Goal: Navigation & Orientation: Find specific page/section

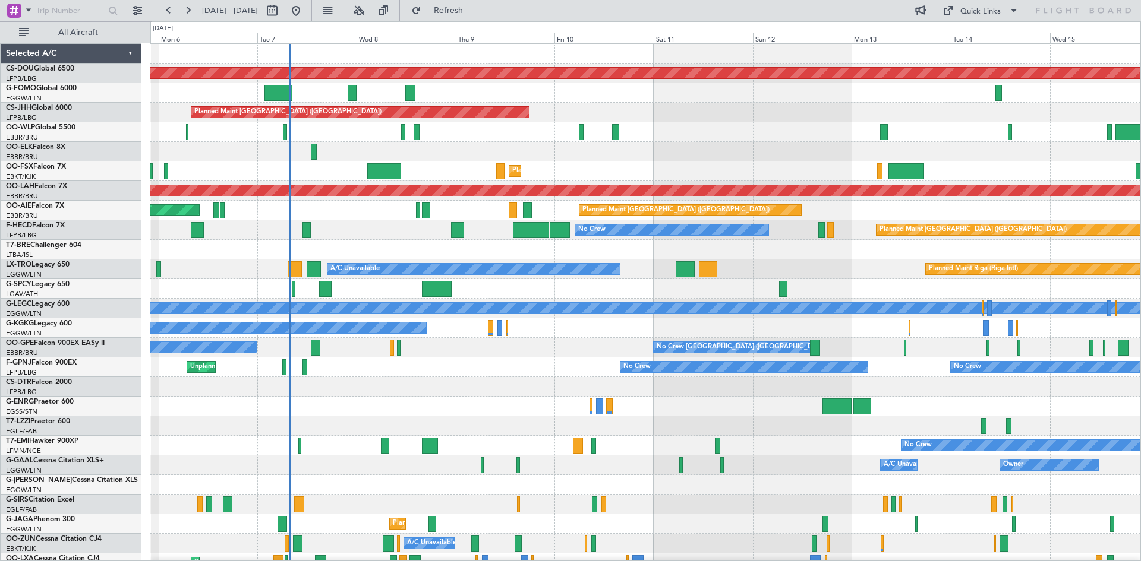
click at [466, 340] on div "Planned Maint London (Biggin Hill) Planned Maint Paris (Le Bourget) Planned Mai…" at bounding box center [645, 367] width 990 height 647
click at [368, 11] on button at bounding box center [358, 10] width 19 height 19
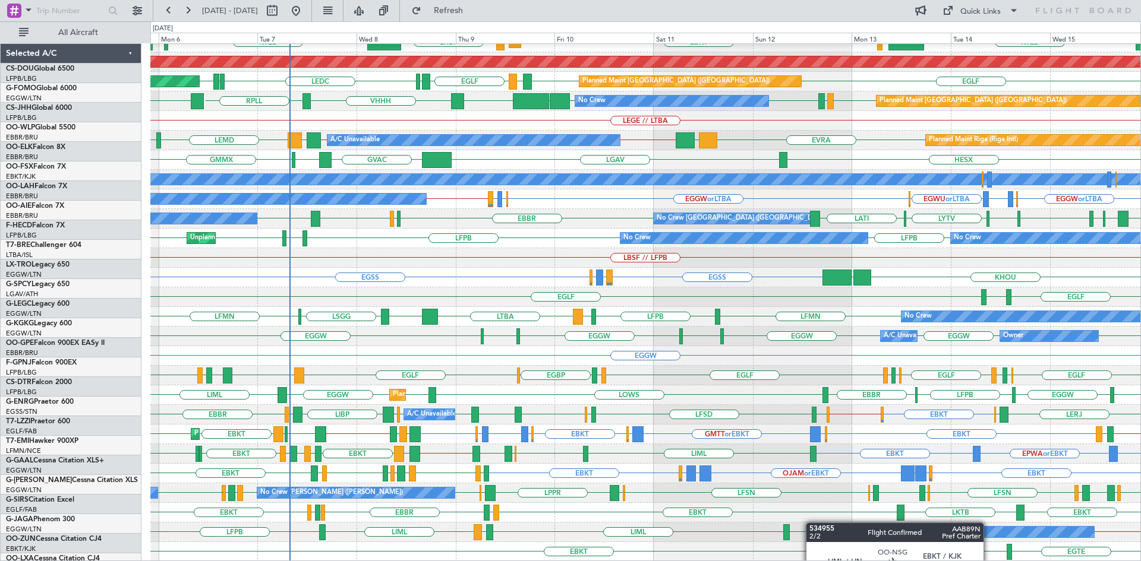
scroll to position [129, 0]
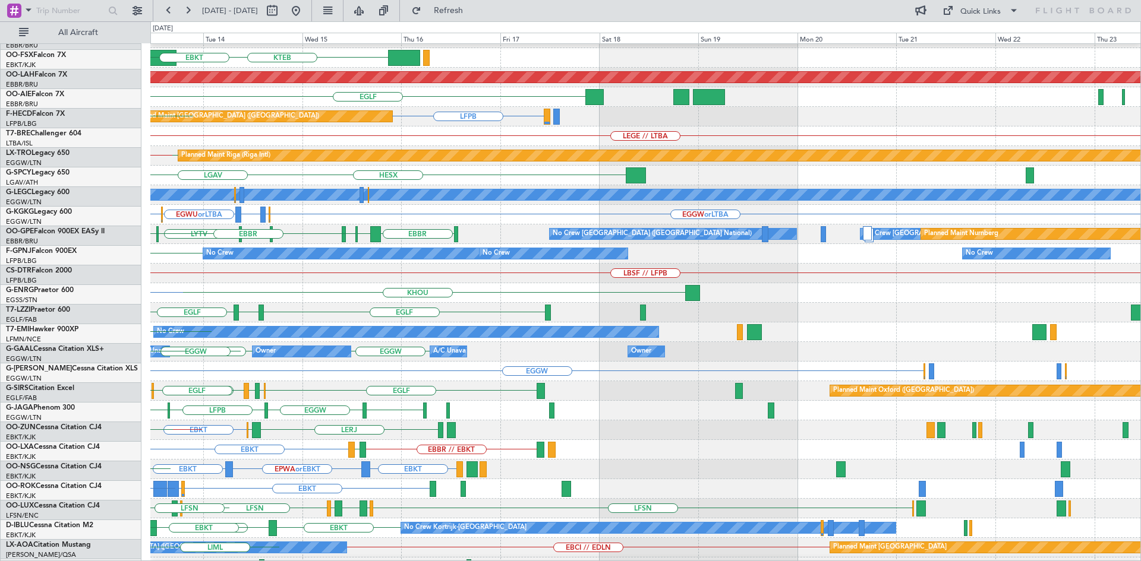
click at [0, 266] on div "EBBR KTEB LIMC EBKT Planned Maint Alton-st Louis (St Louis Regl) EGLF Planned M…" at bounding box center [570, 291] width 1141 height 540
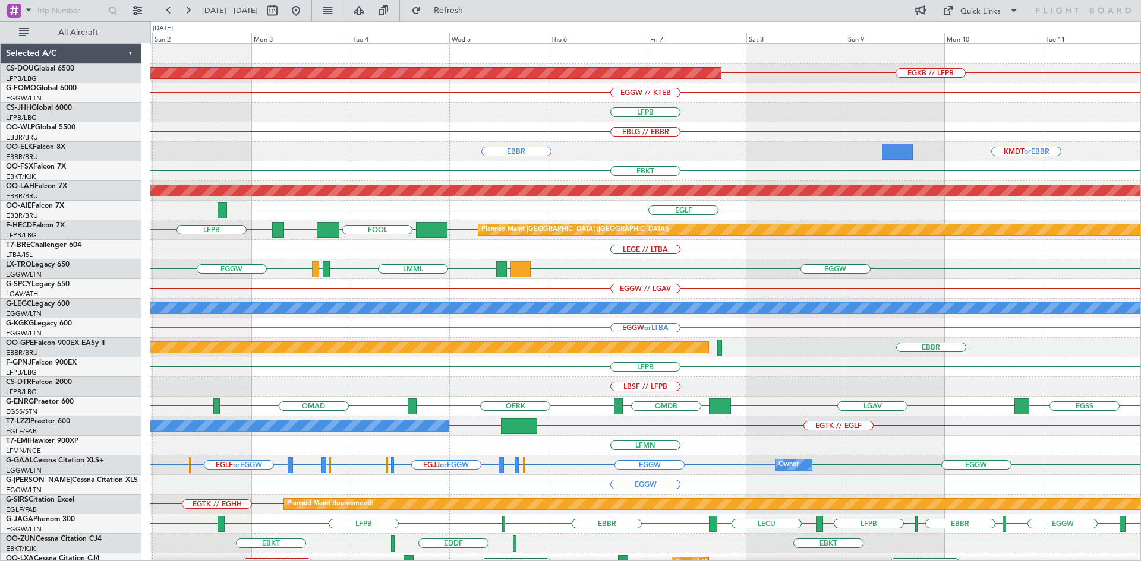
scroll to position [0, 0]
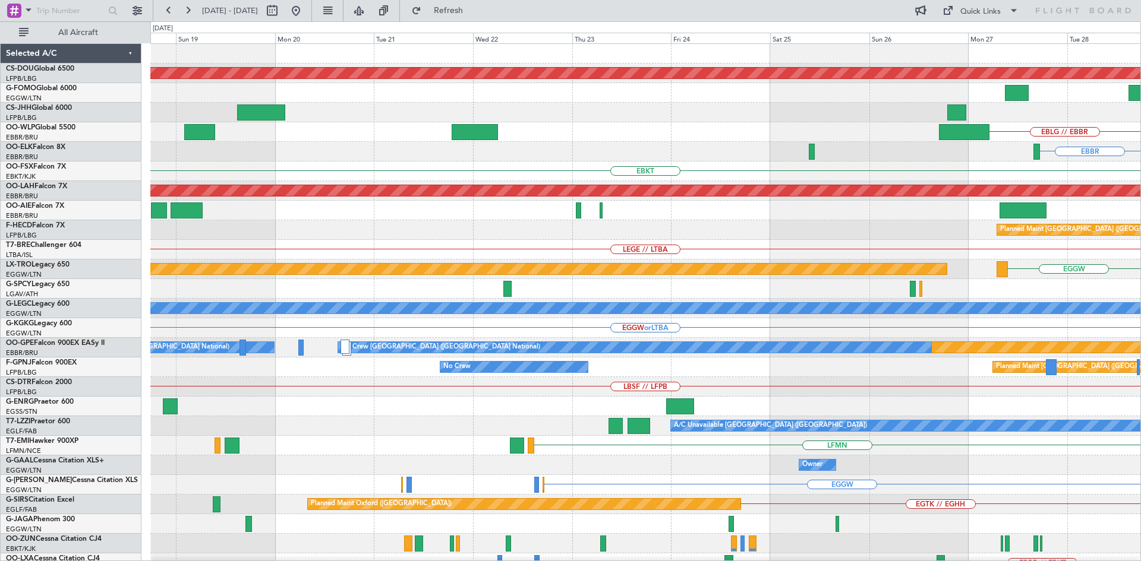
click at [1140, 304] on html "01 Nov 2025 - 11 Nov 2025 Refresh Quick Links All Aircraft Planned Maint London…" at bounding box center [570, 280] width 1141 height 561
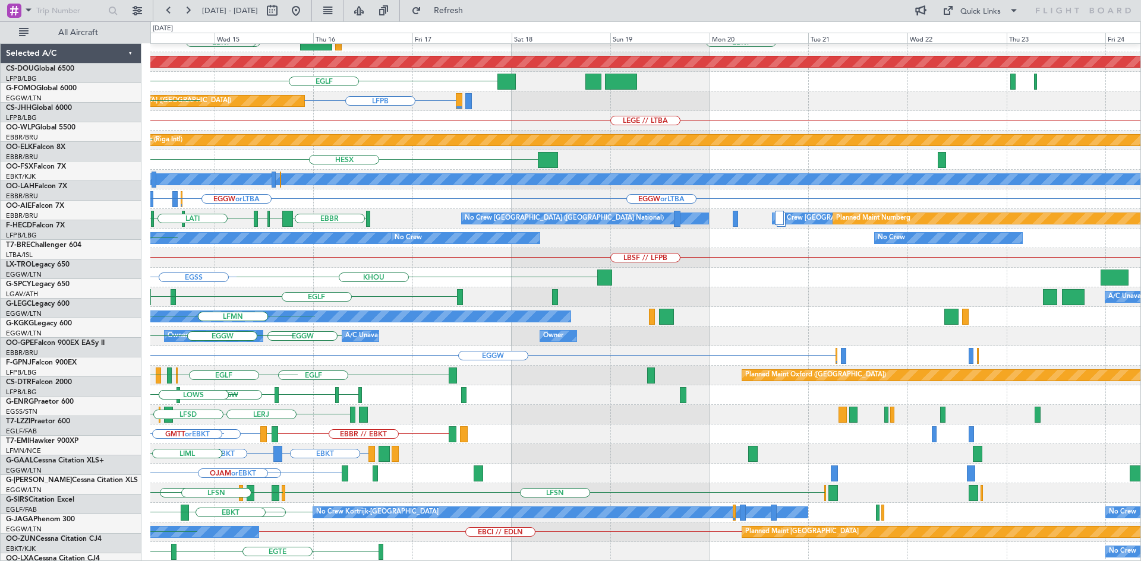
scroll to position [129, 0]
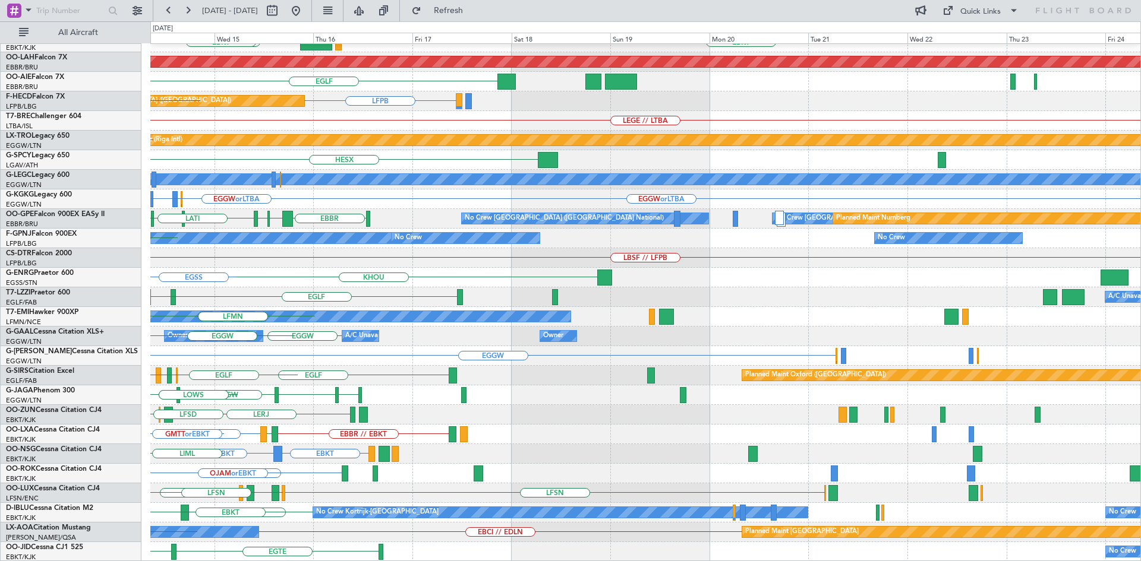
click at [0, 264] on div "EBBR KTEB EBKT LOWS LIMC EBKT Planned Maint Alton-st Louis (St Louis Regl) EGLF…" at bounding box center [570, 291] width 1141 height 540
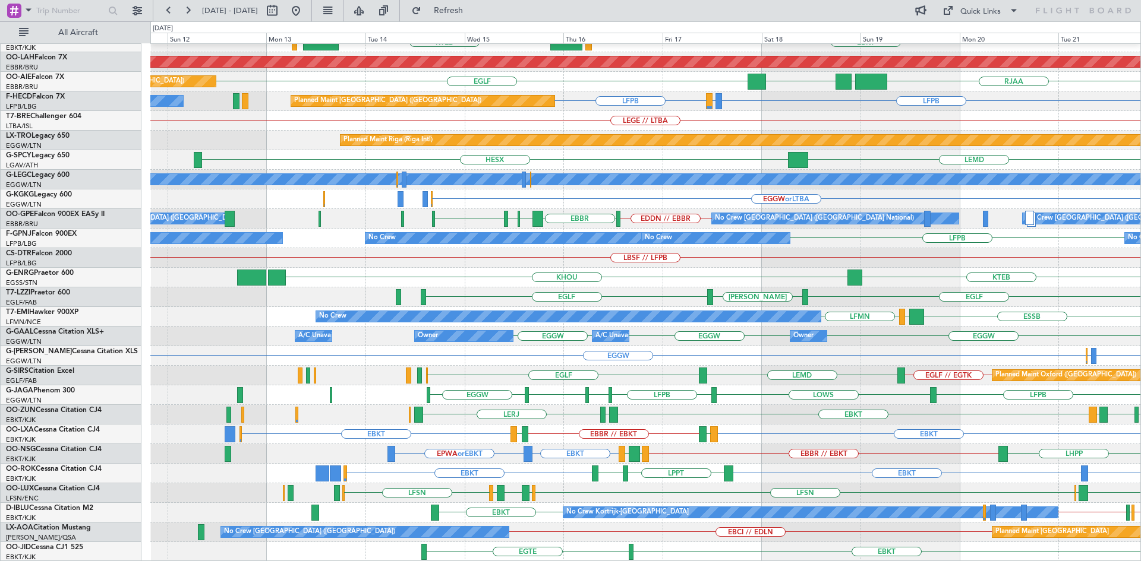
click at [748, 499] on div "EBBR EBKT LOWS KTEB Planned Maint Kortrijk-Wevelgem Planned Maint Alton-st Loui…" at bounding box center [645, 238] width 990 height 647
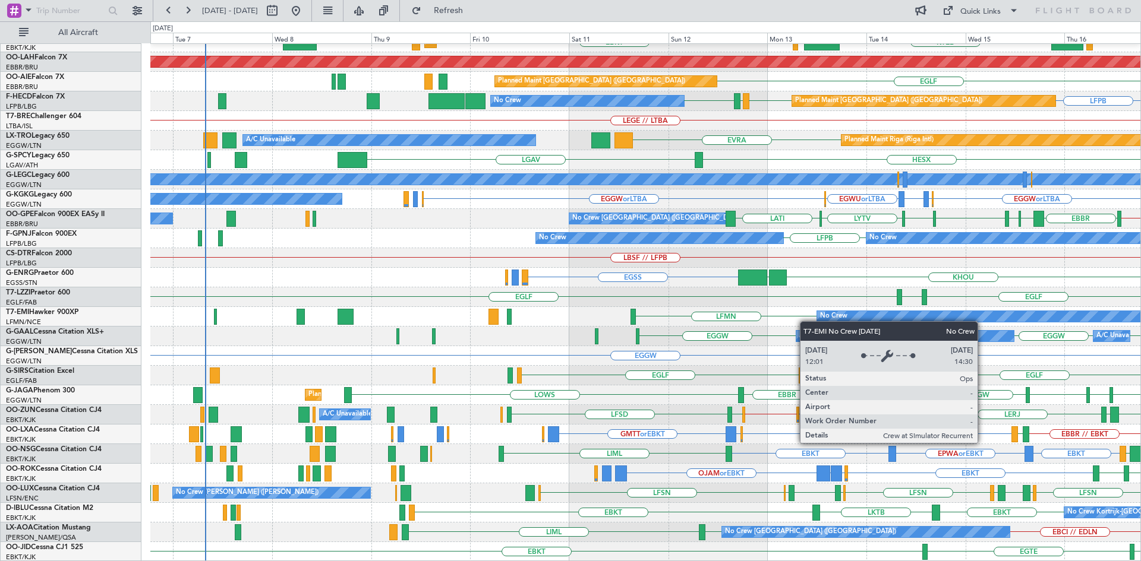
click at [857, 316] on div "EBBR EBKT LOWS KTEB LIMC EBKT Planned Maint Kortrijk-Wevelgem Planned Maint Alt…" at bounding box center [645, 238] width 990 height 647
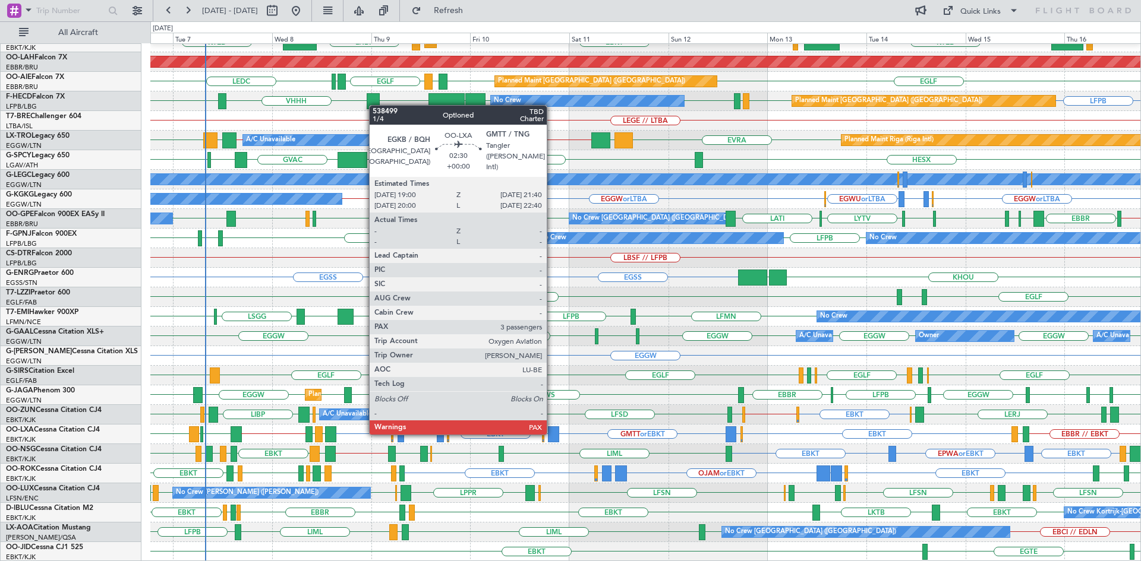
click at [552, 433] on div at bounding box center [553, 435] width 11 height 16
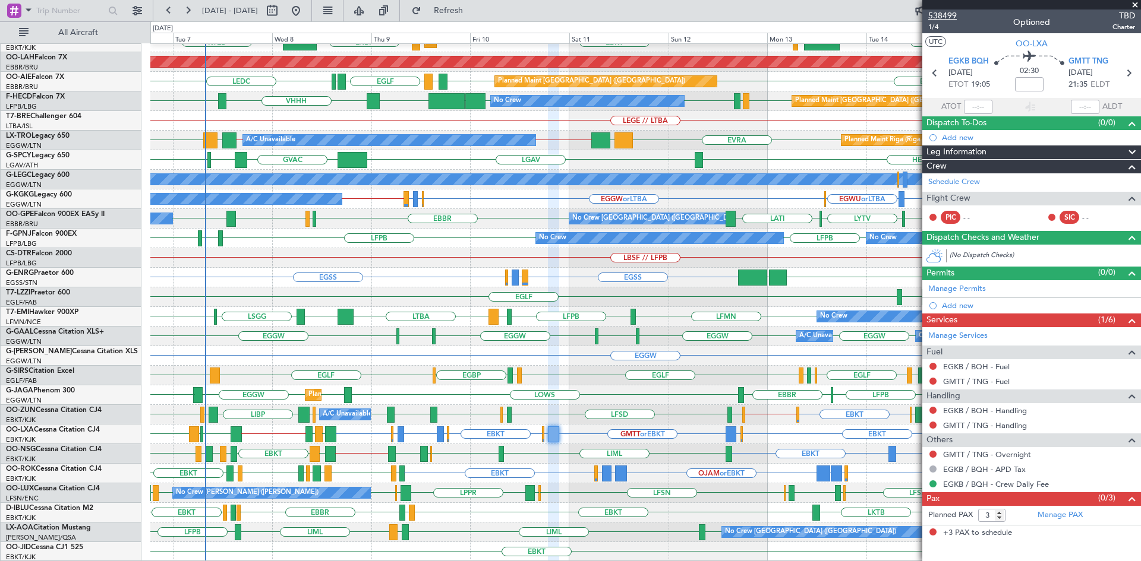
click at [947, 13] on span "538499" at bounding box center [942, 16] width 29 height 12
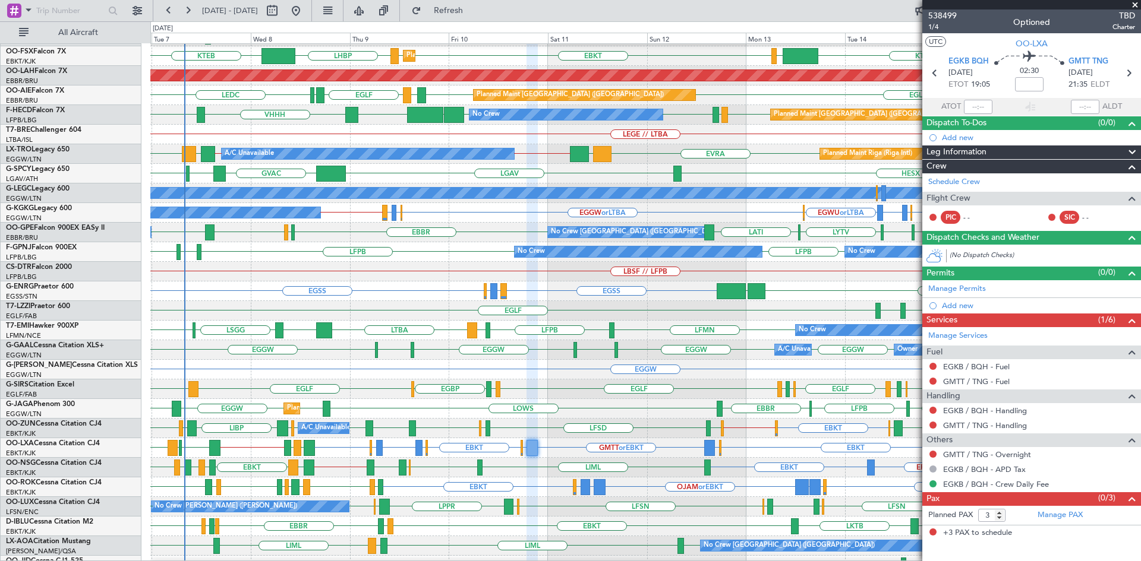
scroll to position [113, 0]
click at [692, 369] on div "EGGW" at bounding box center [645, 370] width 990 height 20
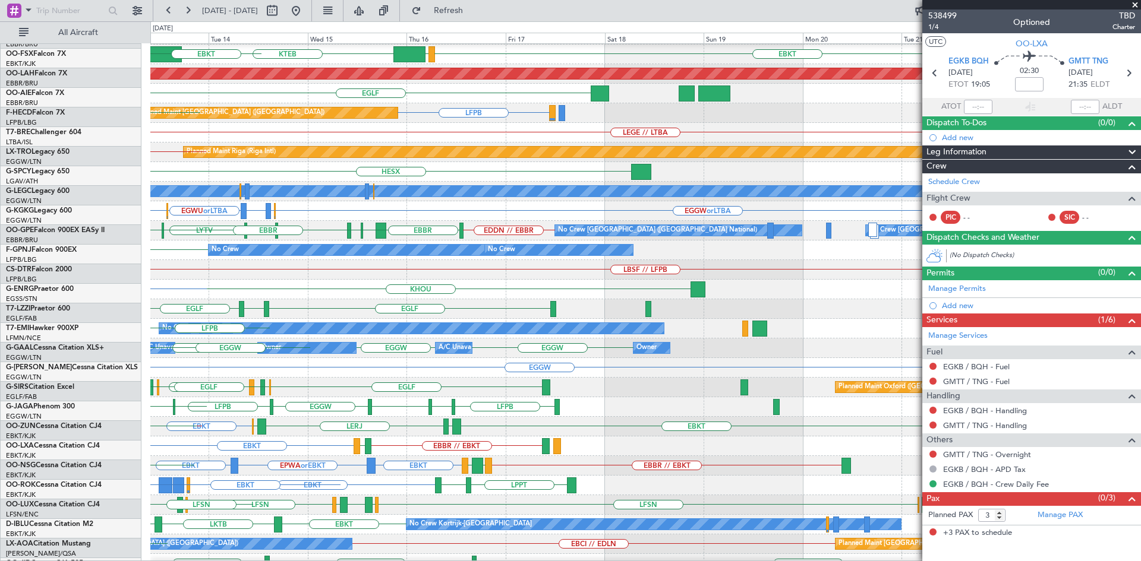
click at [0, 327] on div "EBBR EBKT LOWS KTEB LIMC EBKT Planned Maint Alton-st Louis (St Louis Regl) EGLF…" at bounding box center [570, 291] width 1141 height 540
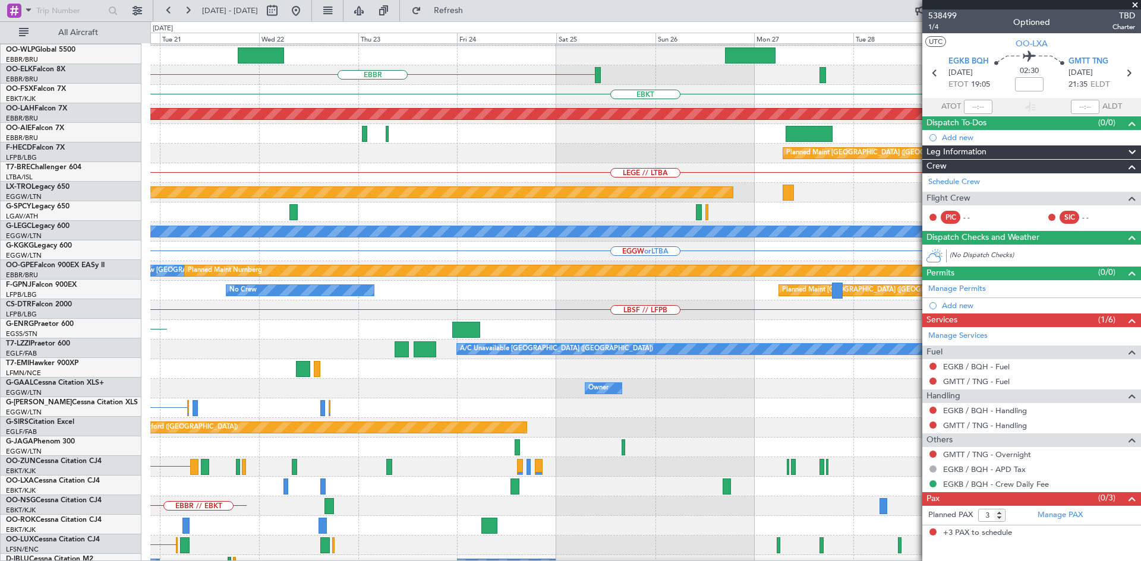
click at [0, 384] on div "LFPB EBBR EBKT Planned Maint Alton-st Louis (St Louis Regl) Planned Maint Paris…" at bounding box center [570, 291] width 1141 height 540
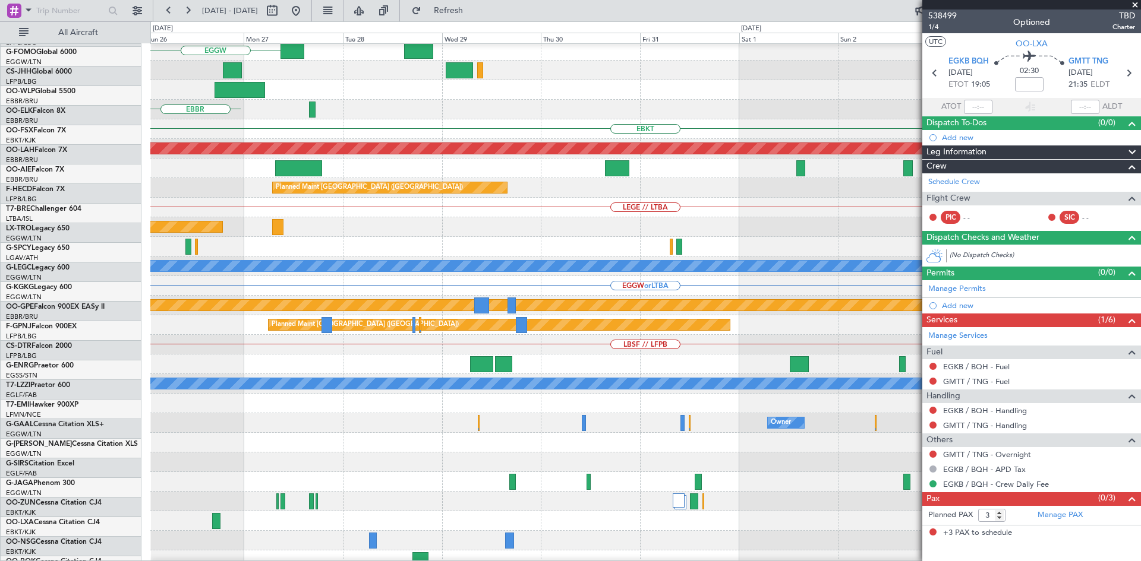
click at [0, 417] on div "Planned Maint London (Biggin Hill) EGGW EBBR EBKT Planned Maint Alton-st Louis …" at bounding box center [570, 291] width 1141 height 540
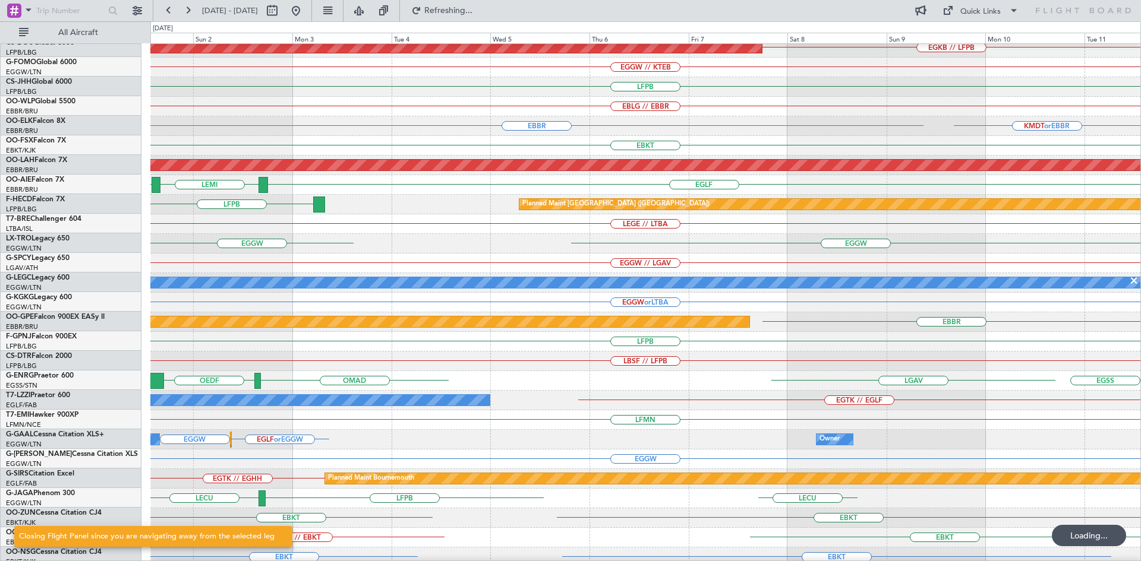
scroll to position [26, 0]
click at [374, 407] on div "EGTK // EGLF A/C Unavailable London (Luton)" at bounding box center [645, 401] width 990 height 20
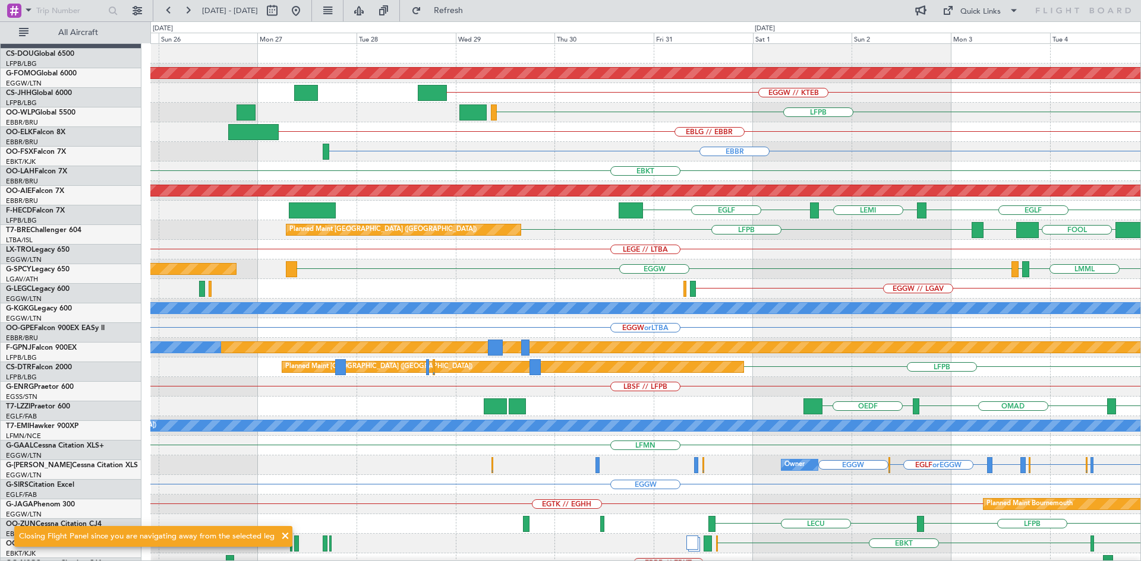
scroll to position [0, 0]
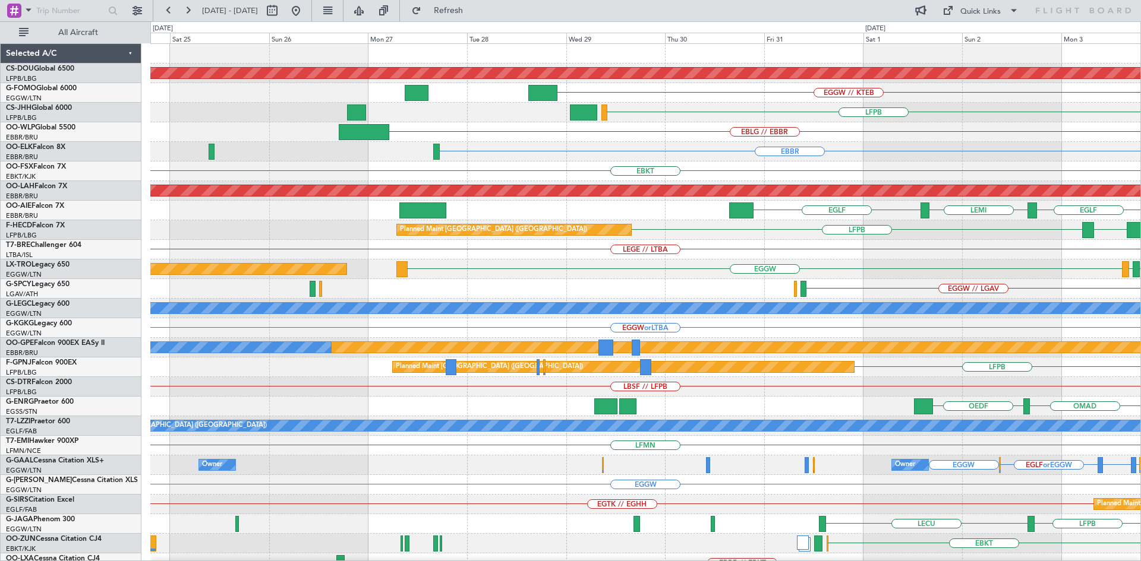
click at [1140, 208] on html "01 Nov 2025 - 11 Nov 2025 Refresh Quick Links All Aircraft Planned Maint London…" at bounding box center [570, 280] width 1141 height 561
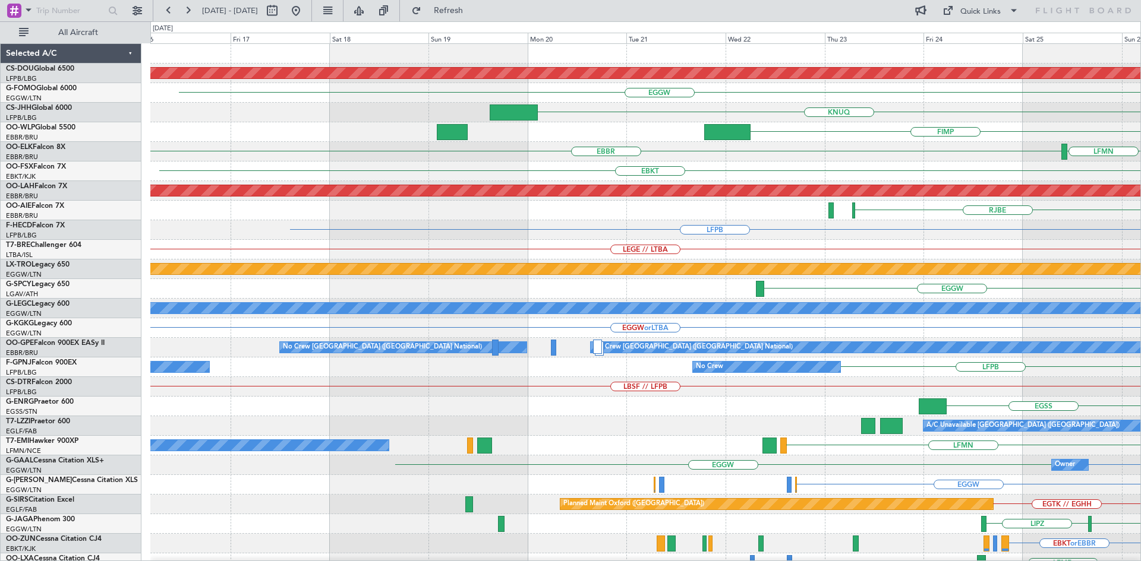
click at [967, 327] on div "Planned Maint London (Biggin Hill) EGGW OERK KNUQ KTEB FIMP EBLG // EBBR EBBR L…" at bounding box center [645, 367] width 990 height 647
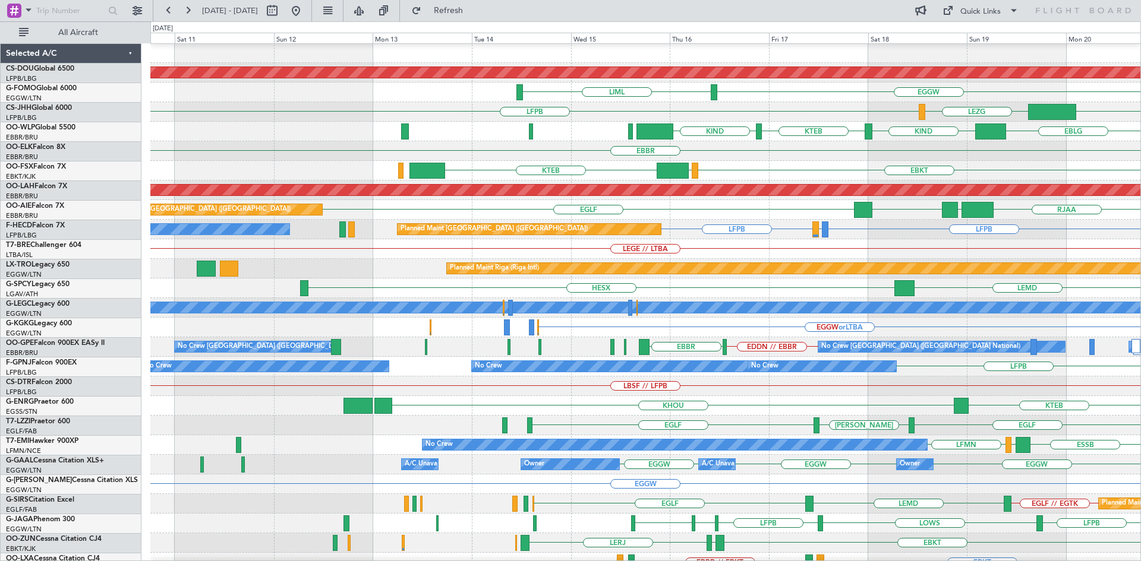
scroll to position [1, 0]
click at [1068, 329] on div "EGGW or LTBA A/C Unavailable Istanbul (Ataturk)" at bounding box center [645, 328] width 990 height 20
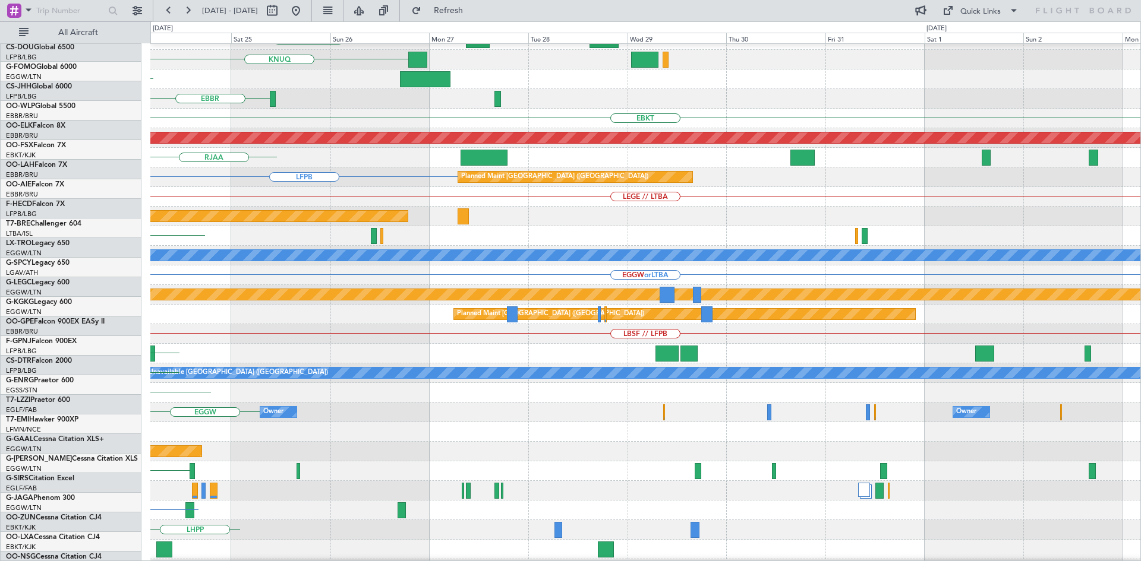
scroll to position [58, 0]
click at [0, 262] on div "Planned Maint London (Biggin Hill) EGGW KNUQ EBLG EBBR EBKT Planned Maint Alton…" at bounding box center [570, 291] width 1141 height 540
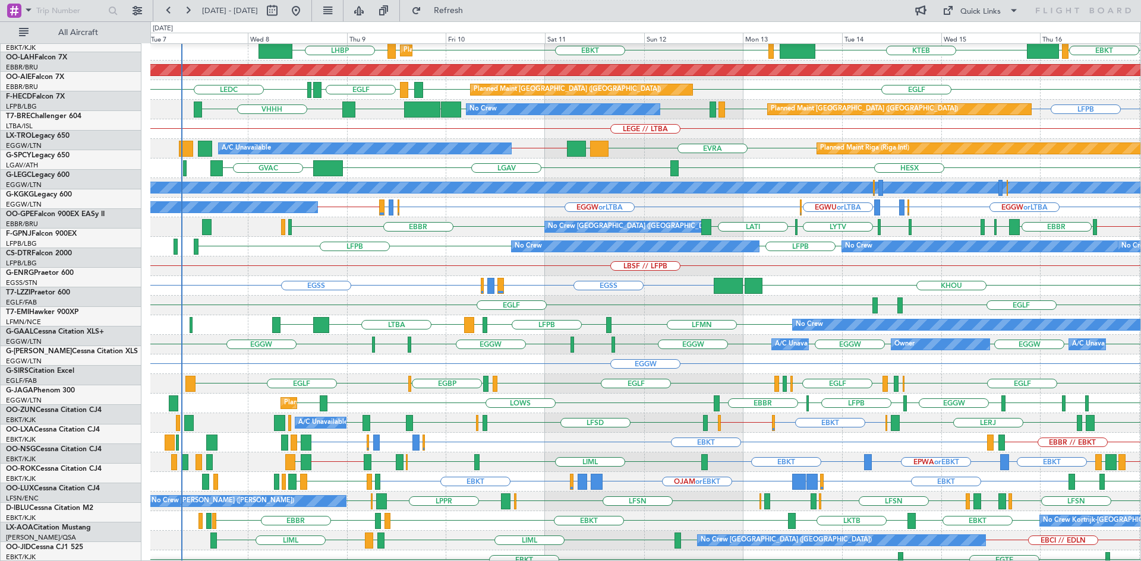
scroll to position [121, 0]
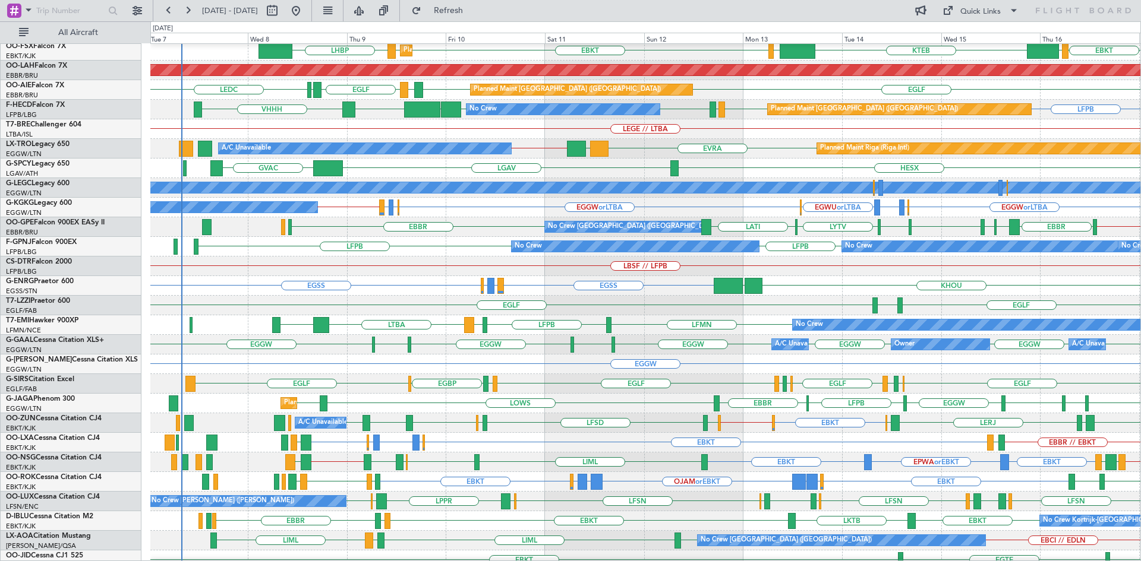
click at [520, 433] on div "EBKT EBKT // EGWU EBKT LEIB LERJ EBOS EGWU LFSD EGWU EBKT LIMP EBKT A/C Unavail…" at bounding box center [645, 424] width 990 height 20
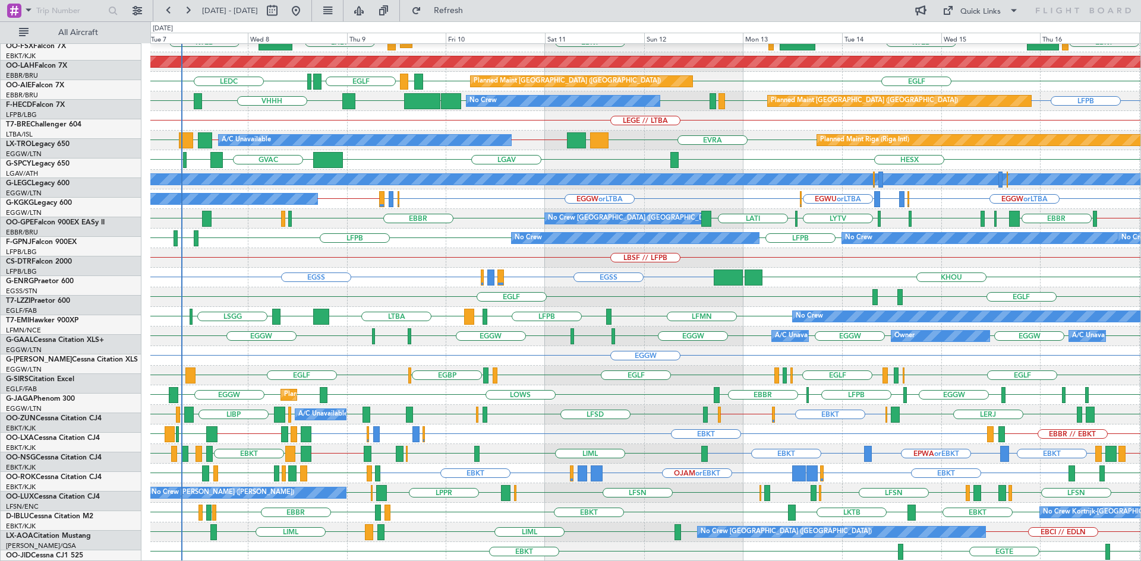
scroll to position [129, 0]
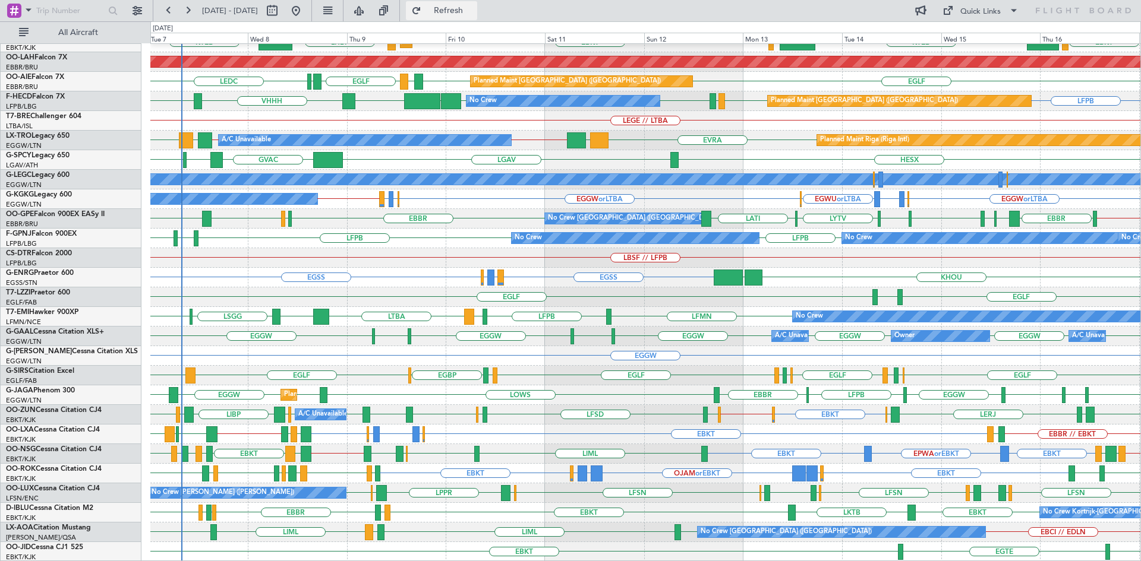
click at [474, 7] on span "Refresh" at bounding box center [449, 11] width 50 height 8
click at [463, 4] on button "Refresh" at bounding box center [441, 10] width 71 height 19
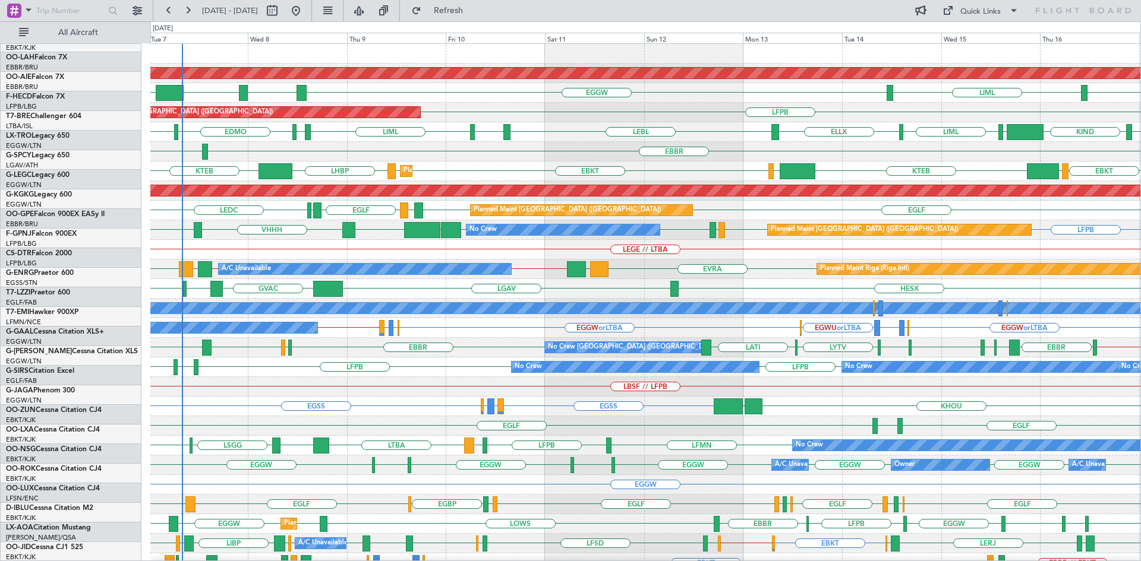
scroll to position [0, 0]
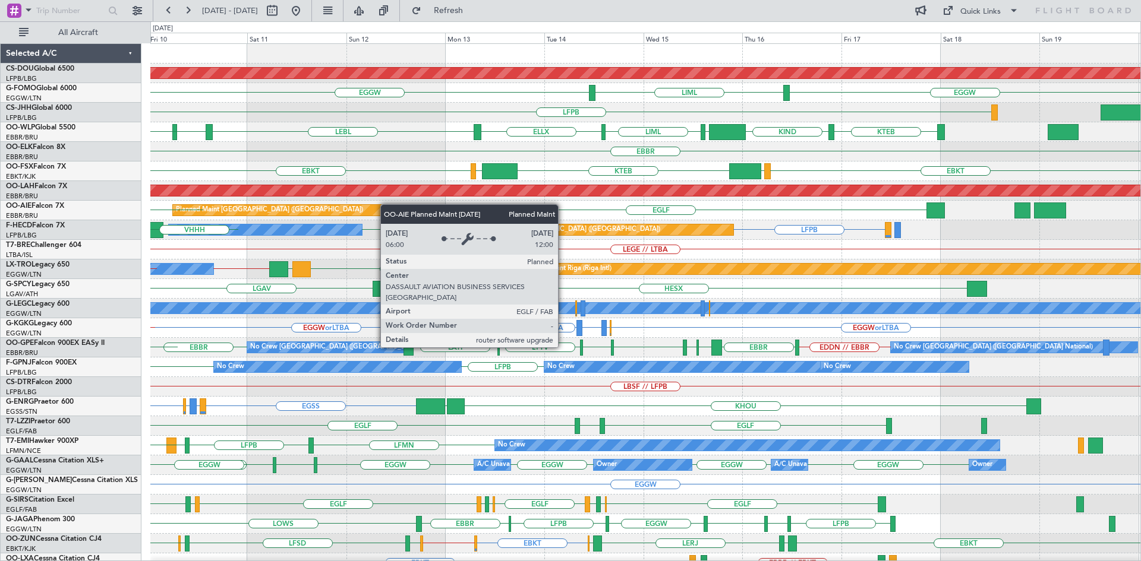
click at [386, 204] on div "Planned Maint London (Biggin Hill) EGGW EGGW LIML ESSA EGGW LFPB Planned Maint …" at bounding box center [645, 367] width 990 height 647
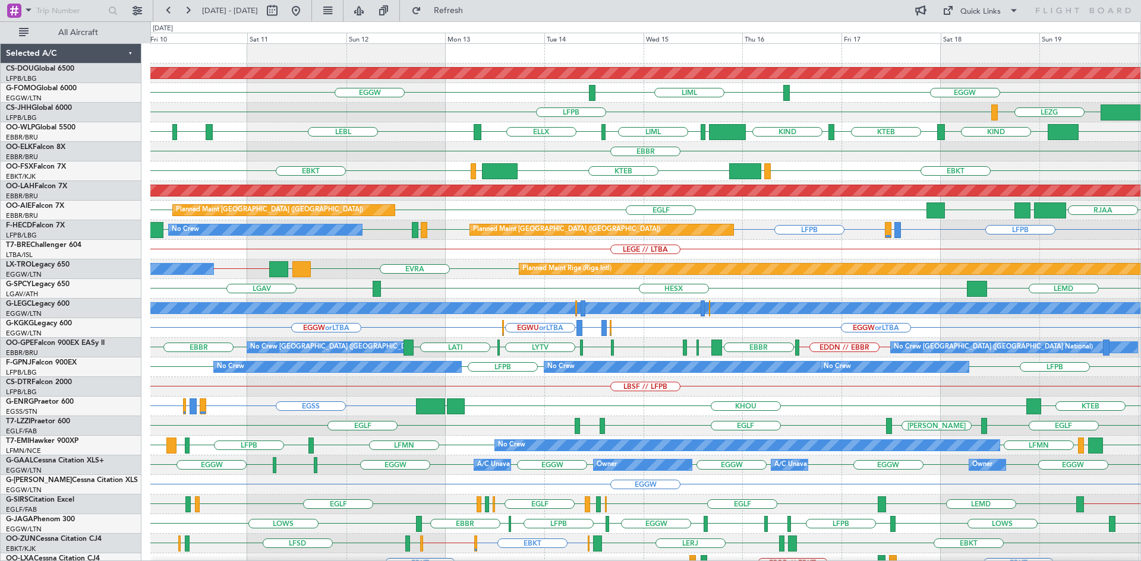
scroll to position [129, 0]
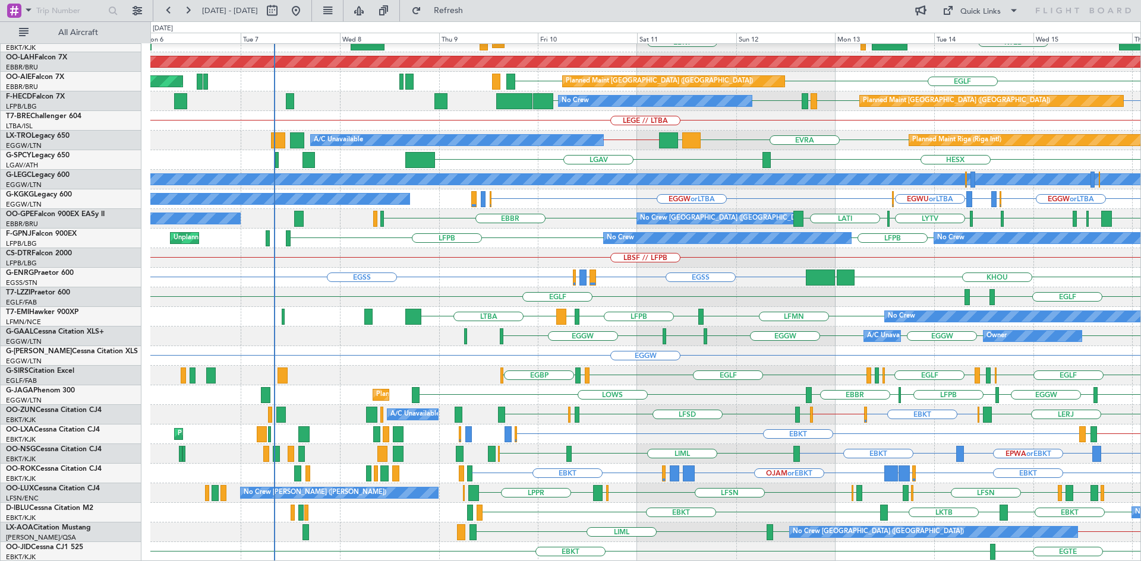
click at [820, 246] on div "EBBR KTEB LIMC EBKT Planned Maint Kortrijk-Wevelgem LOWS EBKT Planned Maint Alt…" at bounding box center [645, 238] width 990 height 647
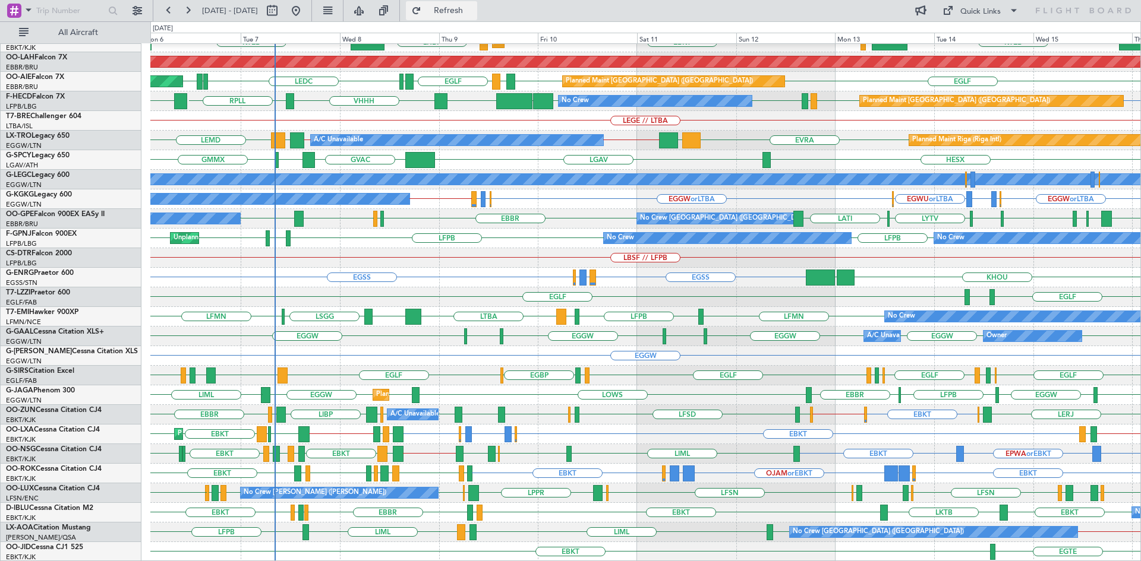
click at [456, 12] on button "Refresh" at bounding box center [441, 10] width 71 height 19
click at [346, 327] on div "EBBR LIML KTEB LIMC EBKT EBKT LHBP KTEB Planned Maint Kortrijk-Wevelgem Planned…" at bounding box center [645, 238] width 990 height 647
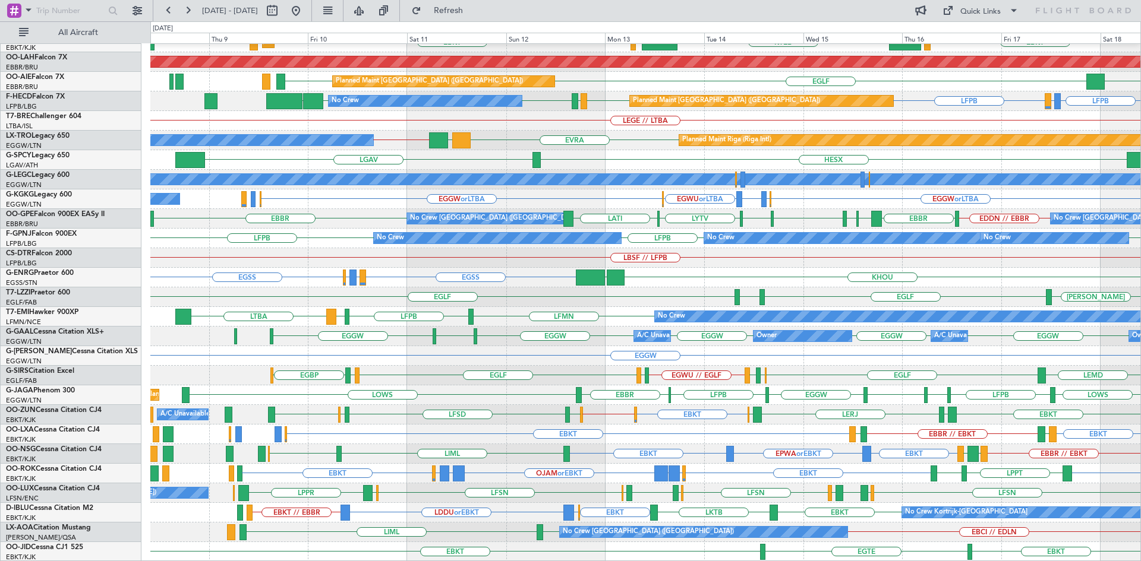
click at [539, 490] on div "EBBR EBKT LOWS KTEB LIMC EBKT Planned Maint Kortrijk-Wevelgem Planned Maint Alt…" at bounding box center [645, 238] width 990 height 647
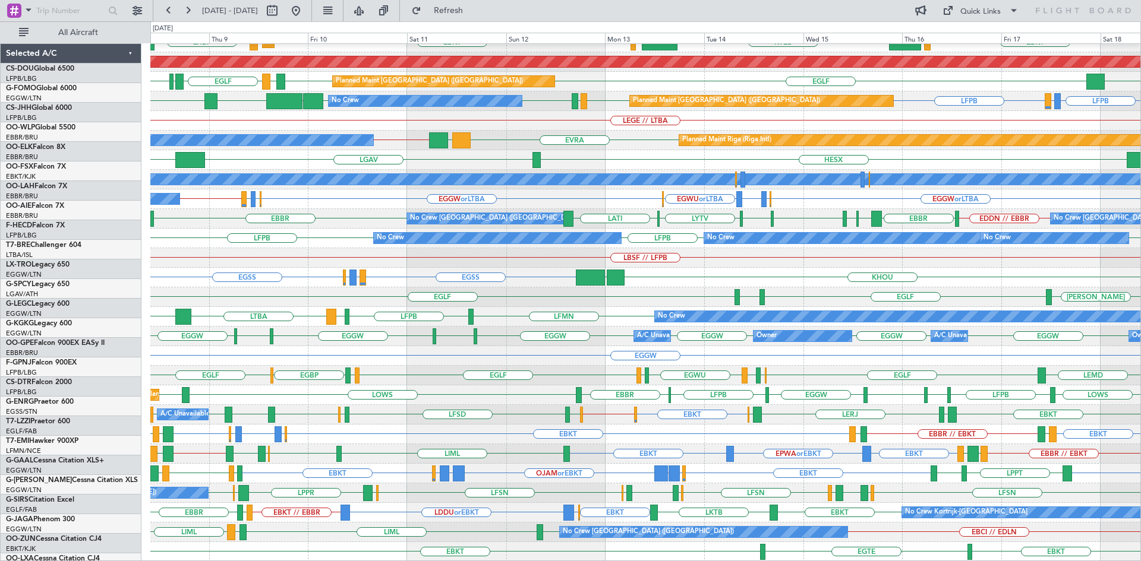
scroll to position [129, 0]
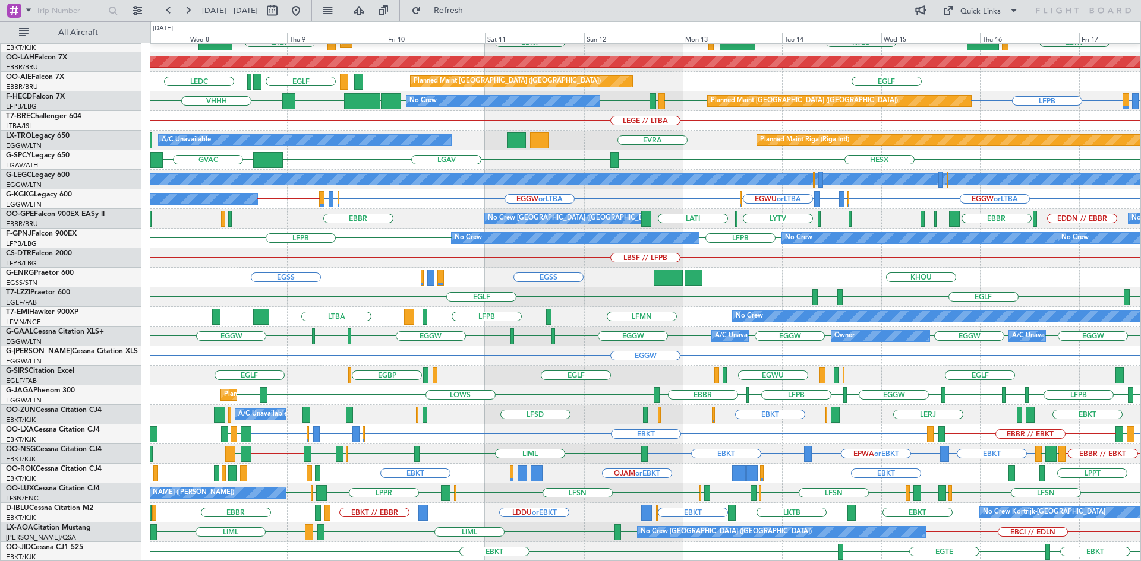
click at [569, 493] on div "LFSN LSZH LIEE LSZH LFSN ELLX EGBB ELLX LFSN EDSB LPPR EDSB LFSN No Crew Nancy …" at bounding box center [645, 494] width 990 height 20
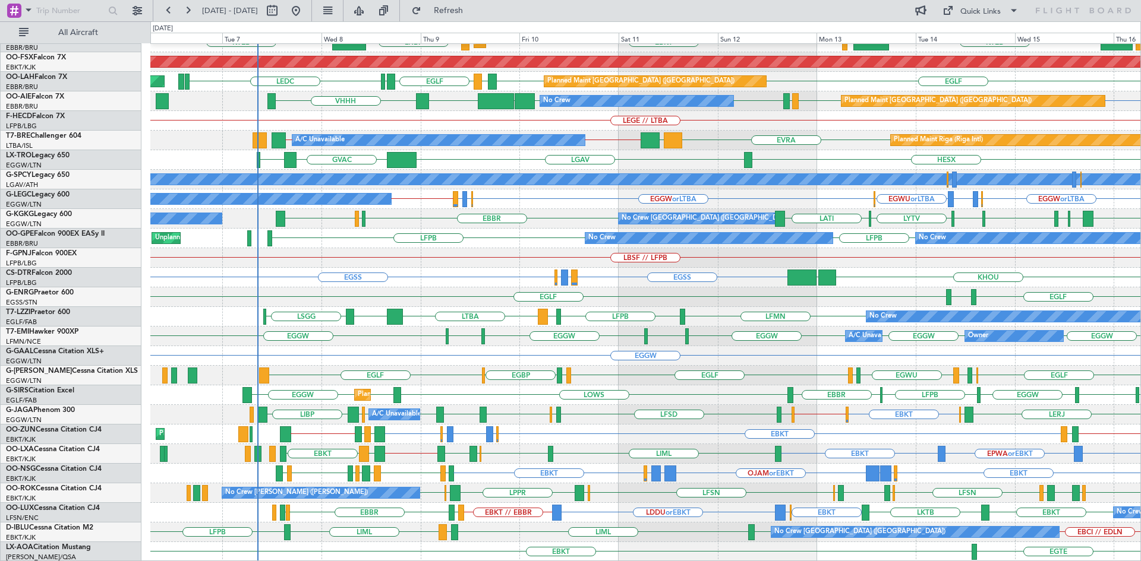
click at [414, 309] on div "LFMN LFPB LFMN LTBA EGPD LSGG No Crew" at bounding box center [645, 317] width 990 height 20
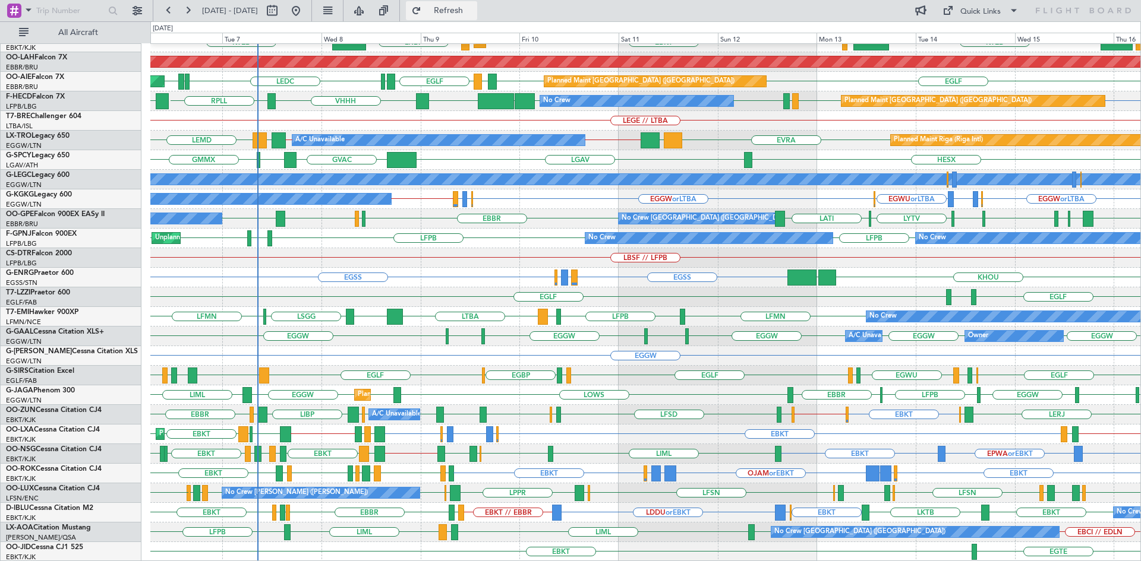
click at [474, 8] on span "Refresh" at bounding box center [449, 11] width 50 height 8
click at [465, 4] on button "Refresh" at bounding box center [441, 10] width 71 height 19
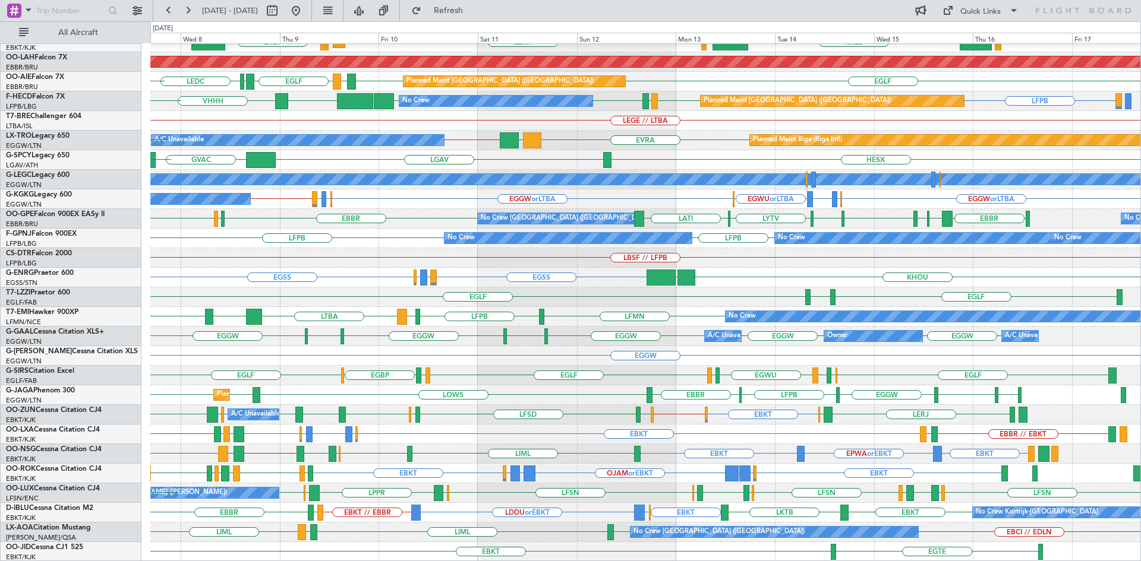
click at [576, 475] on div "EBBR LIML LHBP KTEB LOWS KTEB LIMC EBKT EBKT Planned Maint Kortrijk-Wevelgem Pl…" at bounding box center [645, 238] width 990 height 647
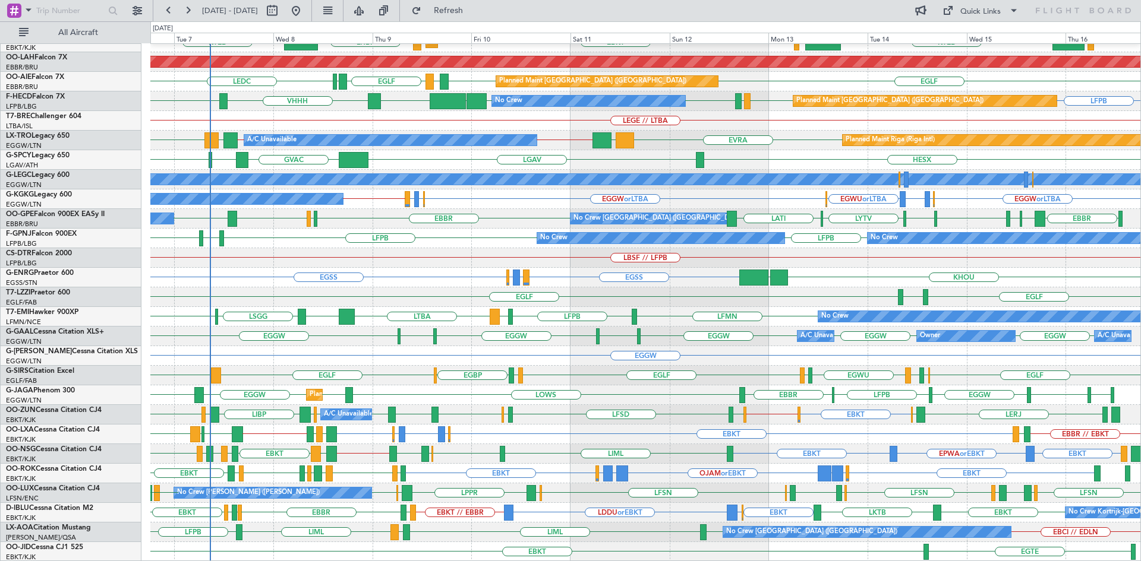
click at [681, 445] on div "EBBR LIML LHBP KTEB LOWS KTEB LIMC EBKT EBKT Planned Maint Kortrijk-Wevelgem Pl…" at bounding box center [645, 238] width 990 height 647
click at [675, 433] on div "EGKB or EBKT EBKT EBKT EGKB or EBKT LFTH or EBKT LIBD LFTH EBMB // EBBR LROP LR…" at bounding box center [645, 435] width 990 height 20
click at [474, 7] on span "Refresh" at bounding box center [449, 11] width 50 height 8
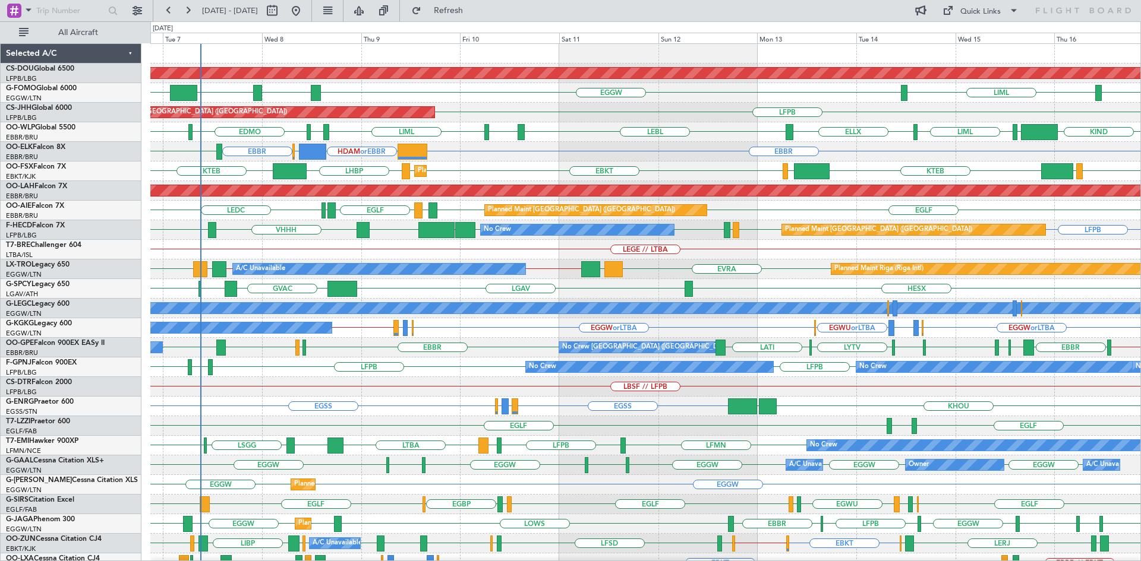
click at [509, 155] on div "HDAM or EBBR LFPB or EBBR EBBR EBBR LIML" at bounding box center [645, 152] width 990 height 20
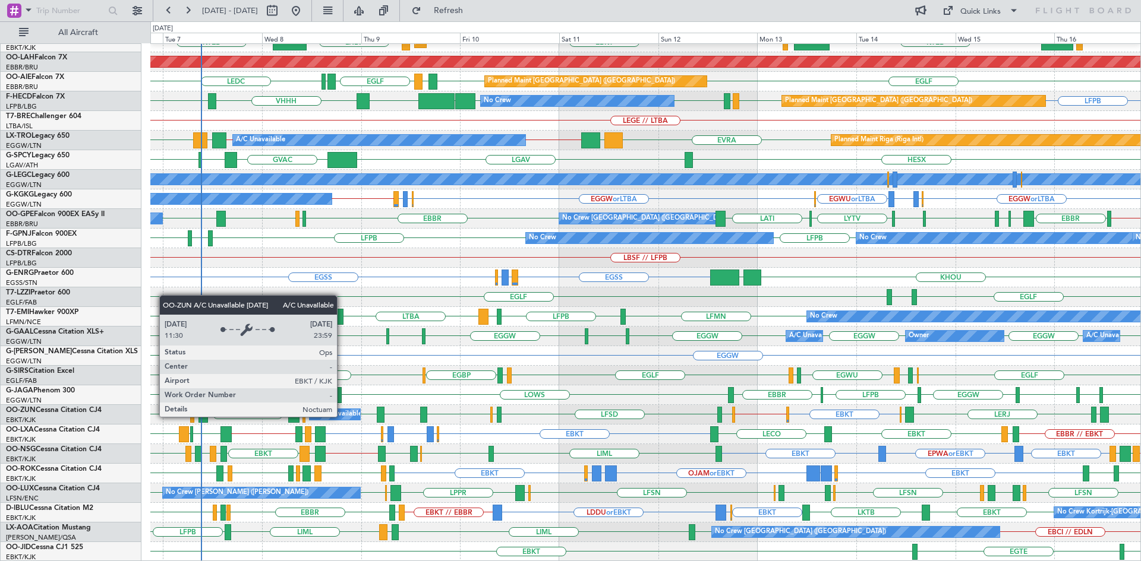
click at [342, 417] on div "A/C Unavailable Kortrijk-Wevelgem" at bounding box center [408, 415] width 190 height 18
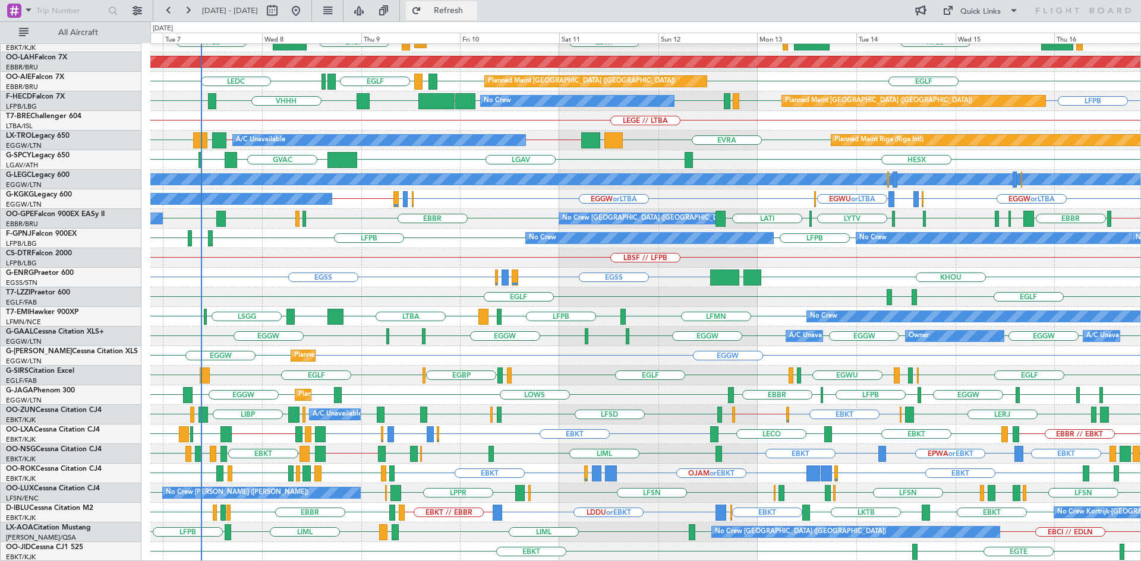
click at [477, 17] on button "Refresh" at bounding box center [441, 10] width 71 height 19
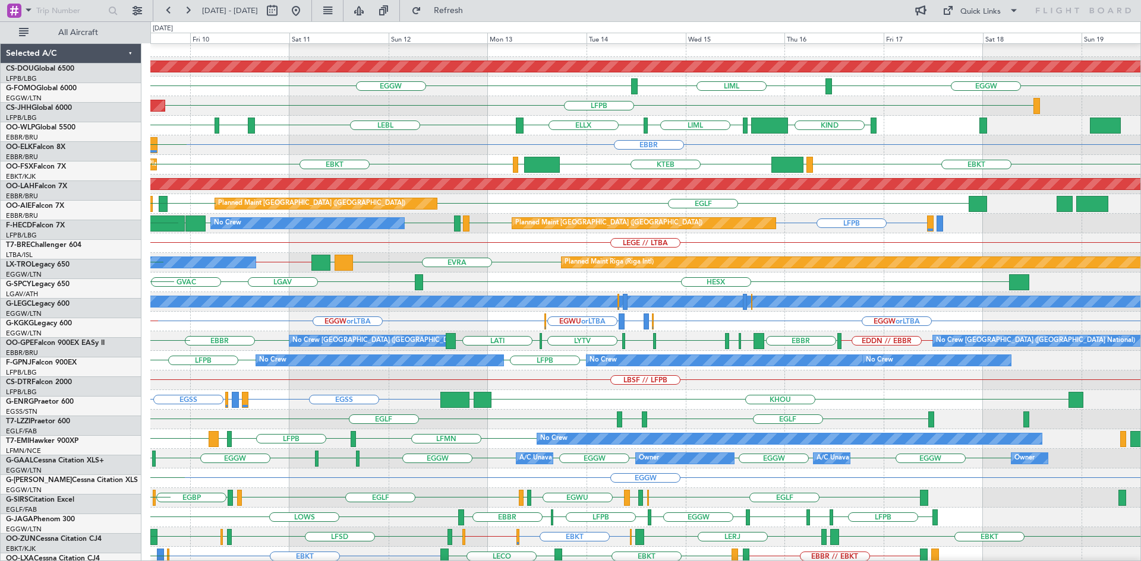
scroll to position [7, 0]
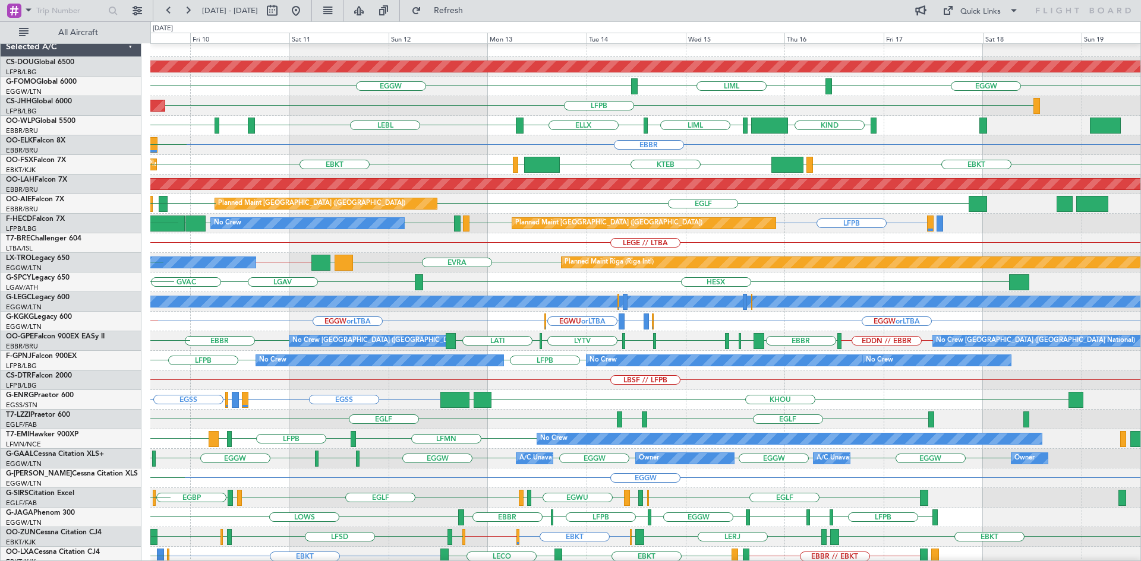
click at [254, 166] on div "EBKT KTEB LIMC EBKT LOWS Planned Maint Kortrijk-Wevelgem EBKT LHBP KTEB" at bounding box center [645, 165] width 990 height 20
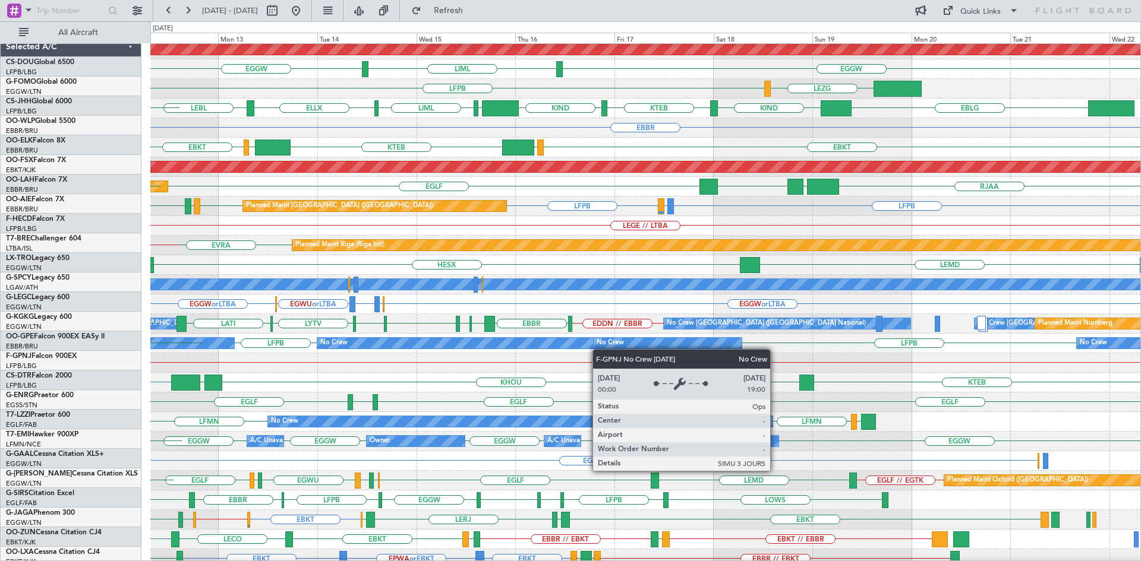
scroll to position [27, 0]
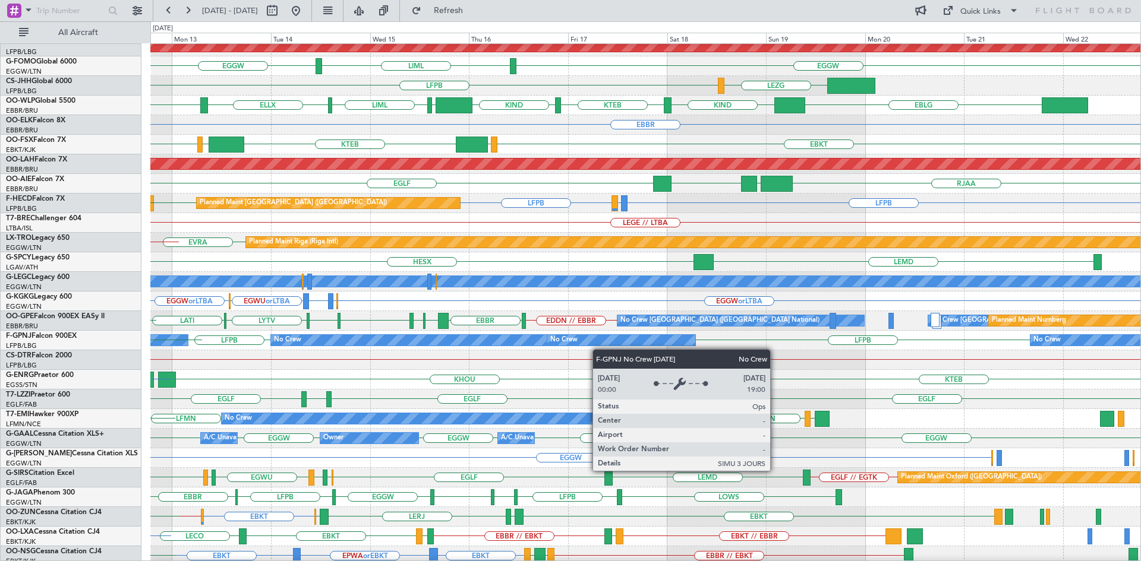
click at [389, 340] on div "No Crew" at bounding box center [409, 340] width 276 height 11
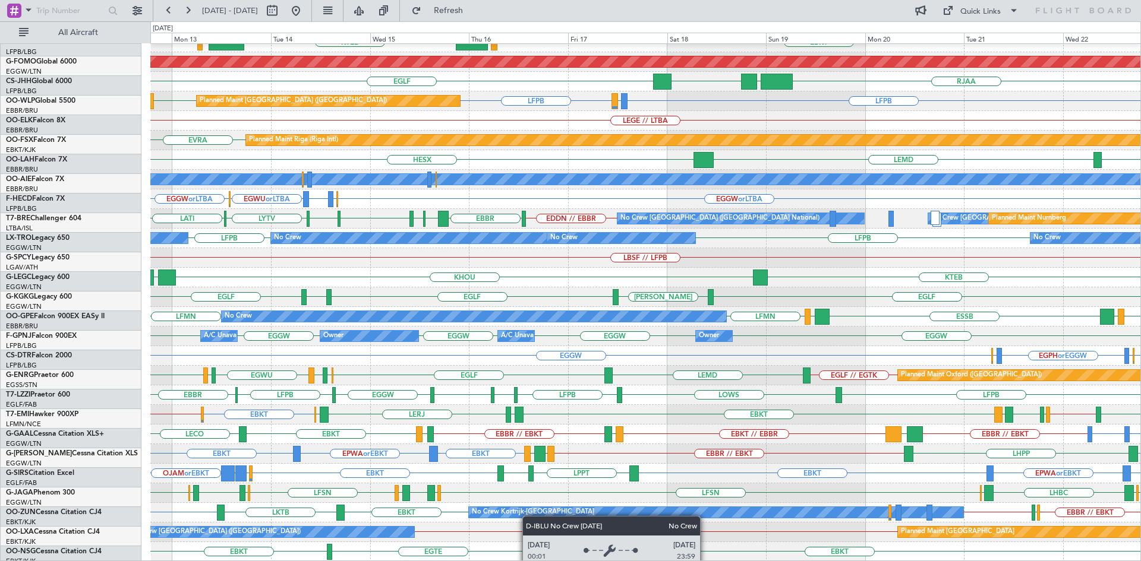
scroll to position [129, 0]
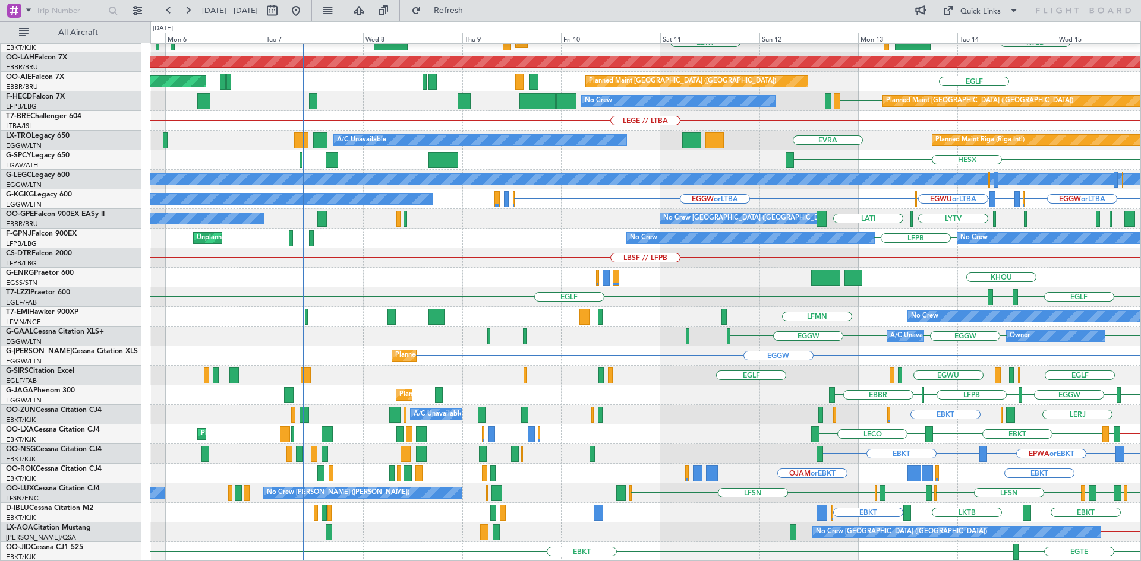
click at [1083, 386] on div "EBBR KTEB LIMC EBKT Planned Maint Kortrijk-Wevelgem LOWS EBKT Planned Maint Alt…" at bounding box center [645, 238] width 990 height 647
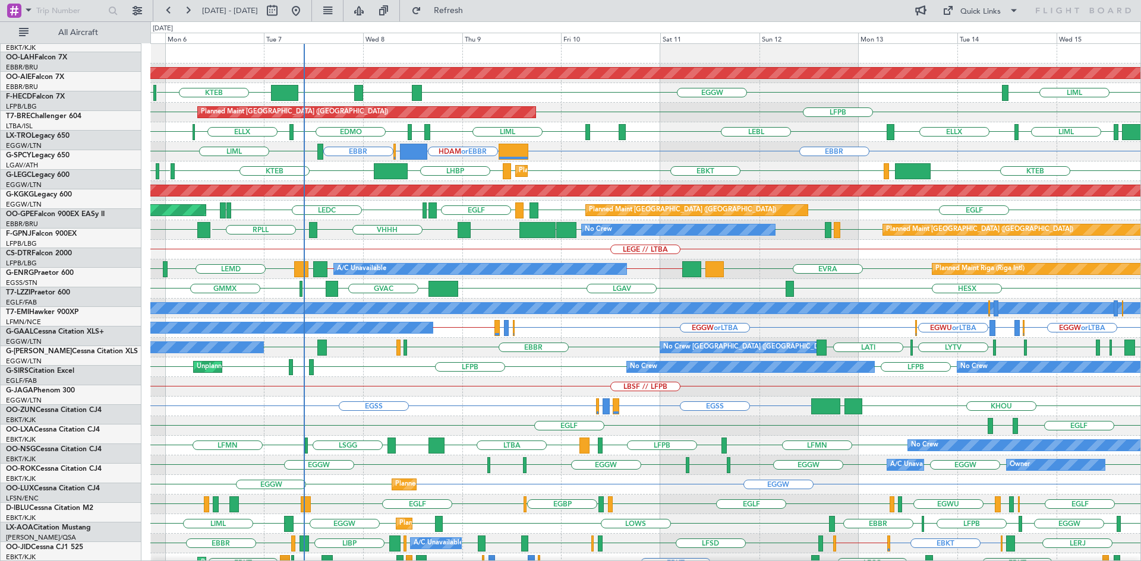
scroll to position [0, 0]
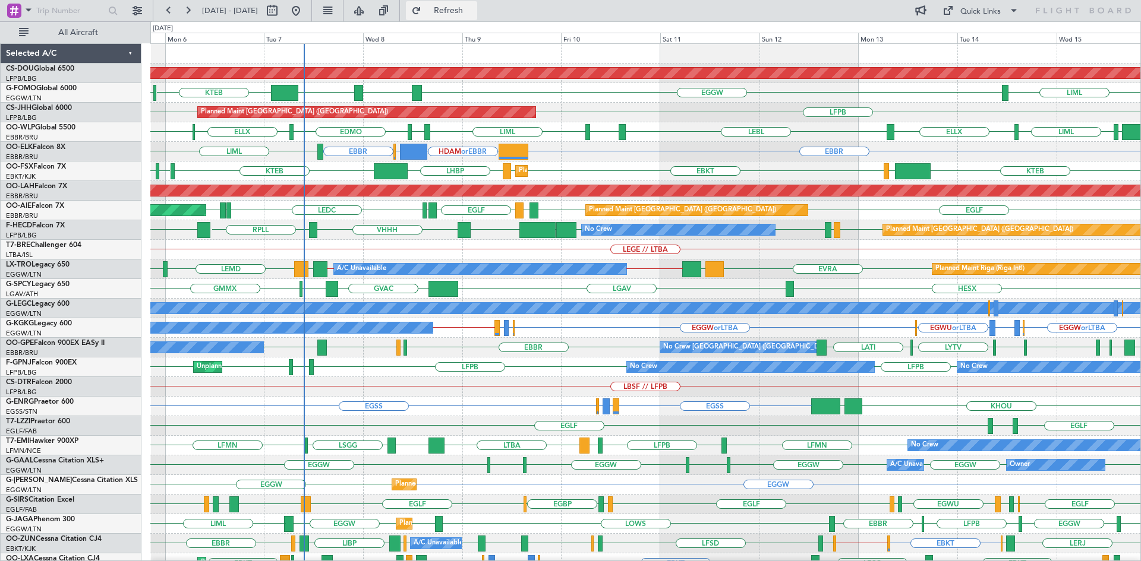
click at [468, 7] on span "Refresh" at bounding box center [449, 11] width 50 height 8
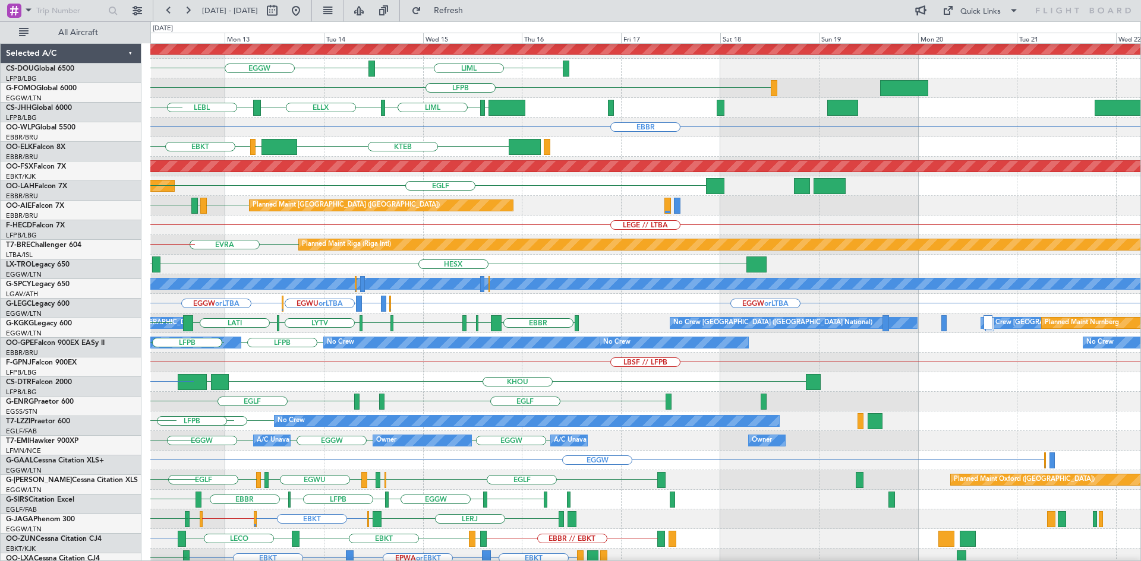
scroll to position [24, 0]
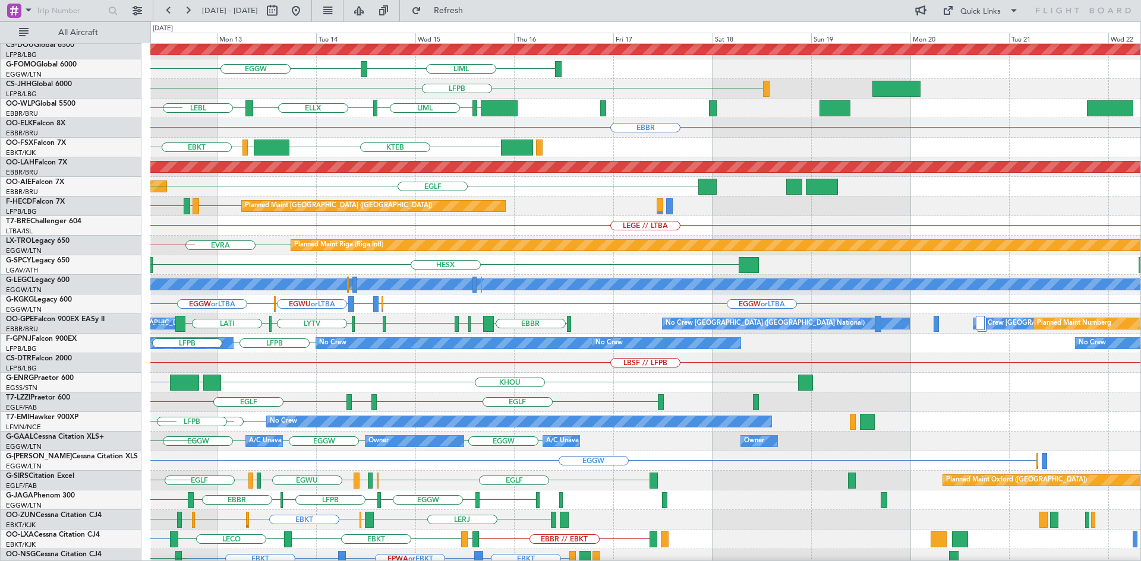
click at [37, 393] on div "Planned Maint London (Biggin Hill) EGGW LIML LFPB ELLX LEBL EBLG LIML EBLG LIML…" at bounding box center [570, 291] width 1141 height 540
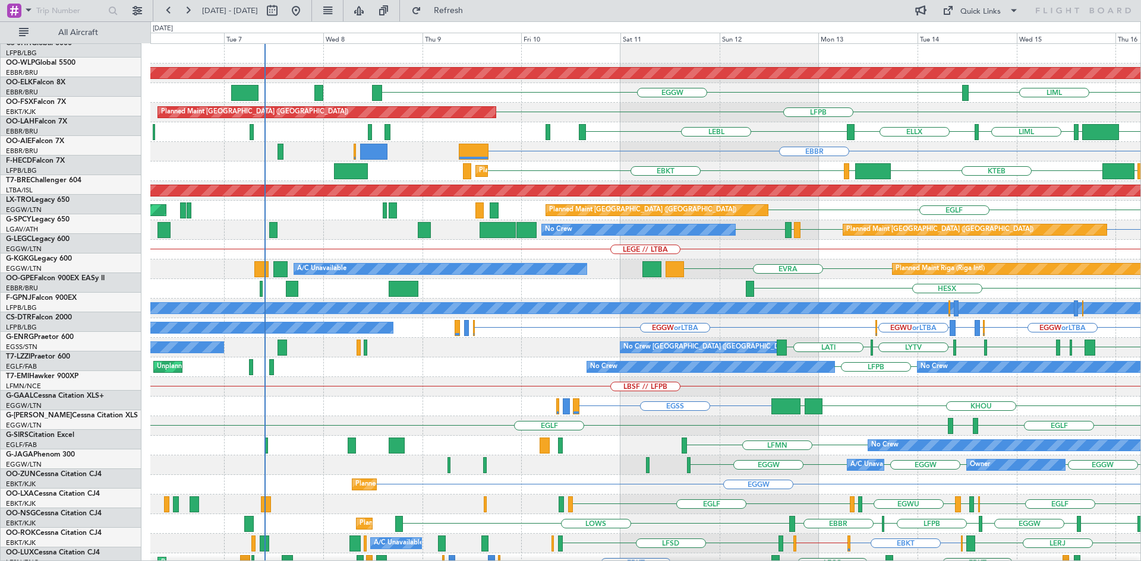
scroll to position [0, 0]
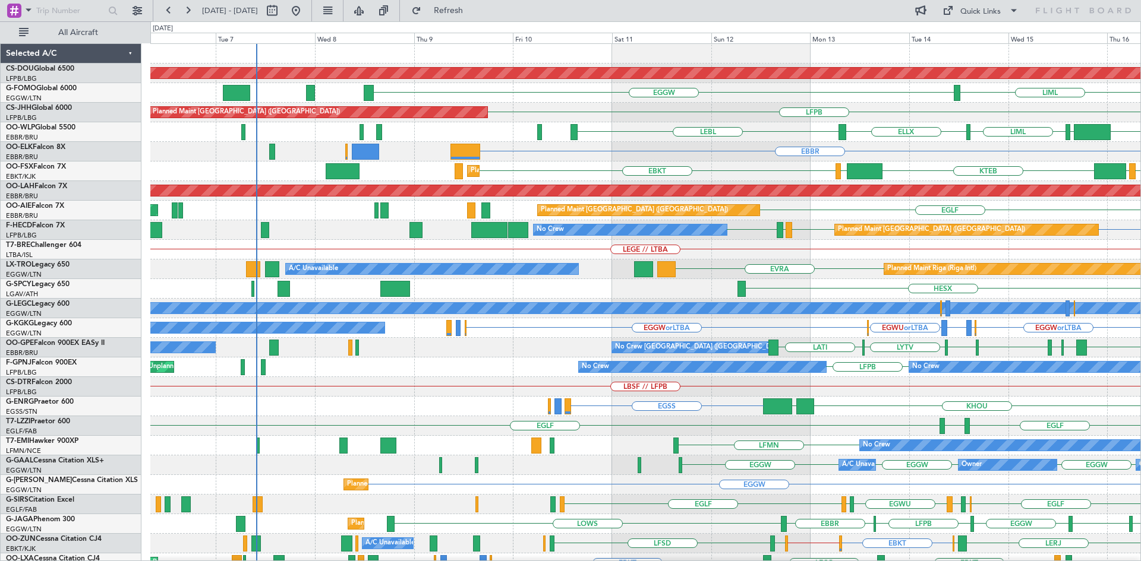
click at [831, 385] on div "Planned Maint London (Biggin Hill) EGGW LIML EGGW LFPB Planned Maint Paris (Le …" at bounding box center [645, 367] width 990 height 647
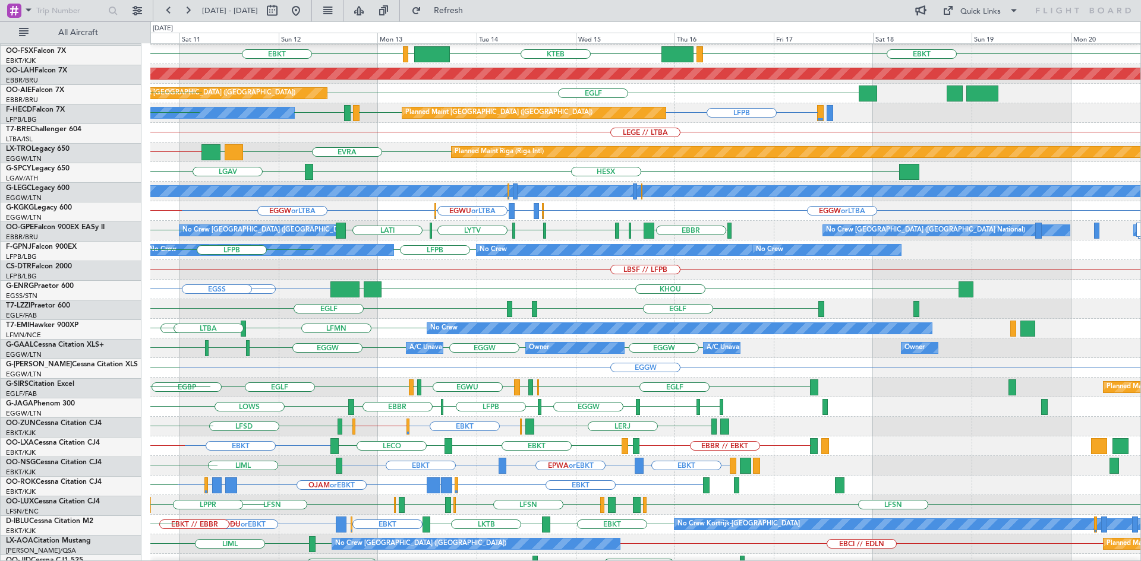
scroll to position [119, 0]
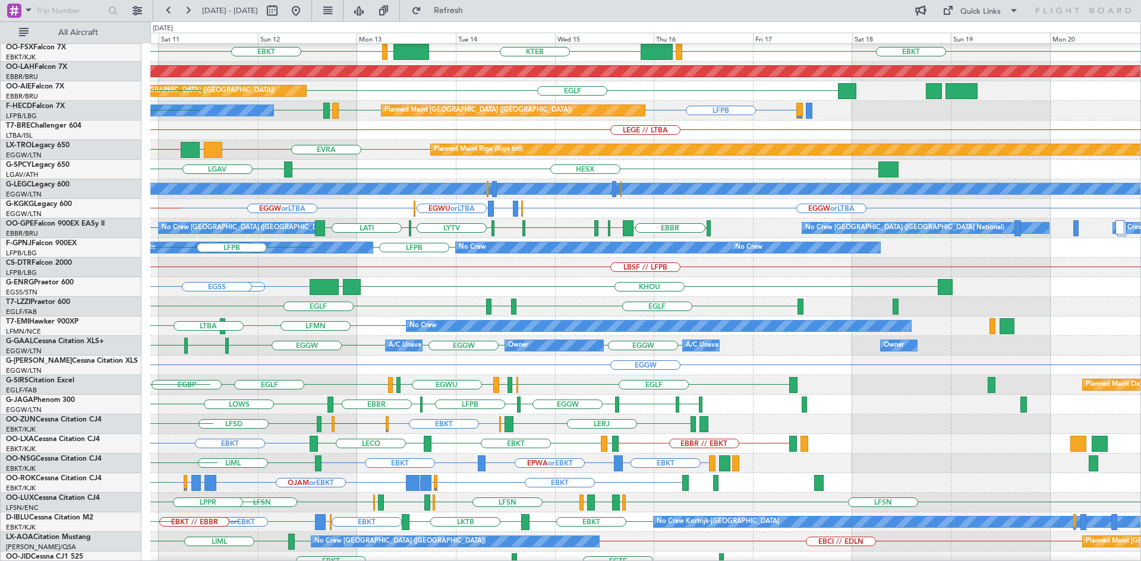
click at [313, 372] on div "EGGW Planned Maint [GEOGRAPHIC_DATA] ([GEOGRAPHIC_DATA])" at bounding box center [645, 366] width 990 height 20
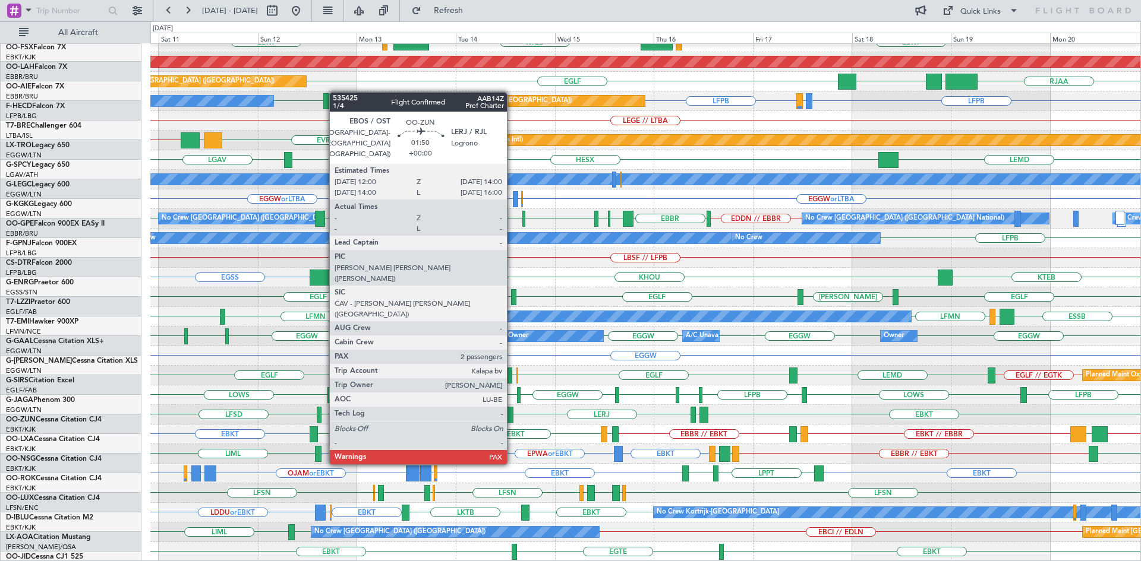
scroll to position [129, 0]
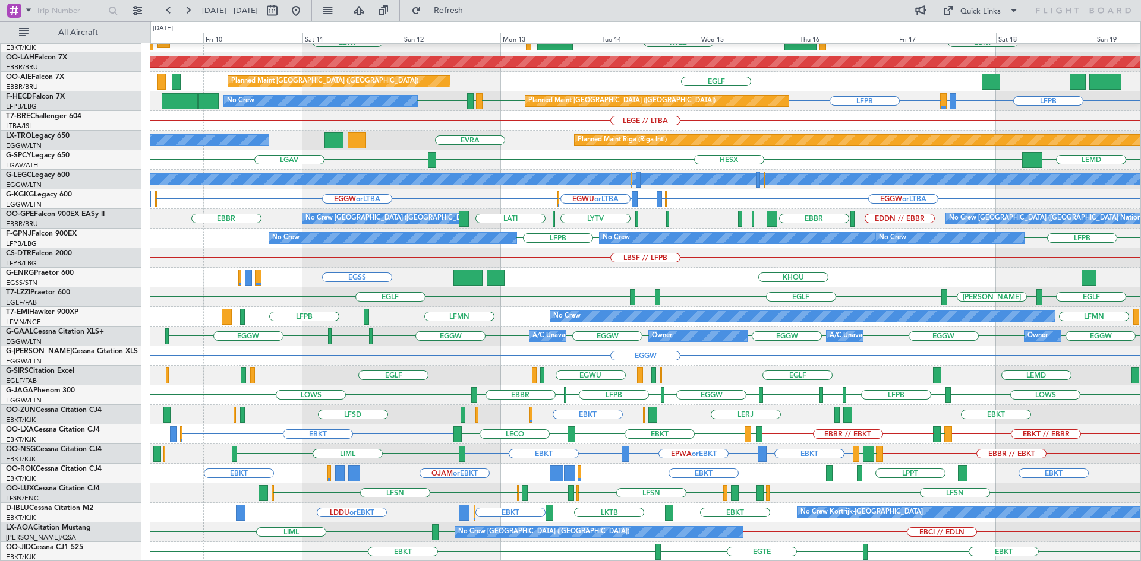
click at [521, 395] on div "EBBR EBKT KTEB LIMC EBKT LOWS Planned Maint Kortrijk-Wevelgem Planned Maint Alt…" at bounding box center [645, 238] width 990 height 647
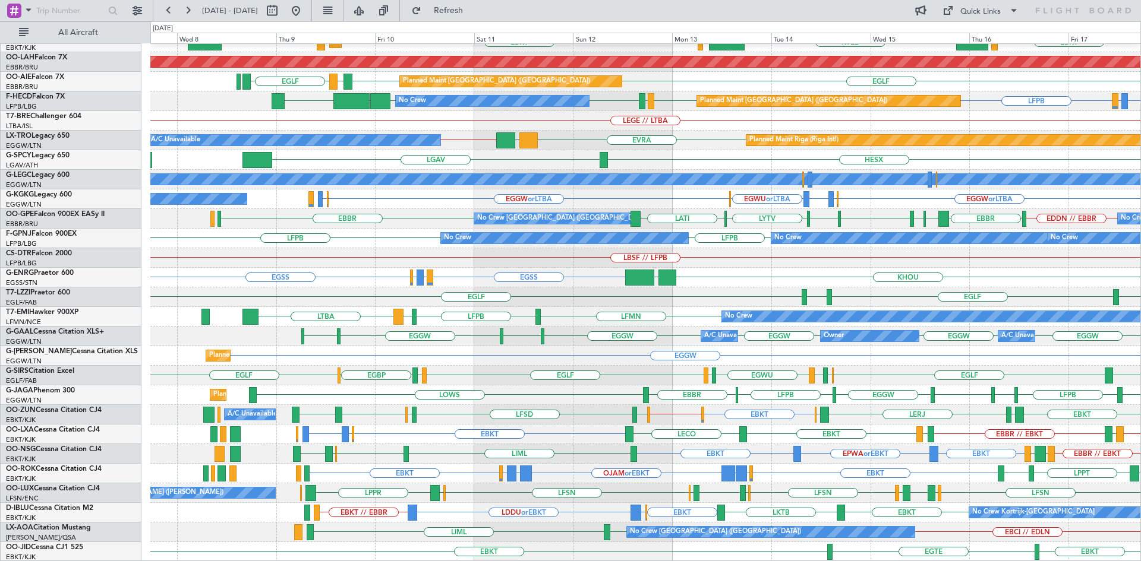
click at [561, 452] on div "EBBR Planned Maint Kortrijk-Wevelgem EBKT KTEB LIMC EBKT EBKT LOWS Planned Main…" at bounding box center [645, 238] width 990 height 647
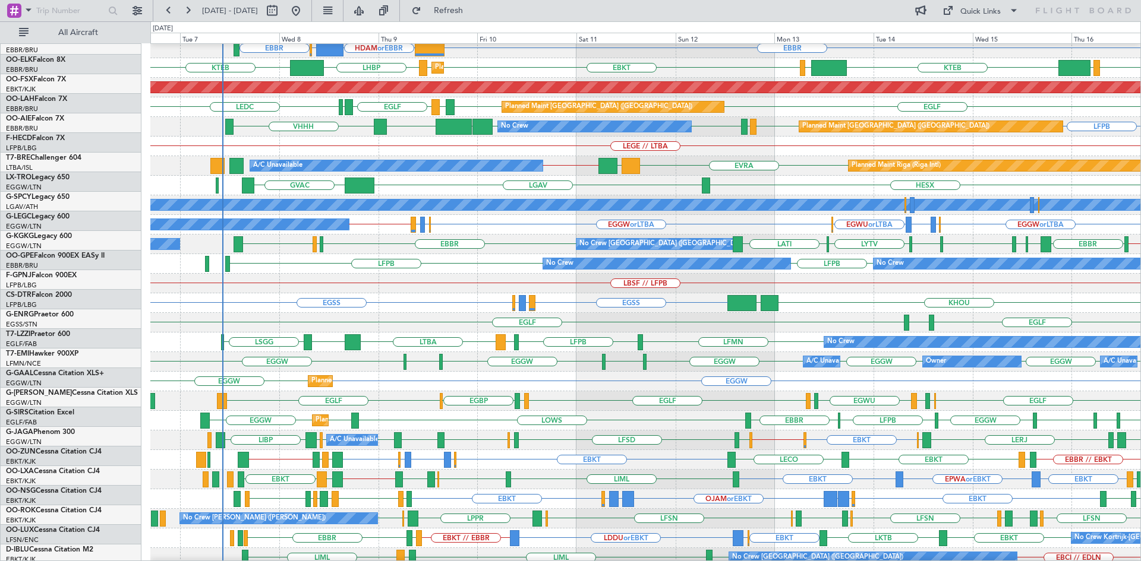
scroll to position [103, 0]
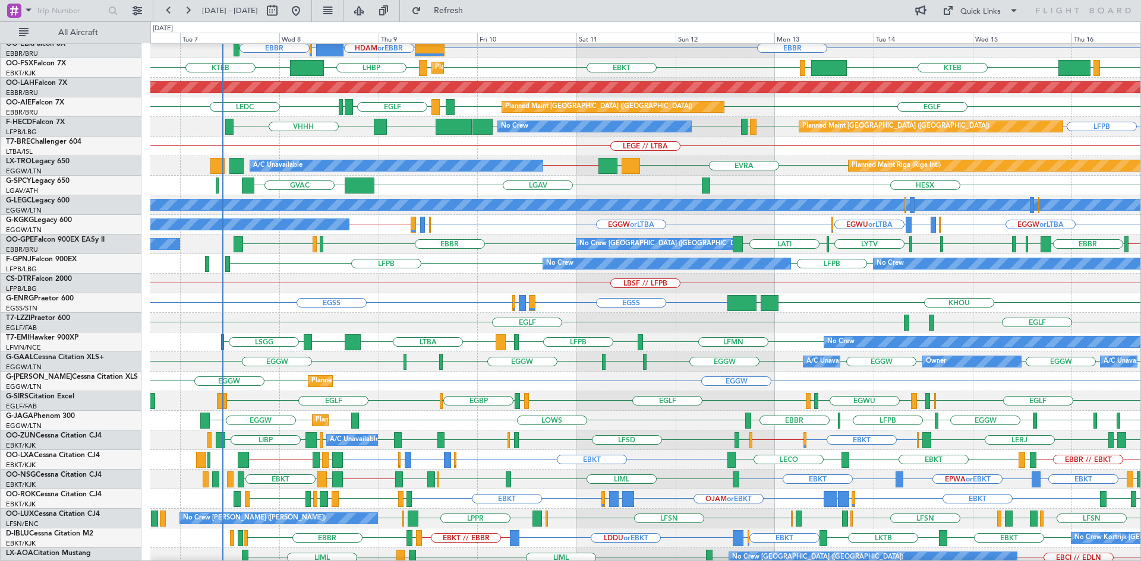
click at [365, 359] on div "EGGW EGGW [GEOGRAPHIC_DATA] EGGW EGGD EGGW Owner A/C Unavailable EGGW Owner A/C…" at bounding box center [645, 362] width 990 height 20
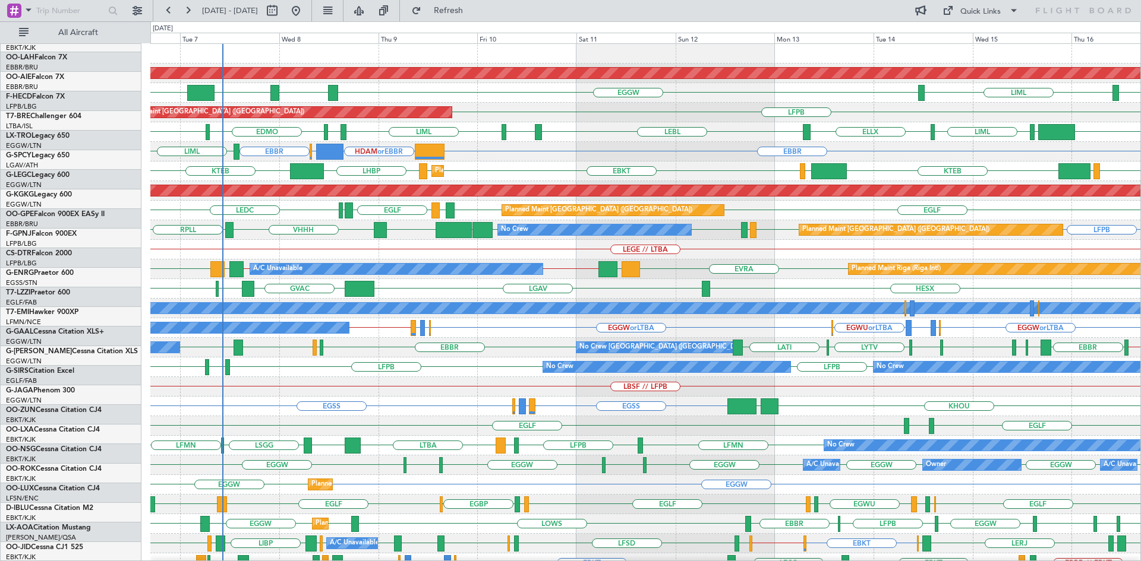
scroll to position [0, 0]
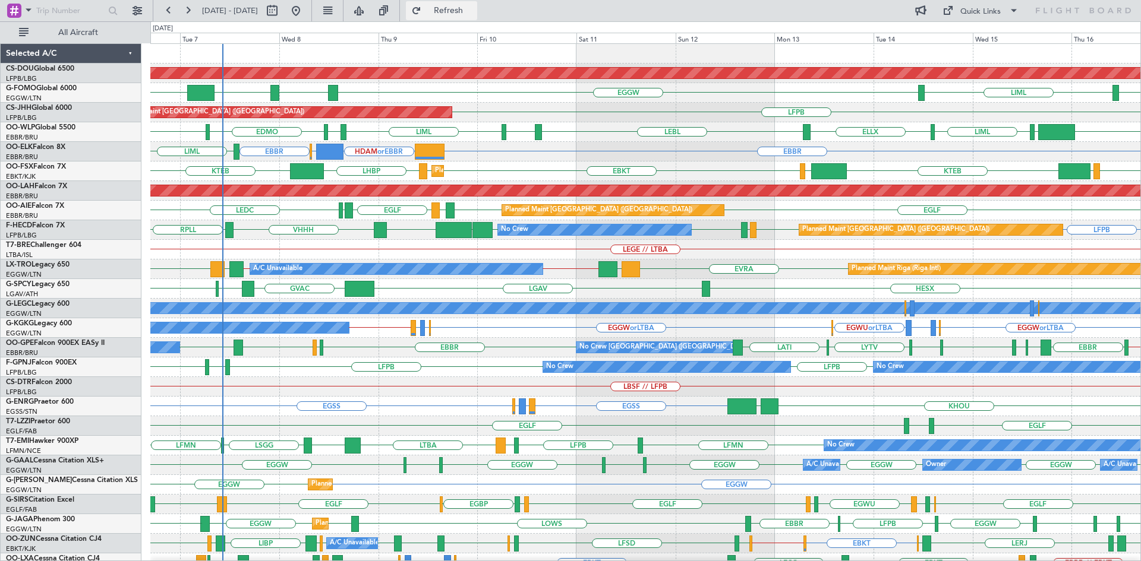
click at [471, 14] on span "Refresh" at bounding box center [449, 11] width 50 height 8
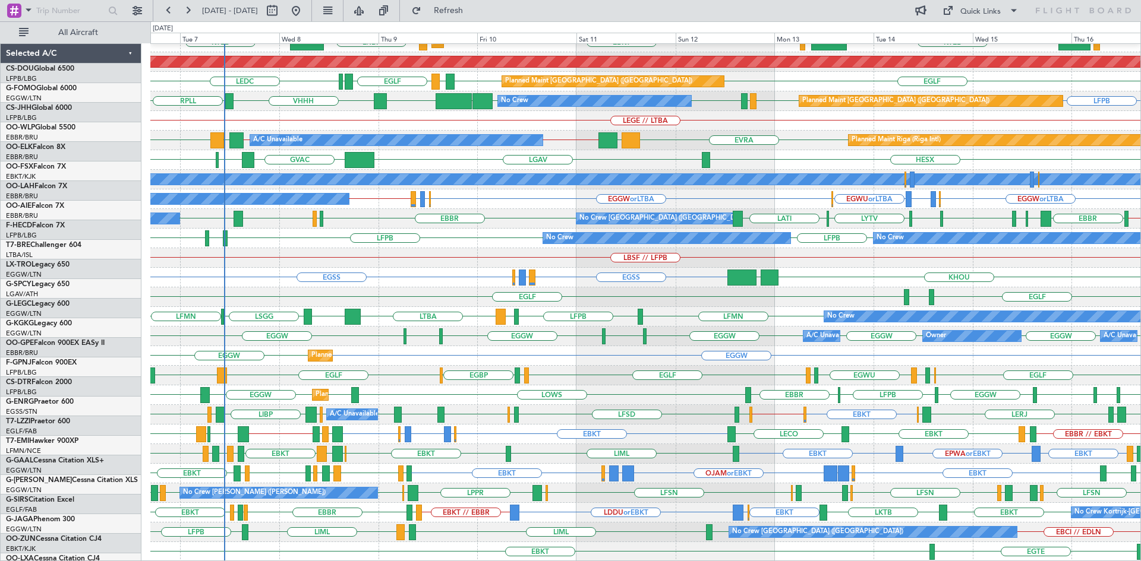
scroll to position [129, 0]
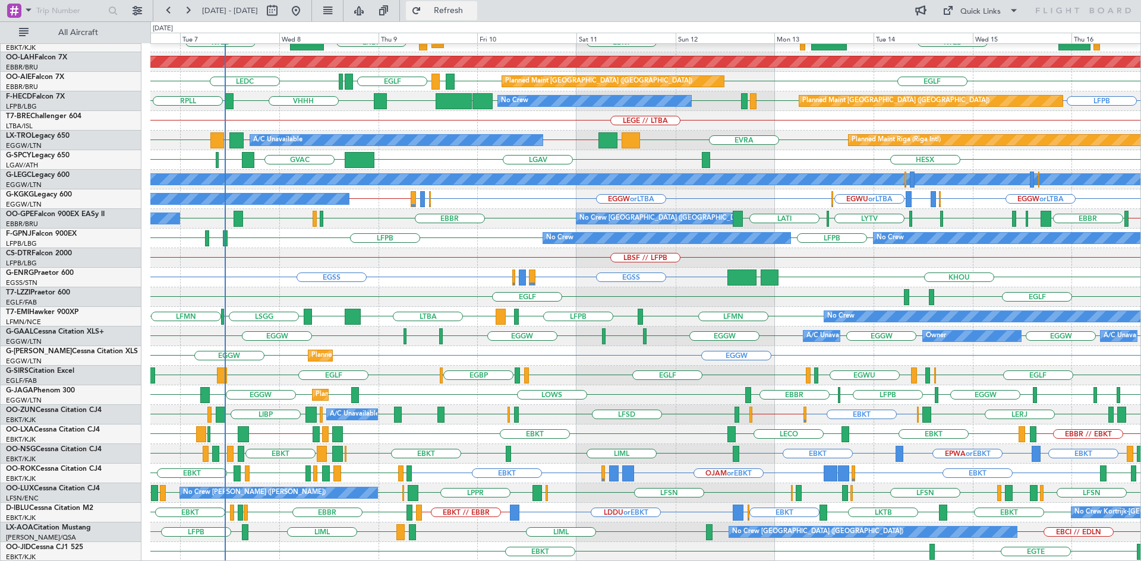
click at [473, 11] on span "Refresh" at bounding box center [449, 11] width 50 height 8
click at [474, 7] on span "Refresh" at bounding box center [449, 11] width 50 height 8
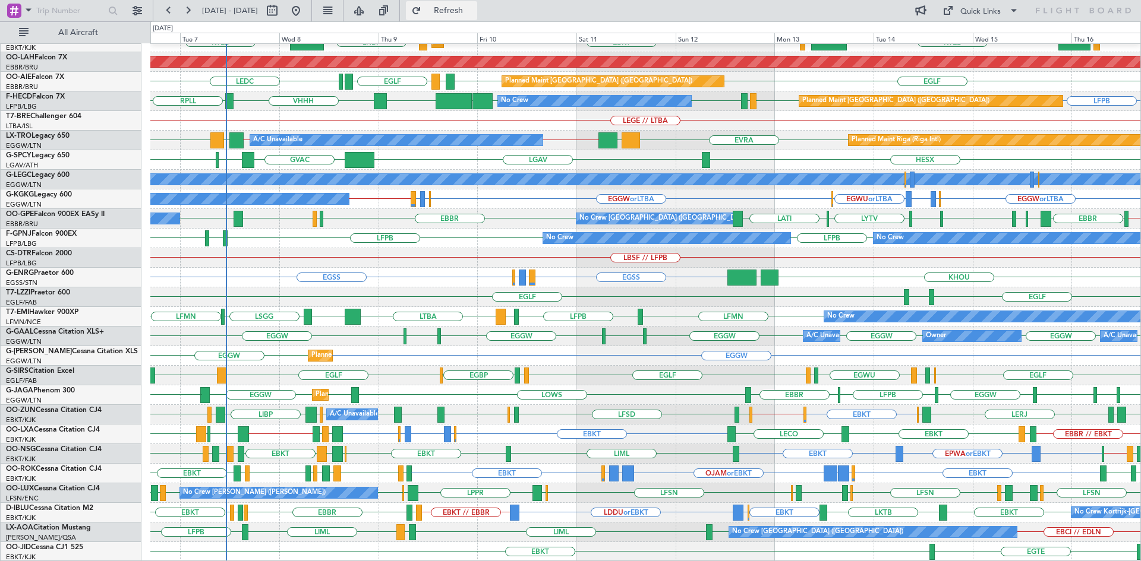
click at [477, 19] on button "Refresh" at bounding box center [441, 10] width 71 height 19
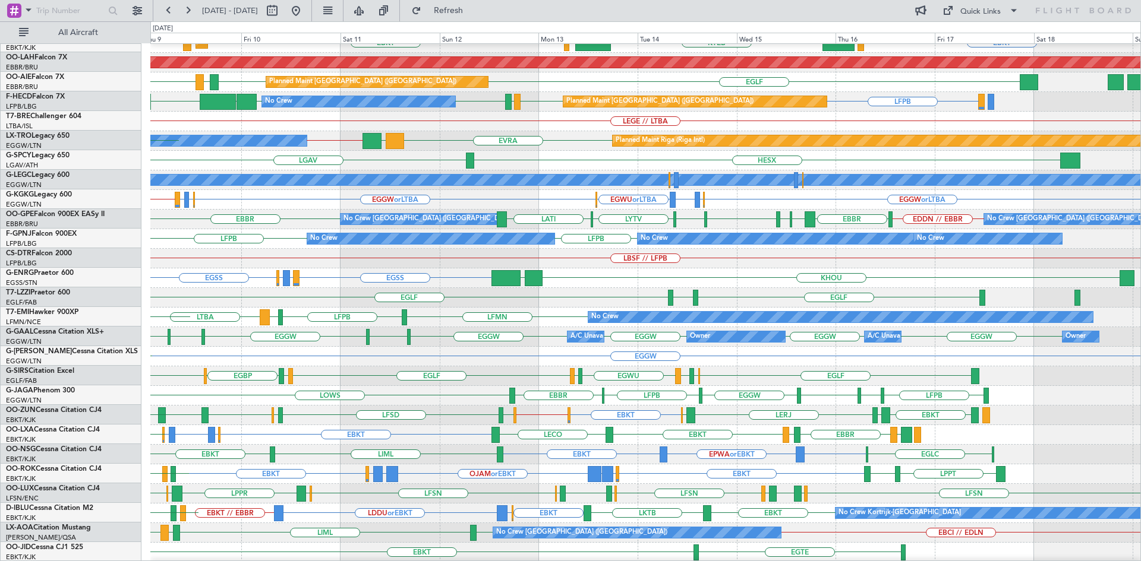
scroll to position [122, 0]
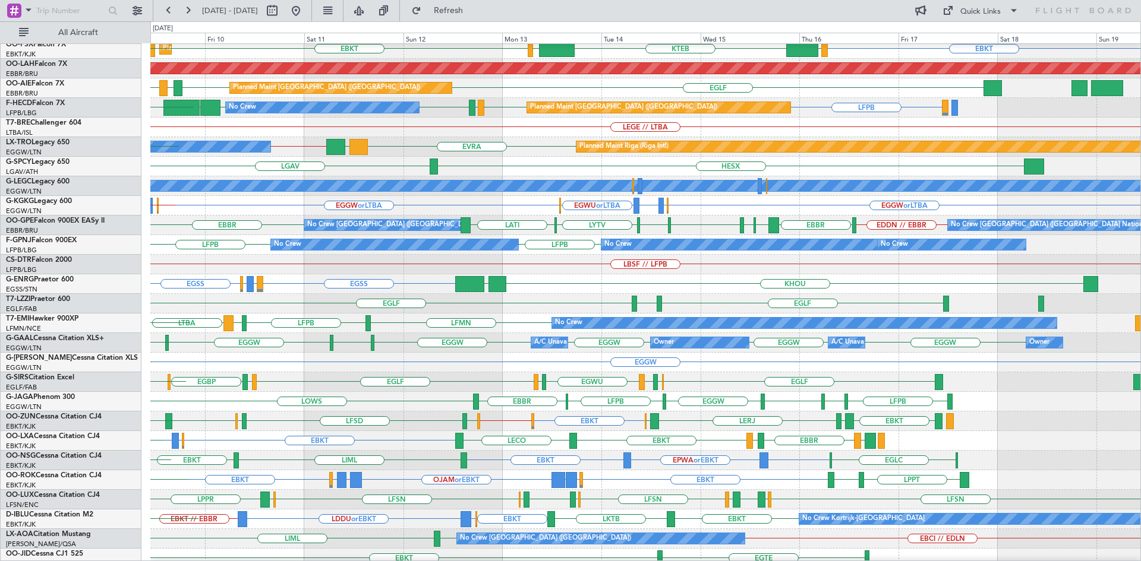
click at [261, 294] on div "EGSS EGPD or EGSS EGWU or EGSS EGSS KHOU KBGR" at bounding box center [645, 285] width 990 height 20
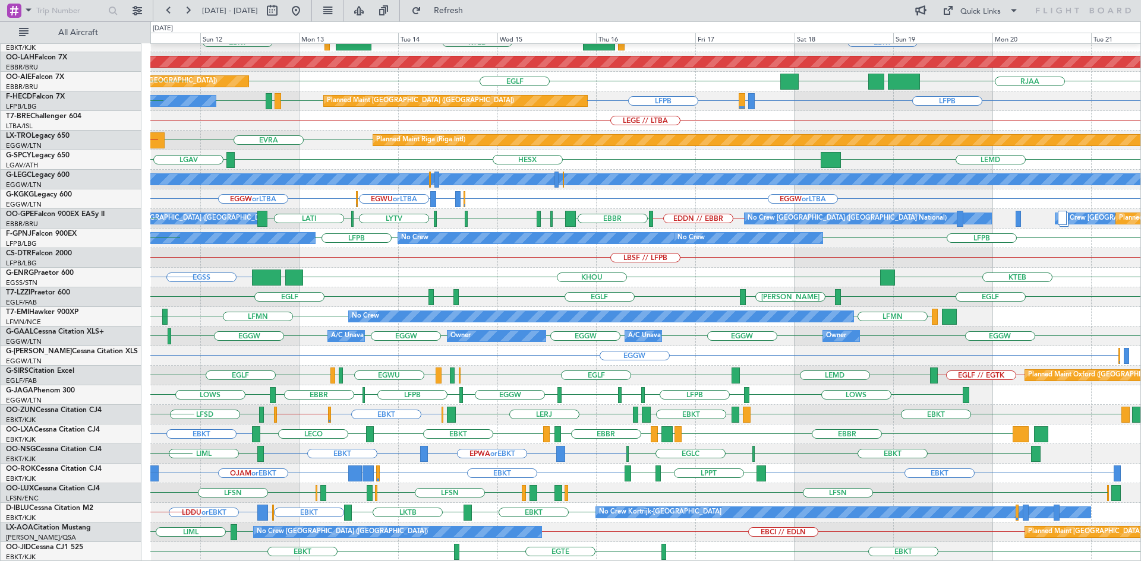
scroll to position [129, 0]
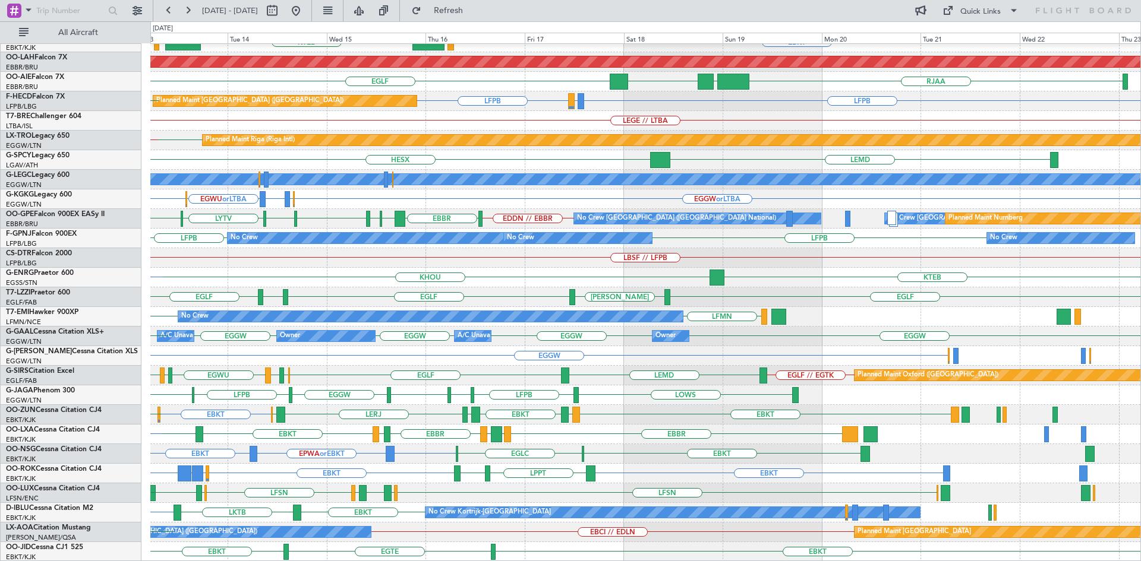
click at [440, 493] on div "EBBR EBKT LOWS KTEB LIMC EBKT Planned Maint Alton-st Louis (St Louis Regl) RJAA…" at bounding box center [645, 238] width 990 height 647
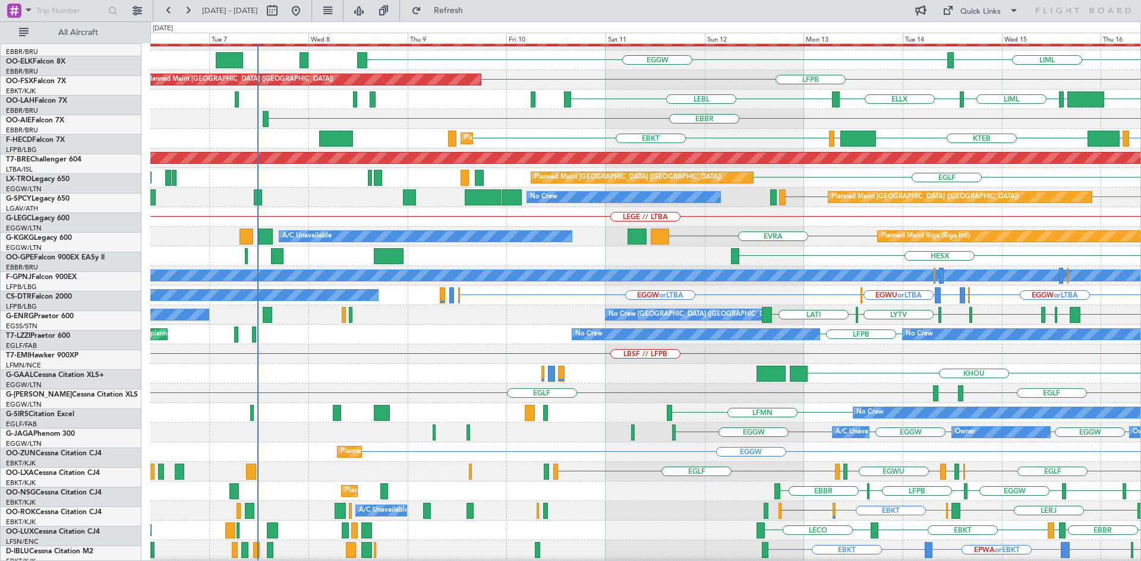
scroll to position [26, 0]
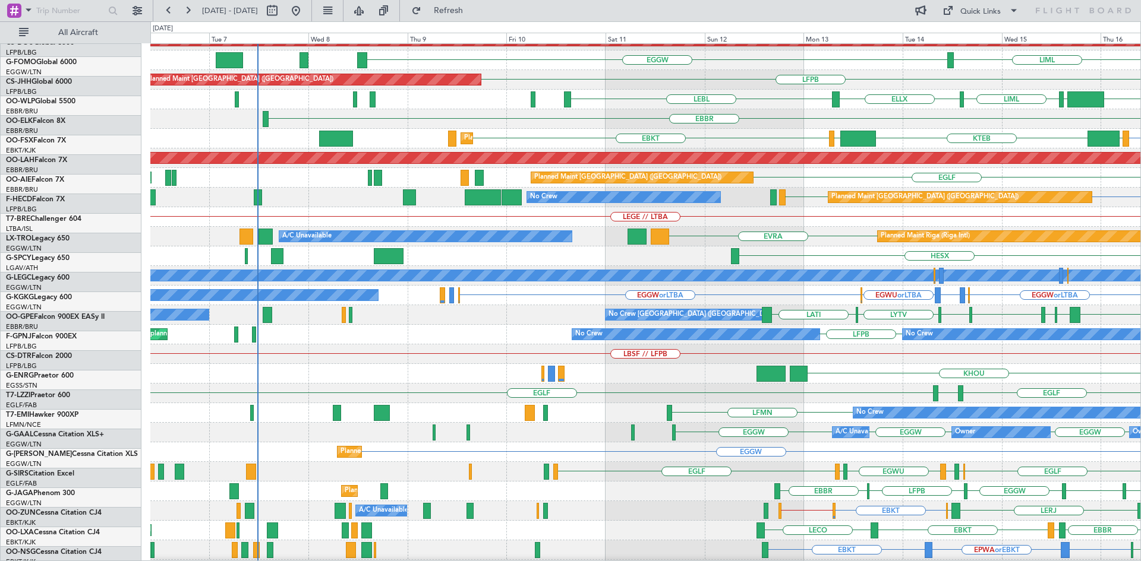
click at [1024, 462] on div "EGGW Planned Maint [GEOGRAPHIC_DATA] ([GEOGRAPHIC_DATA])" at bounding box center [645, 453] width 990 height 20
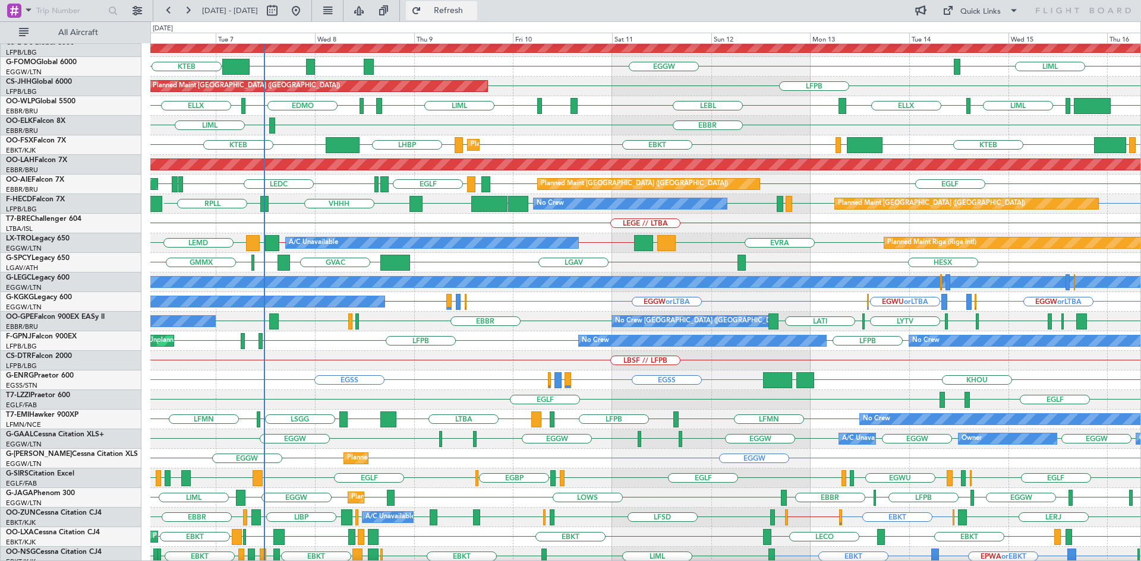
click at [474, 11] on span "Refresh" at bounding box center [449, 11] width 50 height 8
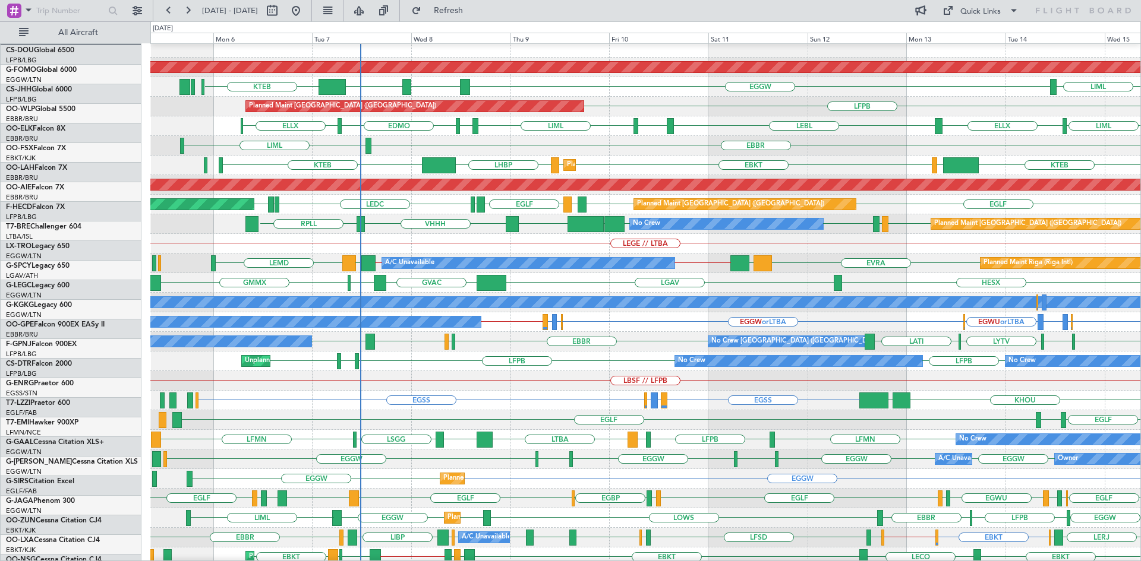
scroll to position [7, 0]
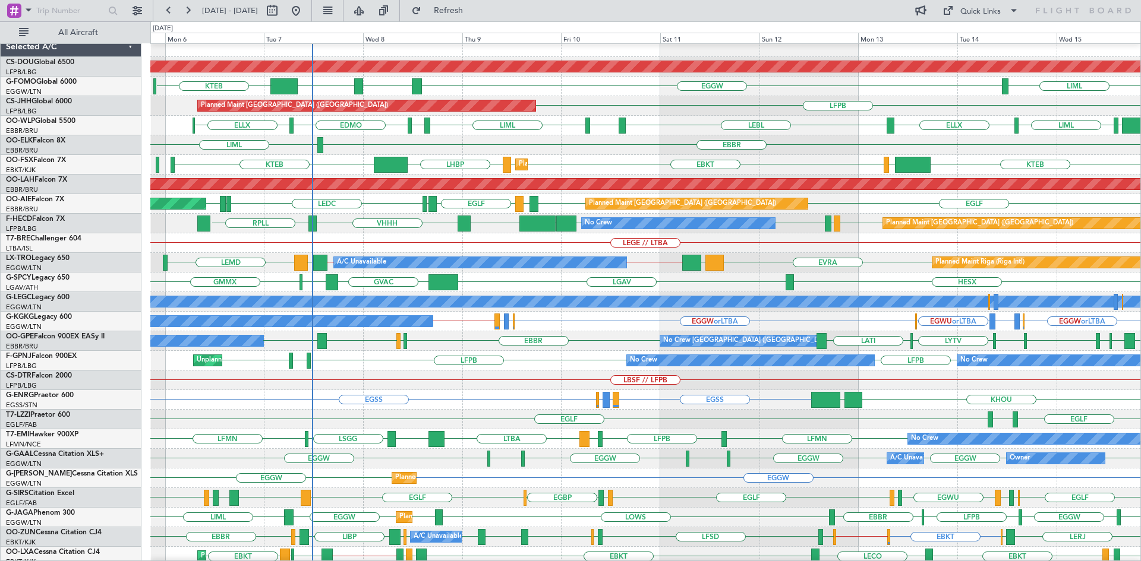
click at [417, 340] on div "EBBR LFST EBBR LEMG No Crew Malaga No Crew Brussels (Brussels National) LATI LQ…" at bounding box center [645, 342] width 990 height 20
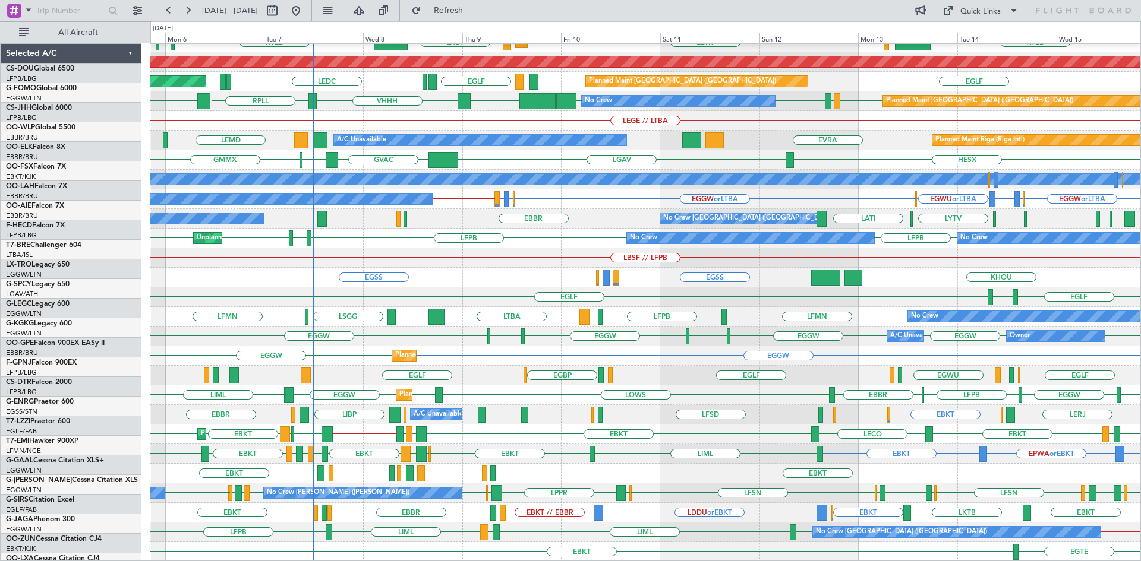
scroll to position [129, 0]
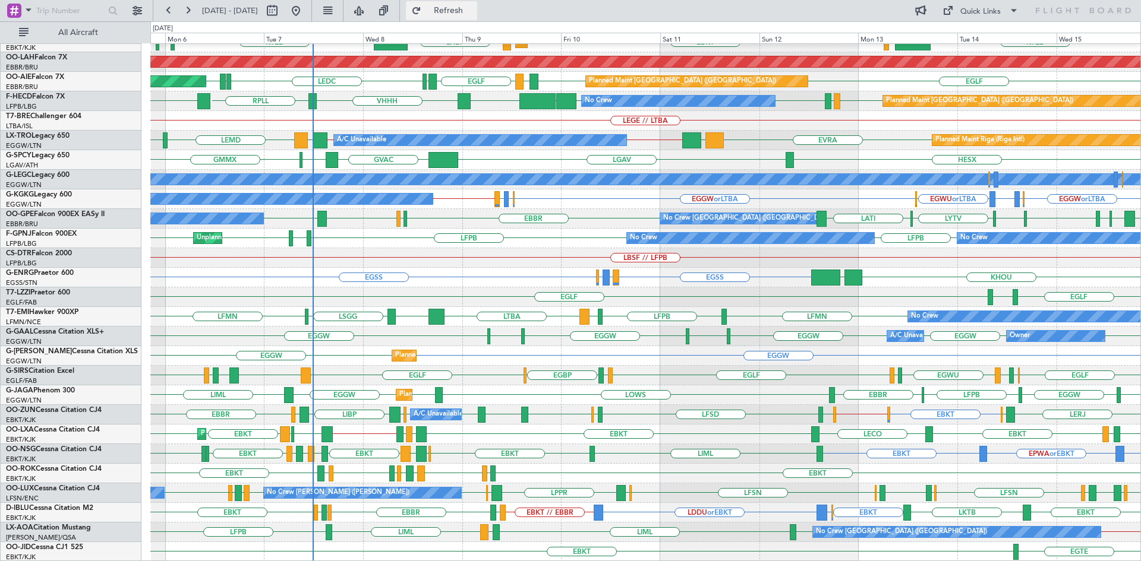
click at [463, 11] on span "Refresh" at bounding box center [449, 11] width 50 height 8
click at [474, 7] on span "Refresh" at bounding box center [449, 11] width 50 height 8
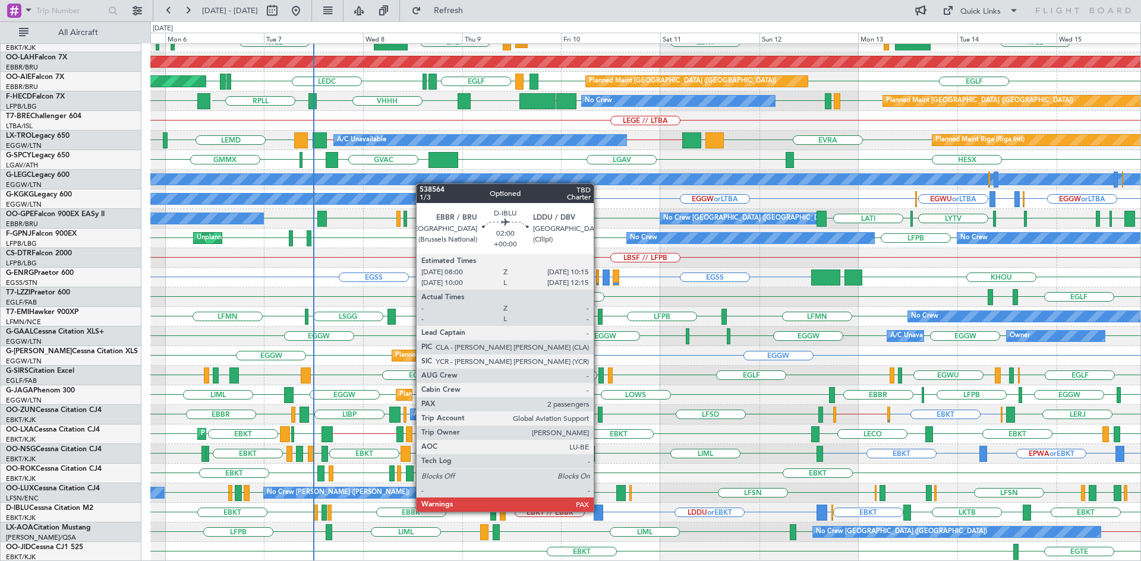
click at [599, 512] on div at bounding box center [599, 513] width 10 height 16
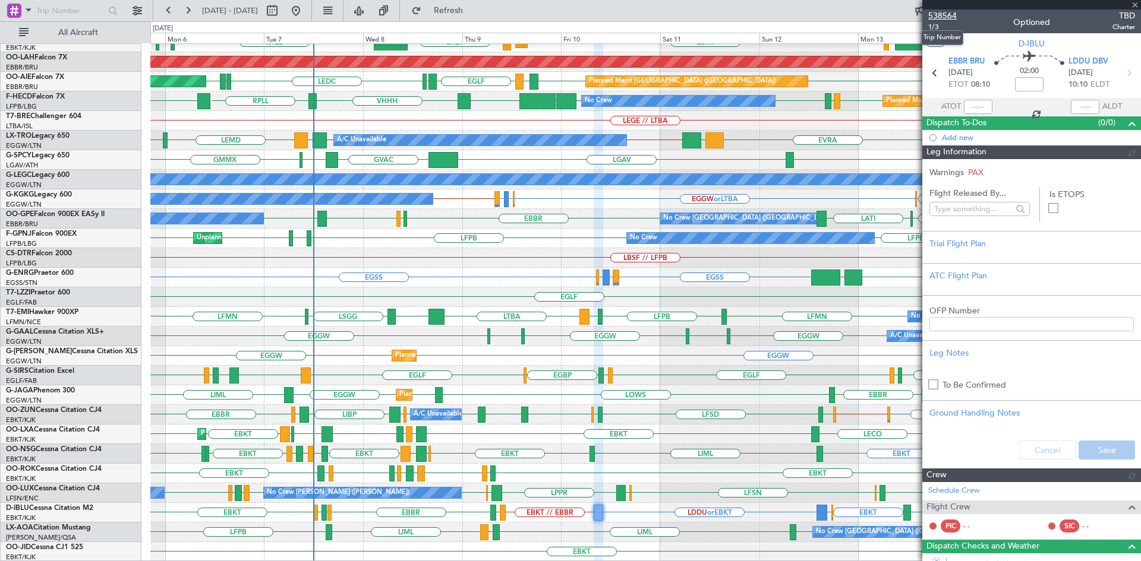
click at [943, 18] on span "538564" at bounding box center [942, 16] width 29 height 12
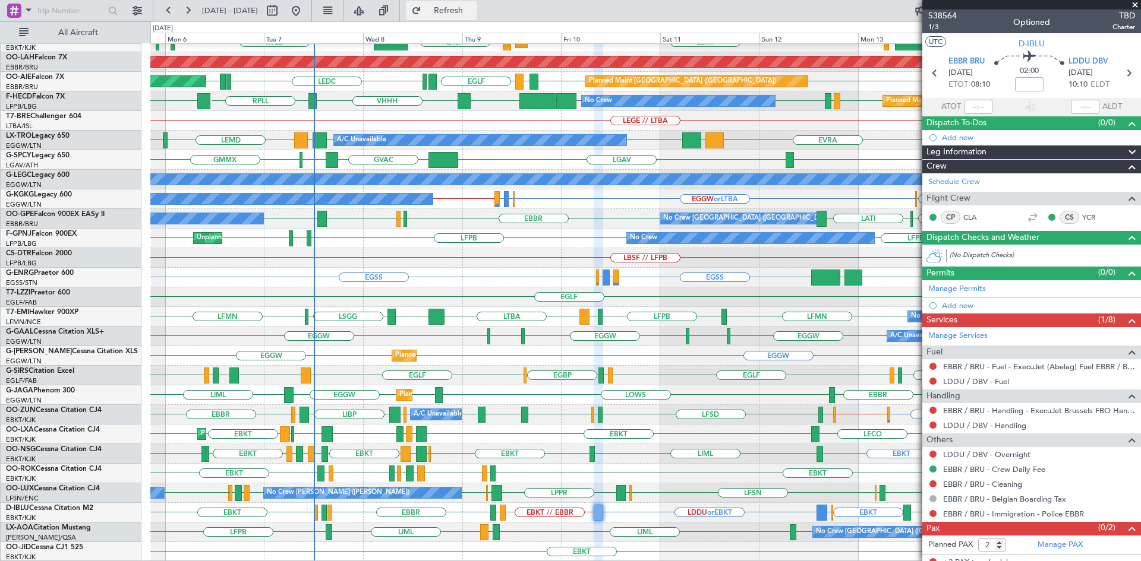
click at [465, 12] on span "Refresh" at bounding box center [449, 11] width 50 height 8
click at [1133, 4] on span at bounding box center [1135, 5] width 12 height 11
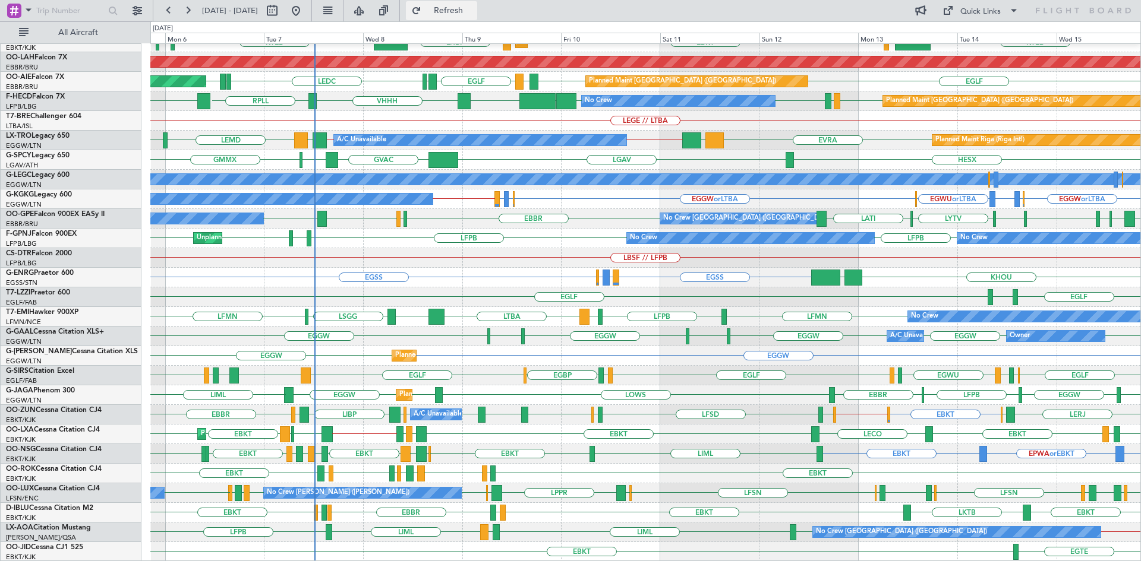
click at [477, 2] on button "Refresh" at bounding box center [441, 10] width 71 height 19
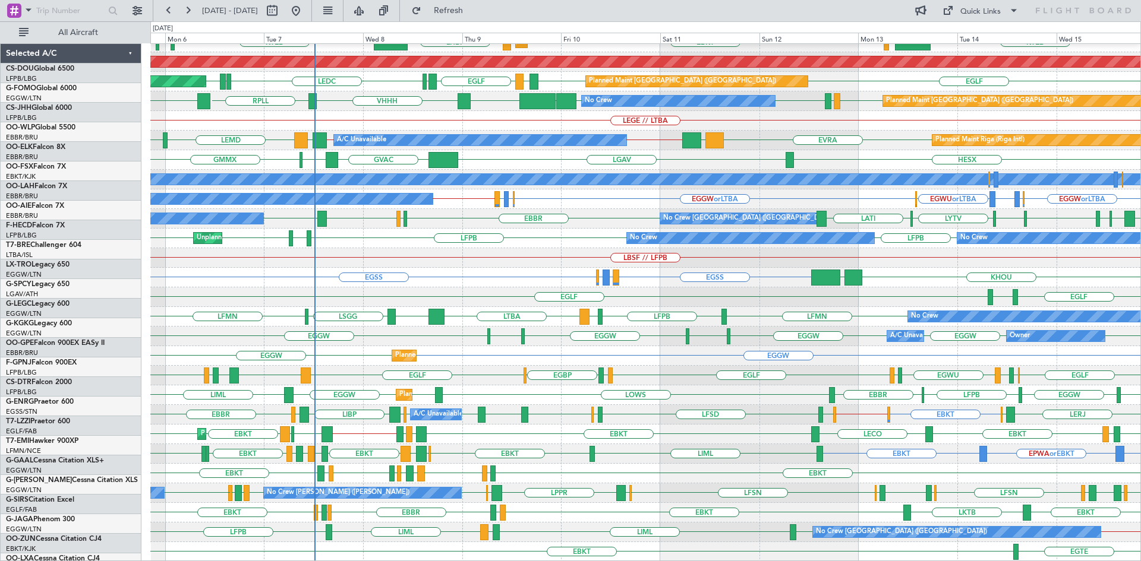
scroll to position [129, 0]
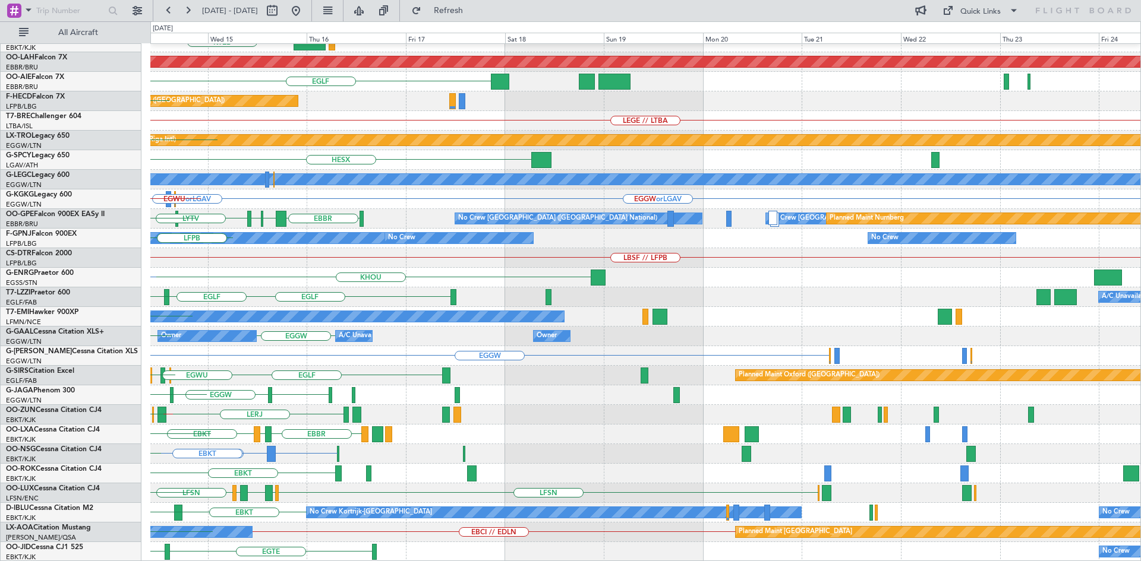
click at [0, 326] on div "EBBR KTEB LIMC EBKT Planned Maint Alton-st Louis (St Louis Regl) EGLF Planned M…" at bounding box center [570, 291] width 1141 height 540
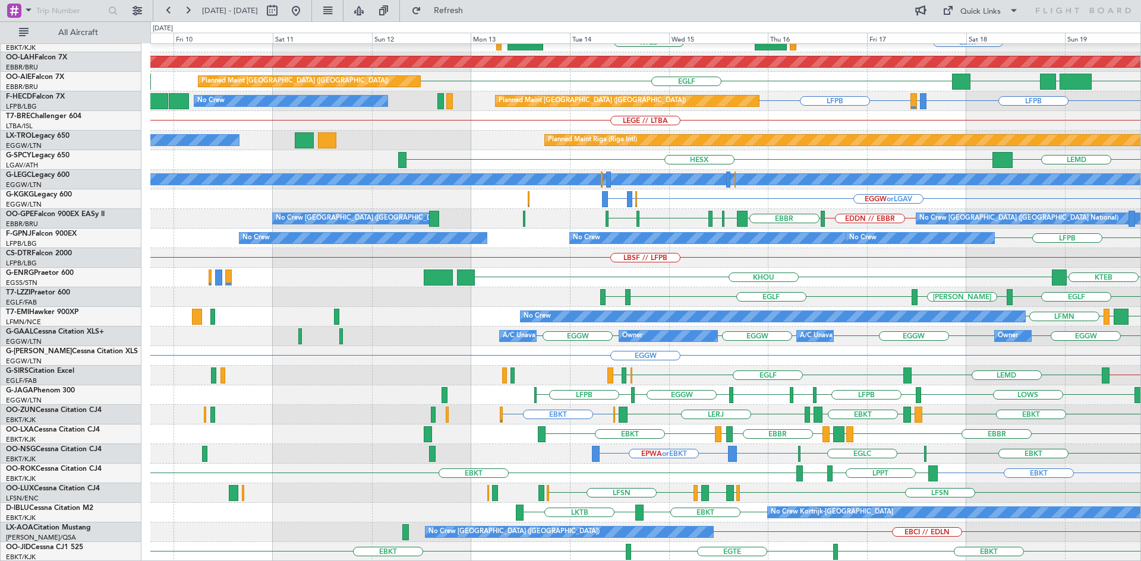
click at [998, 402] on div "EBBR EBKT LOWS KTEB Planned Maint Kortrijk-Wevelgem Planned Maint Alton-st Loui…" at bounding box center [645, 238] width 990 height 647
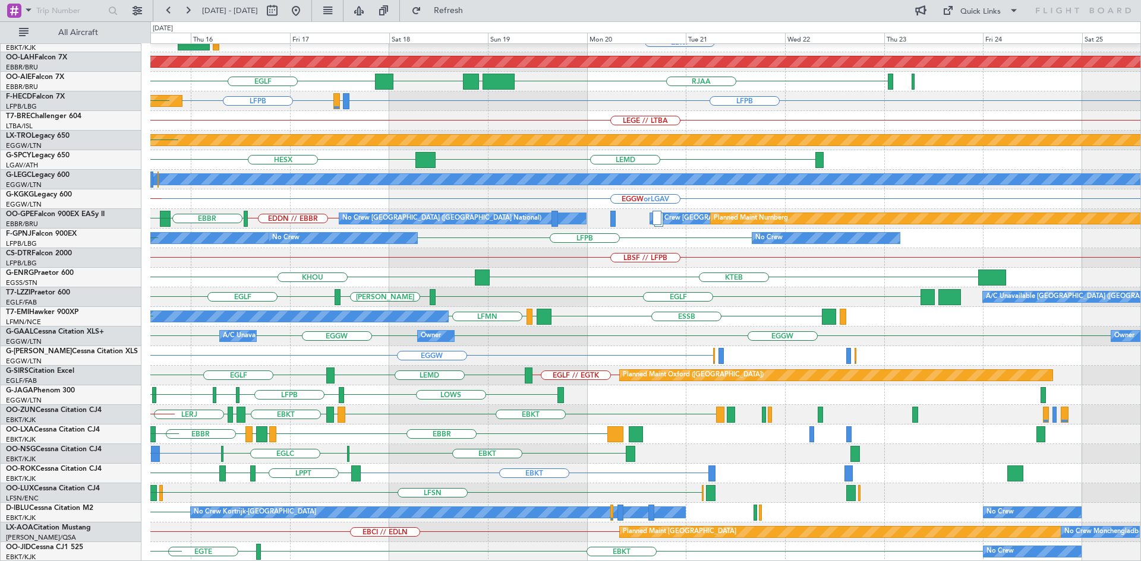
click at [245, 407] on div "EBBR EBKT LOWS KTEB LIMC EBKT Planned Maint Alton-st Louis (St Louis Regl) RJAA…" at bounding box center [645, 238] width 990 height 647
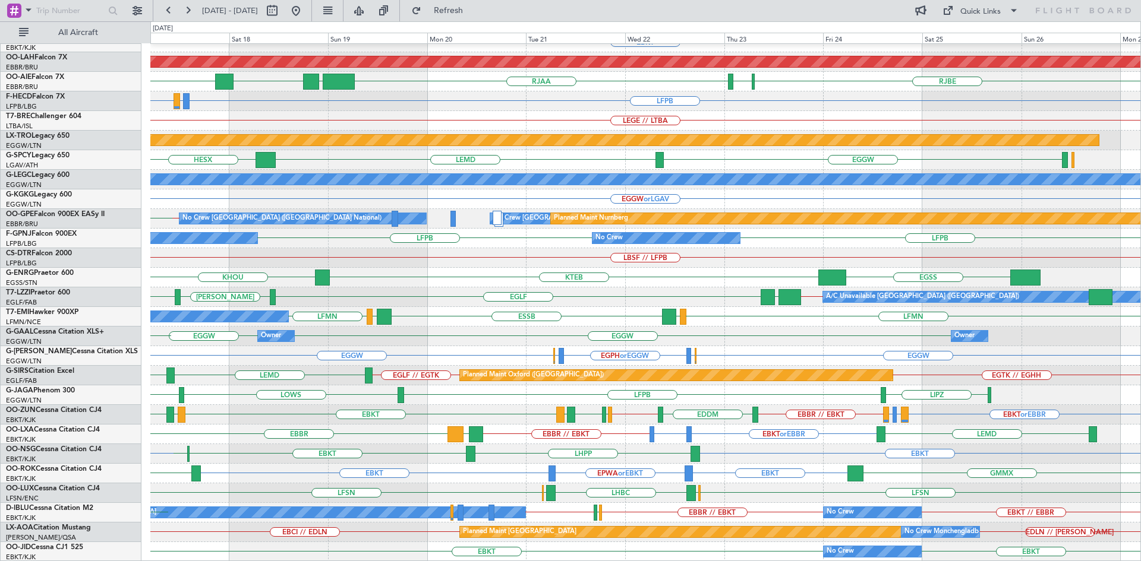
click at [731, 456] on div "LFMN EBBR EBKT LOWS KTEB Planned Maint Alton-st Louis (St Louis Regl) RJBE RJOB…" at bounding box center [645, 238] width 990 height 647
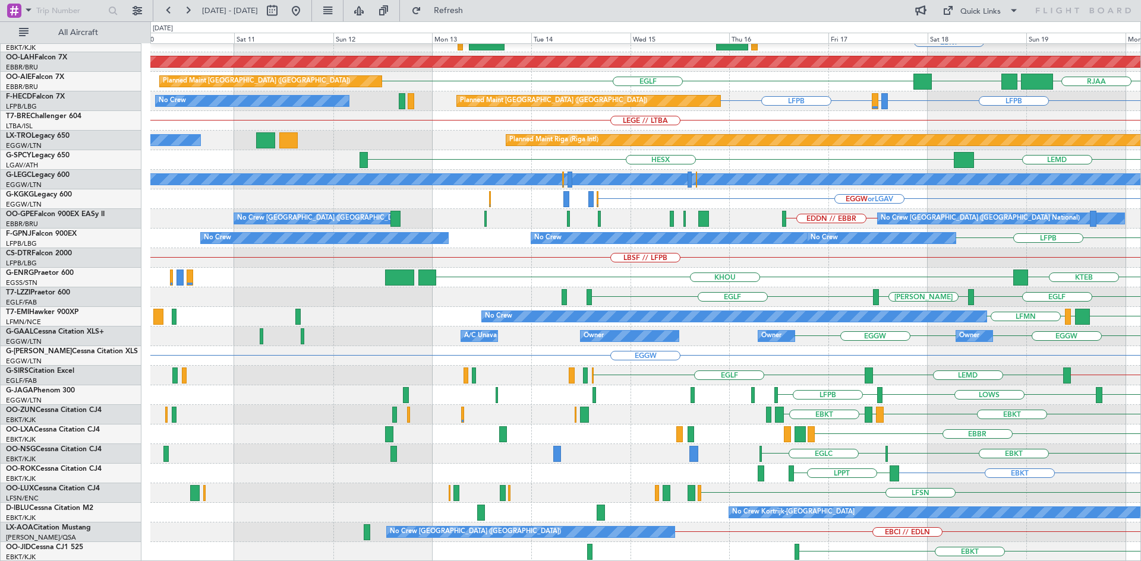
click at [1140, 362] on html "17 Oct 2025 - 27 Oct 2025 Refresh Quick Links All Aircraft EBBR EBKT Planned Ma…" at bounding box center [570, 280] width 1141 height 561
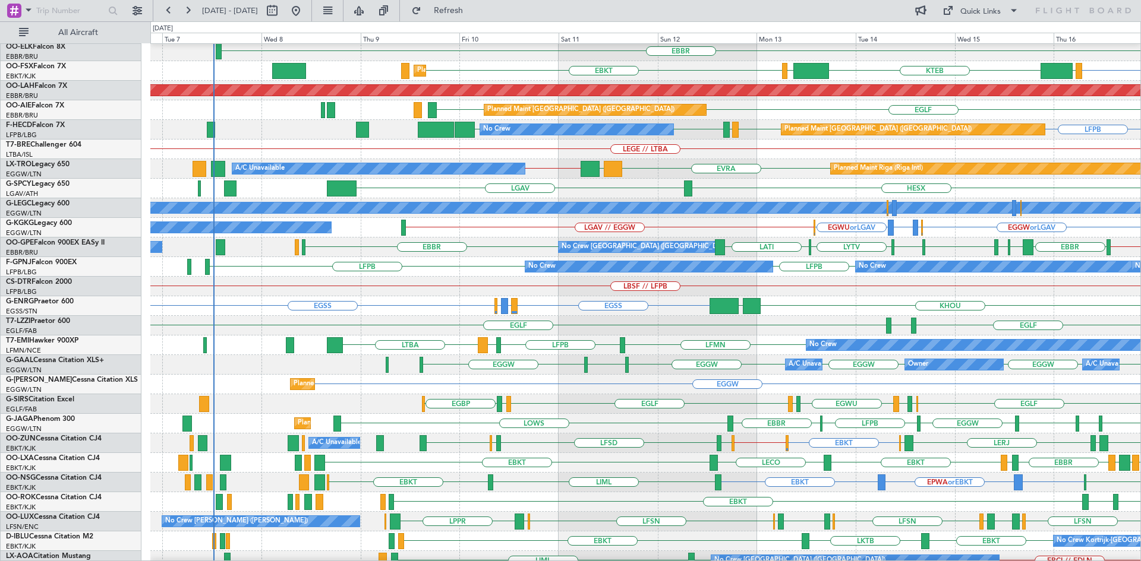
click at [611, 332] on div "EGLF LSGG EGLF EDDS EGLF" at bounding box center [645, 326] width 990 height 20
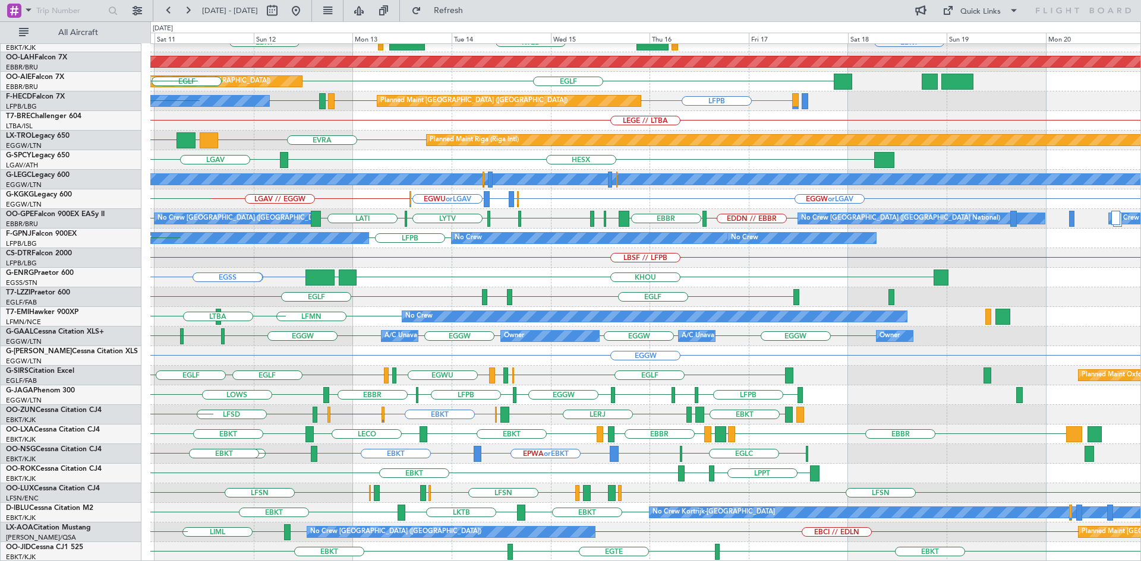
click at [431, 453] on div "EBBR EBKT LOWS KTEB LIMC EBKT Planned Maint Kortrijk-Wevelgem EBKT LHBP Planned…" at bounding box center [645, 238] width 990 height 647
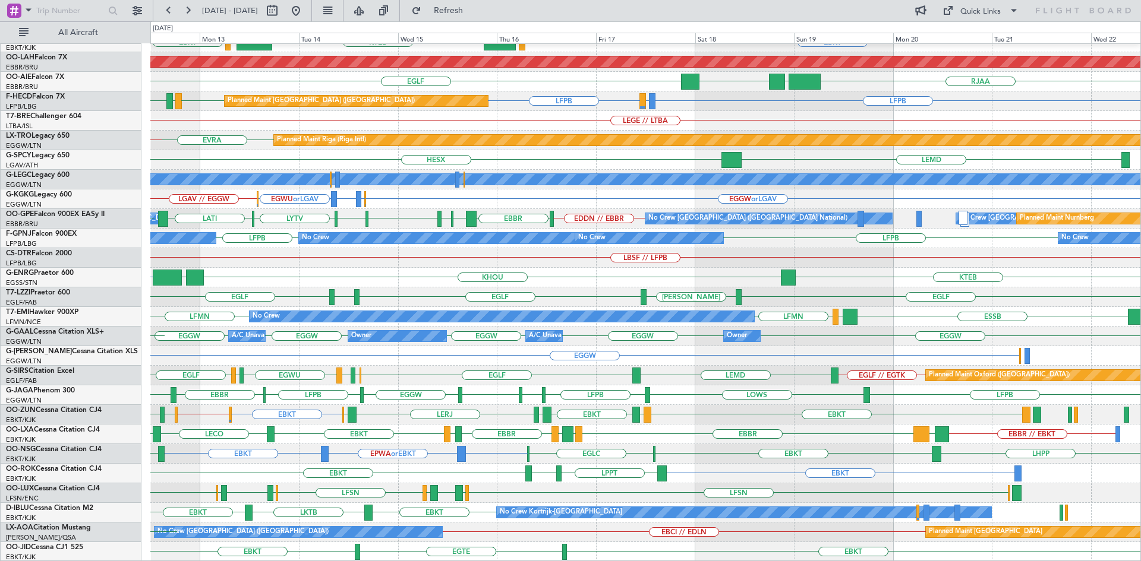
click at [465, 518] on div "EBBR EBKT LOWS KTEB LIMC EBKT Planned Maint Alton-st Louis (St Louis Regl) RJAA…" at bounding box center [645, 238] width 990 height 647
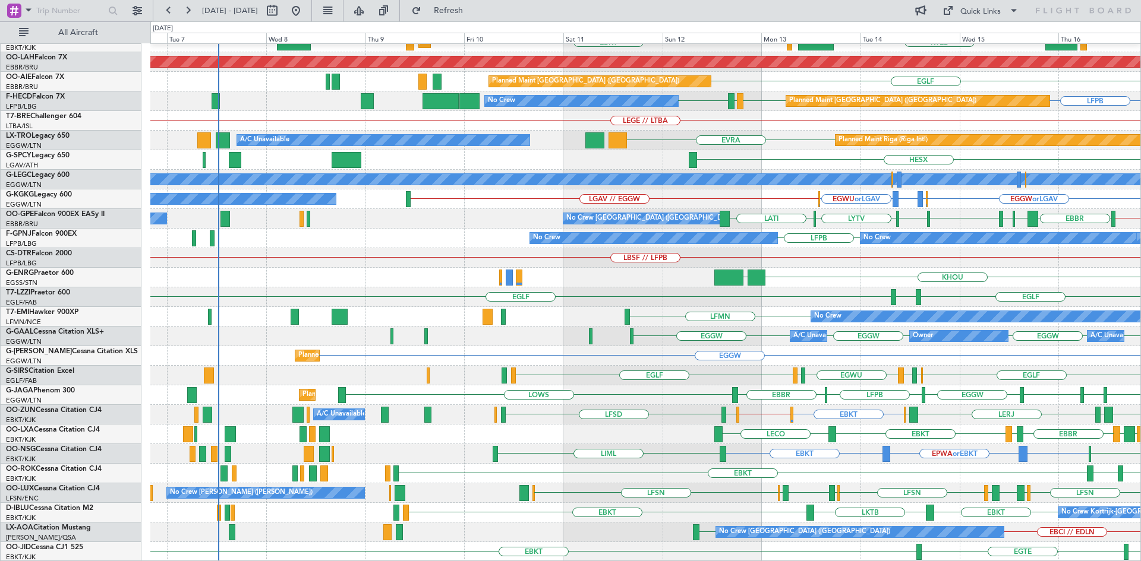
click at [909, 466] on div "EBBR EBKT LOWS KTEB LIMC EBKT Planned Maint Kortrijk-Wevelgem Planned Maint Alt…" at bounding box center [645, 238] width 990 height 647
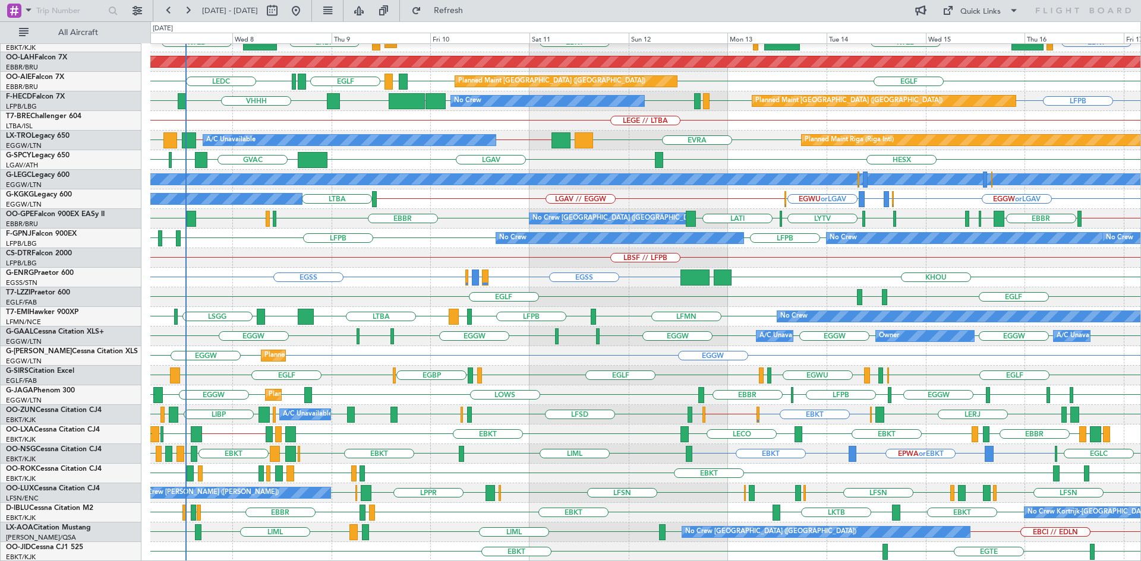
click at [591, 447] on div "EBBR LIML EBKT LOWS KTEB LIMC EBKT EBKT LHBP KTEB Planned Maint Kortrijk-Wevelg…" at bounding box center [645, 238] width 990 height 647
click at [515, 326] on div "No Crew LFMN LFPB LFMN LTBA EGPD LSGG LFMN" at bounding box center [645, 317] width 990 height 20
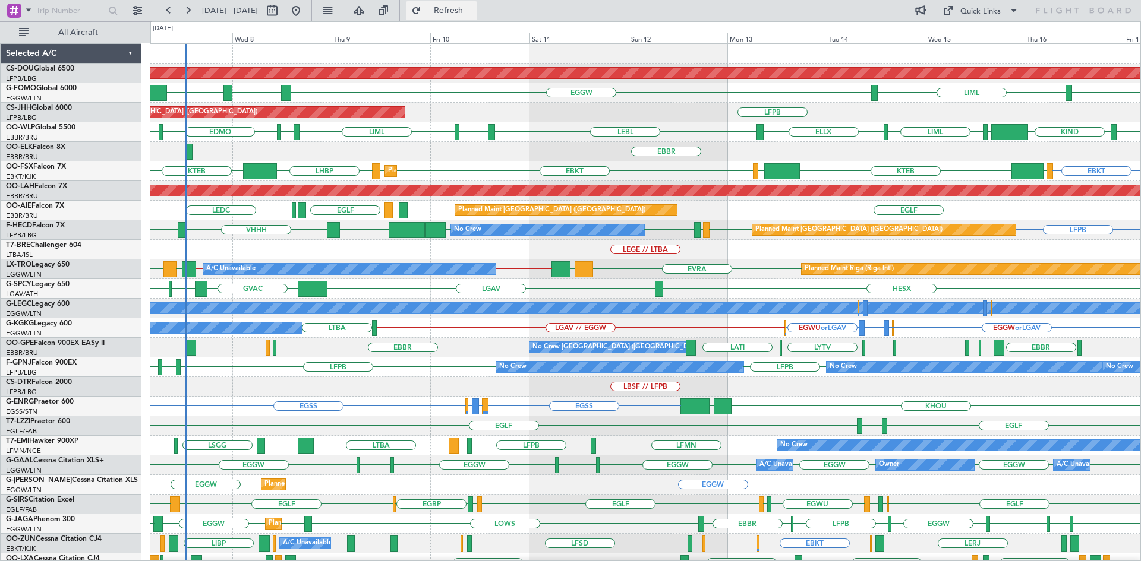
click at [474, 11] on span "Refresh" at bounding box center [449, 11] width 50 height 8
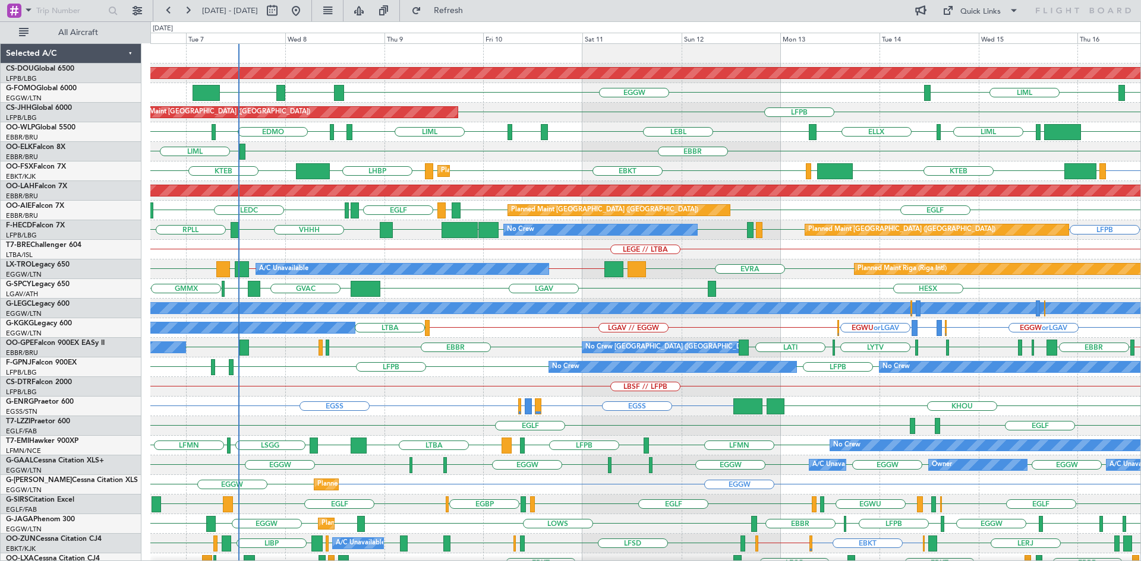
click at [510, 410] on div "EGSS EGSS EGPD or EGSS EGWU or EGSS KHOU KBGR" at bounding box center [645, 407] width 990 height 20
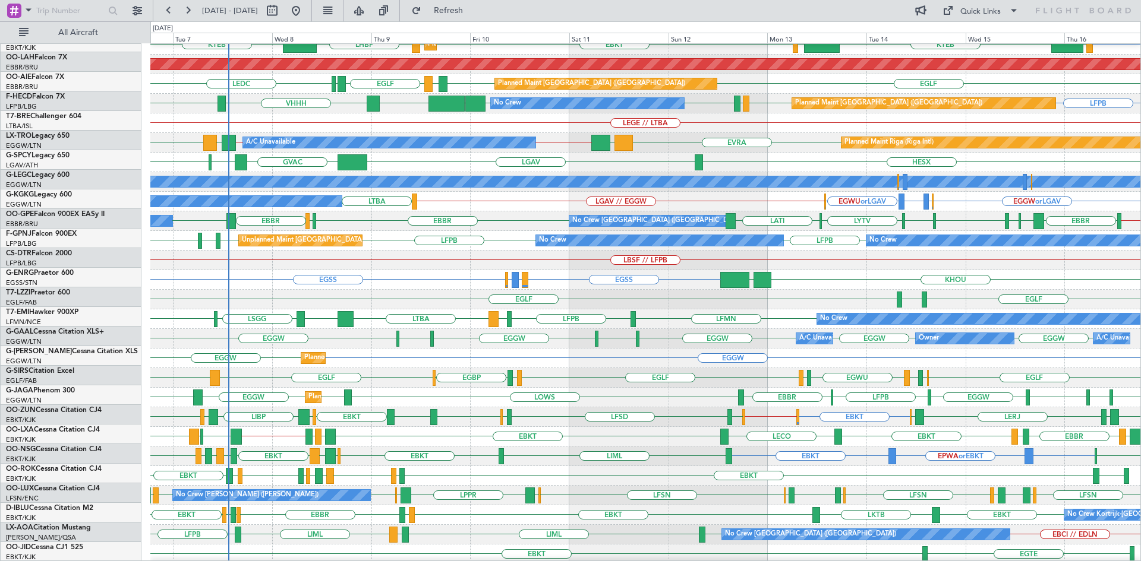
scroll to position [127, 0]
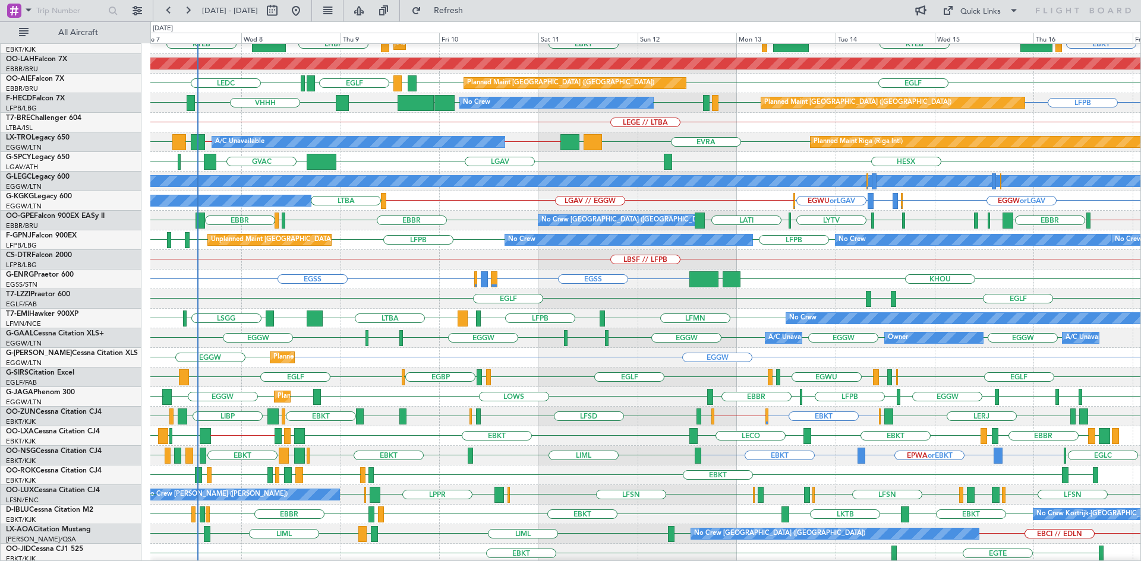
click at [635, 378] on div "EGLF EGBP EGQS EGWU EGAC EGLF EGPD EGBP EGLF LOWW EGHI Planned Maint London (Fa…" at bounding box center [645, 378] width 990 height 20
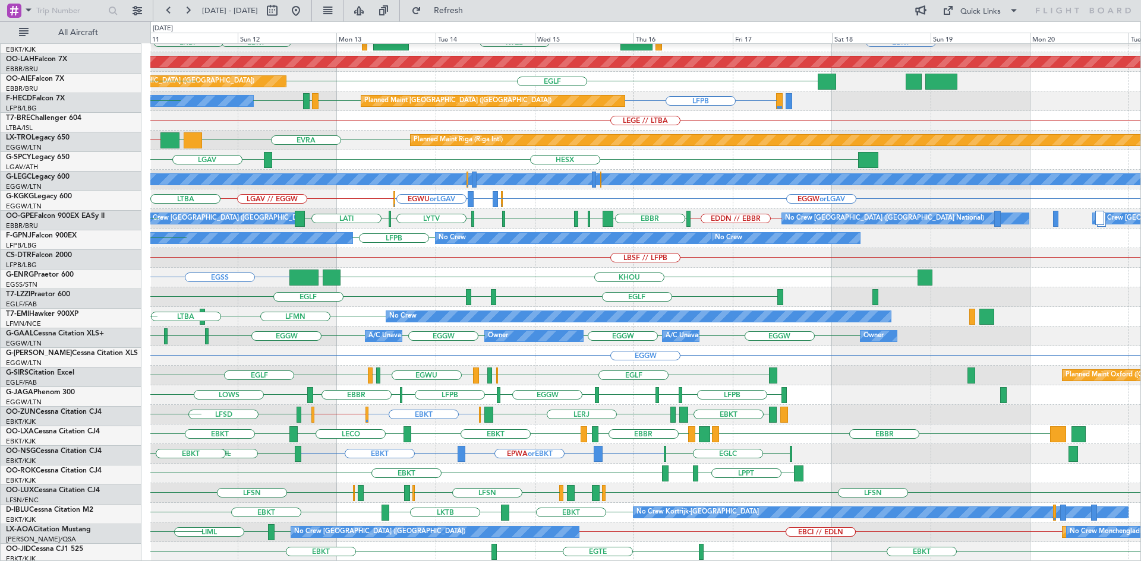
scroll to position [129, 0]
click at [522, 383] on div "EBBR EBKT LOWS KTEB LIMC EBKT Planned Maint Kortrijk-Wevelgem EBKT LHBP Planned…" at bounding box center [645, 238] width 990 height 647
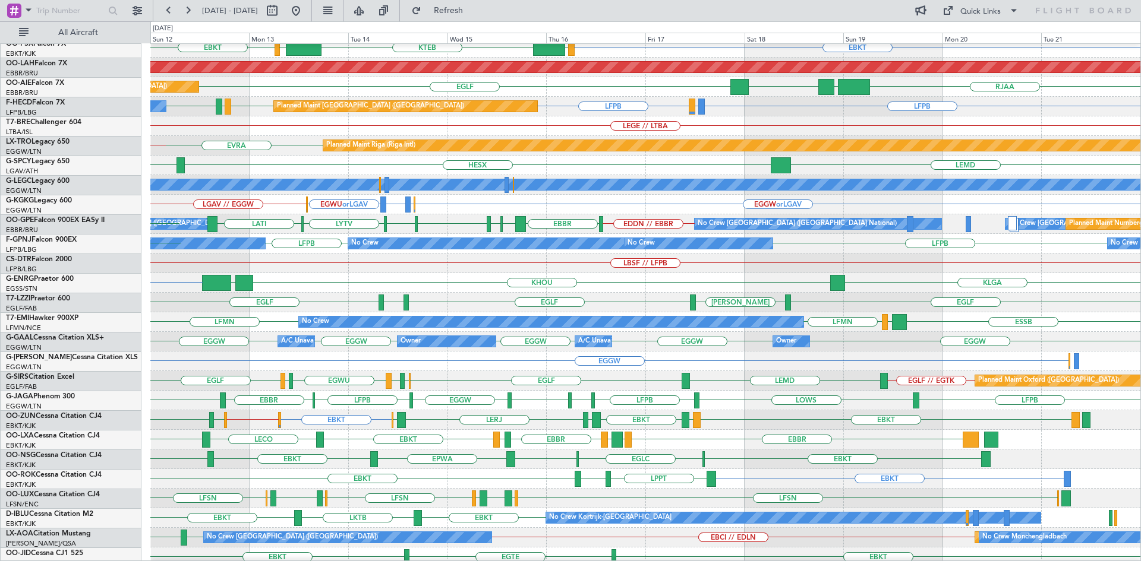
scroll to position [125, 0]
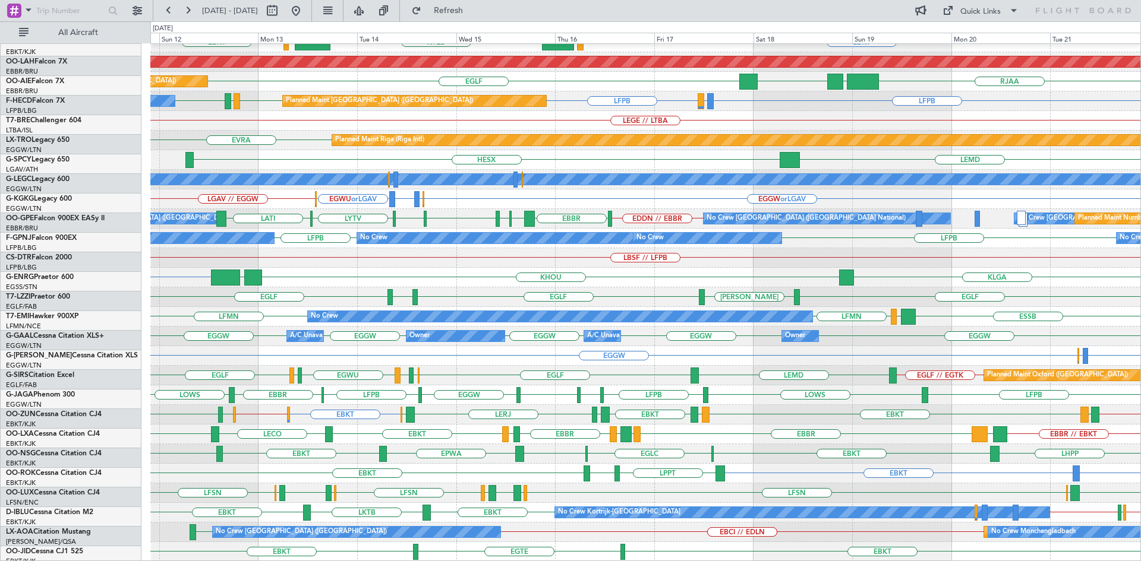
scroll to position [129, 0]
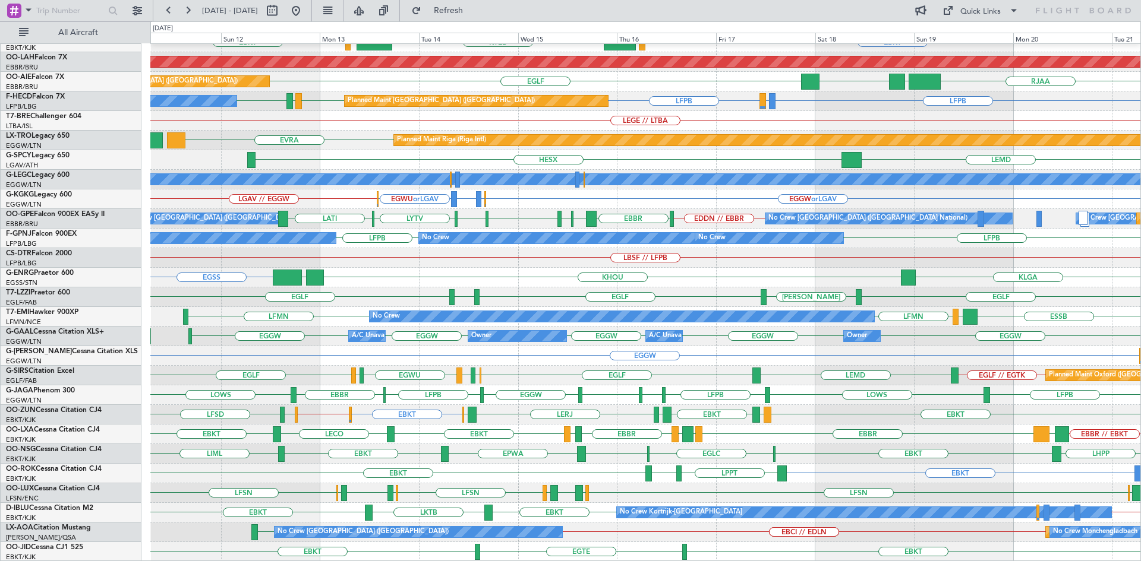
click at [498, 500] on div "EBBR EBKT LOWS KTEB LIMC EBKT Planned Maint Kortrijk-Wevelgem Planned Maint Alt…" at bounding box center [645, 238] width 990 height 647
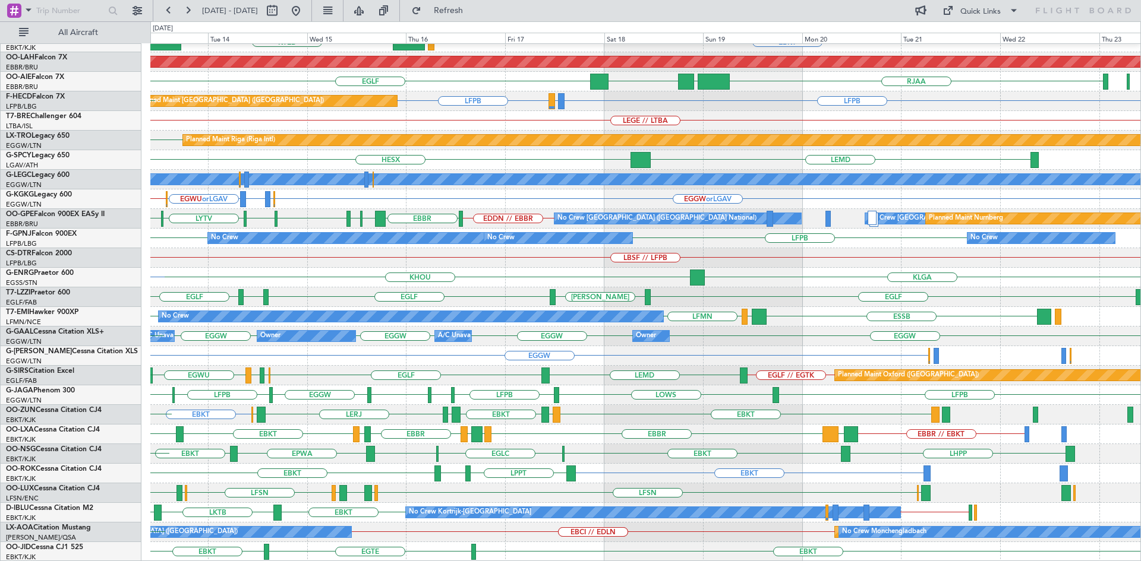
click at [383, 542] on div "EBBR EBKT LOWS KTEB LIMC EBKT Planned Maint Alton-st Louis (St Louis Regl) RJAA…" at bounding box center [645, 238] width 990 height 647
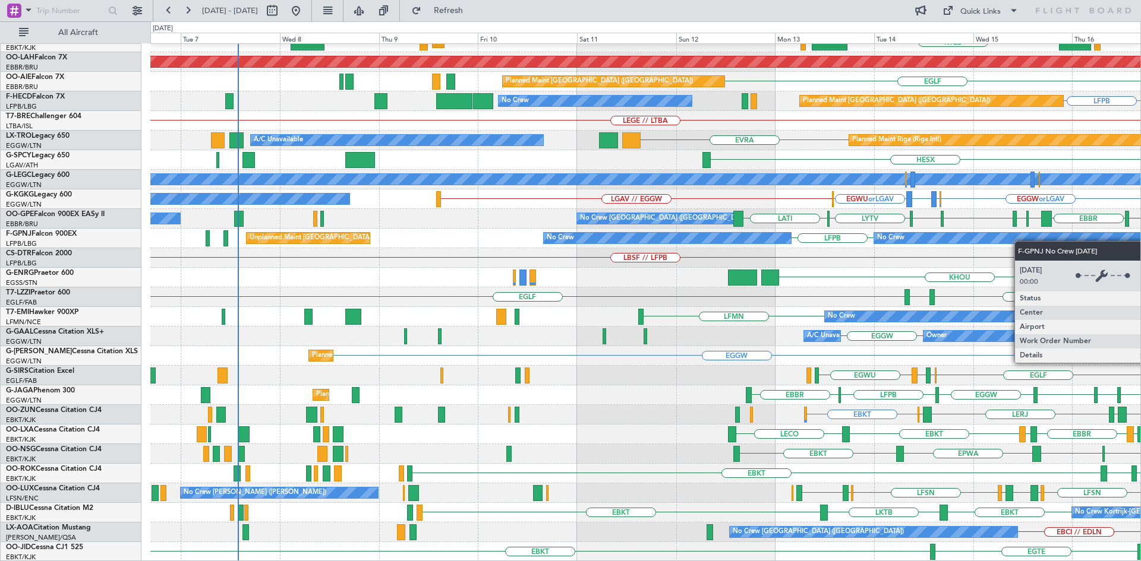
click at [1023, 240] on div "EBBR EBKT LOWS KTEB Planned Maint Kortrijk-Wevelgem Planned Maint Alton-st Loui…" at bounding box center [645, 238] width 990 height 647
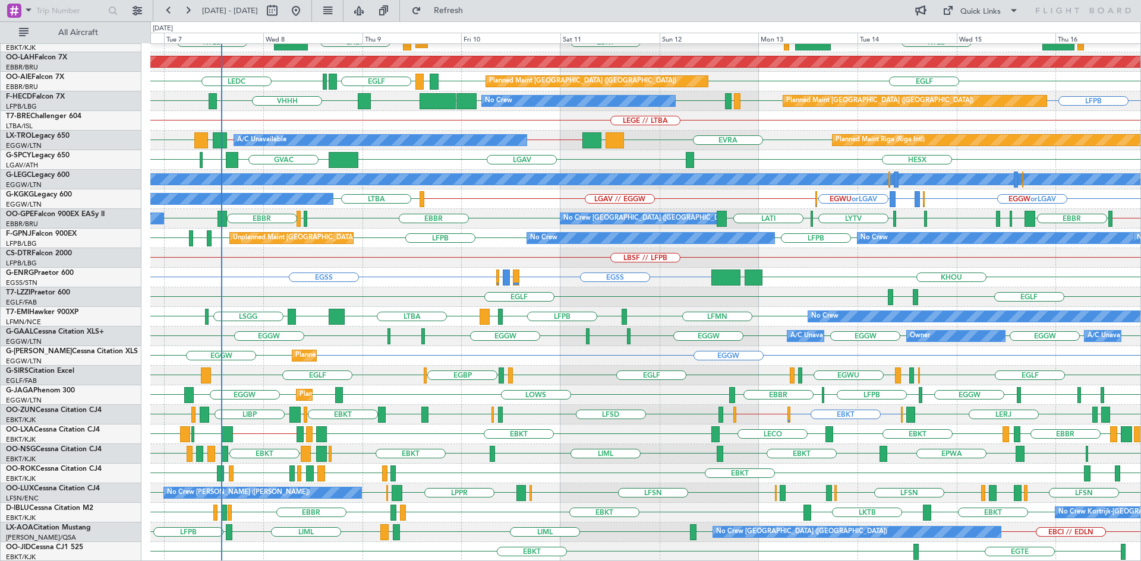
click at [761, 397] on div "EBBR LIML Planned Maint Kortrijk-Wevelgem KTEB LIMC EBKT EBKT LHBP KTEB LOWS EB…" at bounding box center [645, 238] width 990 height 647
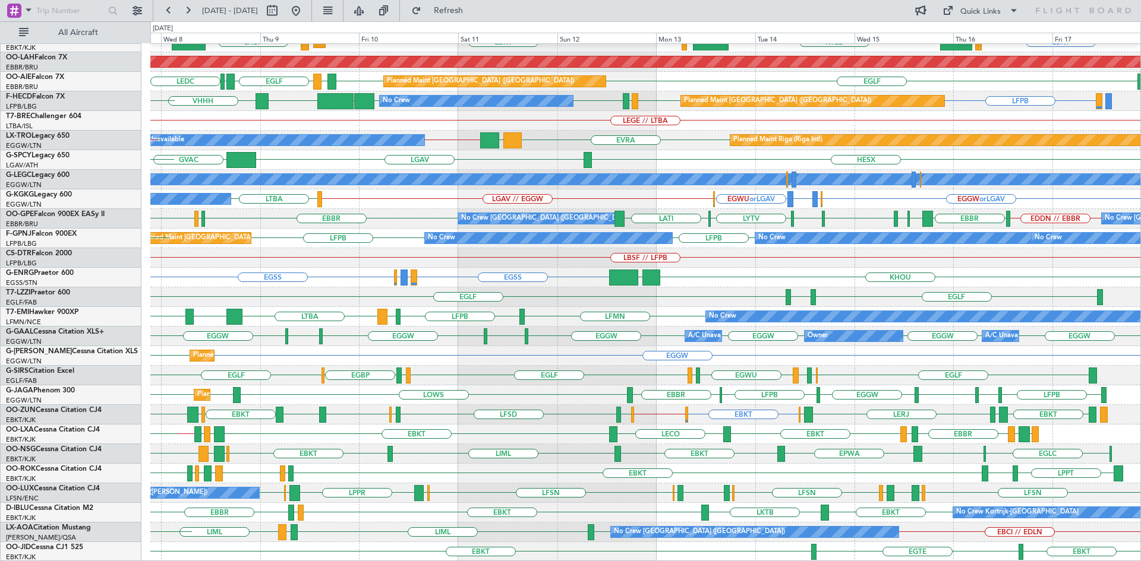
click at [672, 494] on div "EBBR LIML Planned Maint Kortrijk-Wevelgem EBKT LOWS KTEB LIMC EBKT EBKT LHBP KT…" at bounding box center [645, 238] width 990 height 647
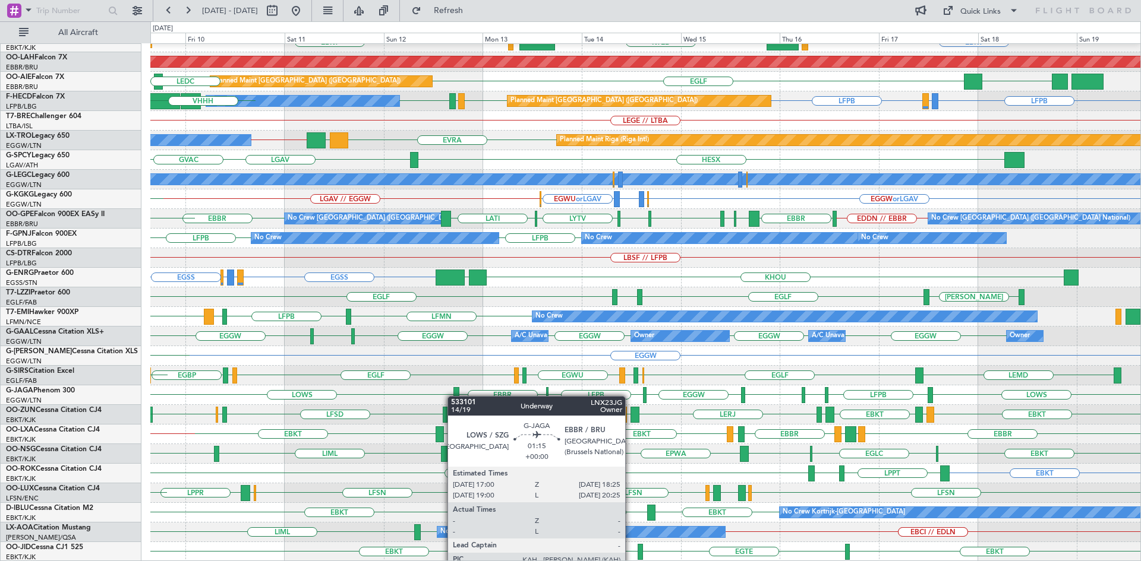
click at [453, 396] on div "EBBR Planned Maint Kortrijk-Wevelgem LOWS KTEB LIMC EBKT EBKT EBKT LHBP Planned…" at bounding box center [645, 238] width 990 height 647
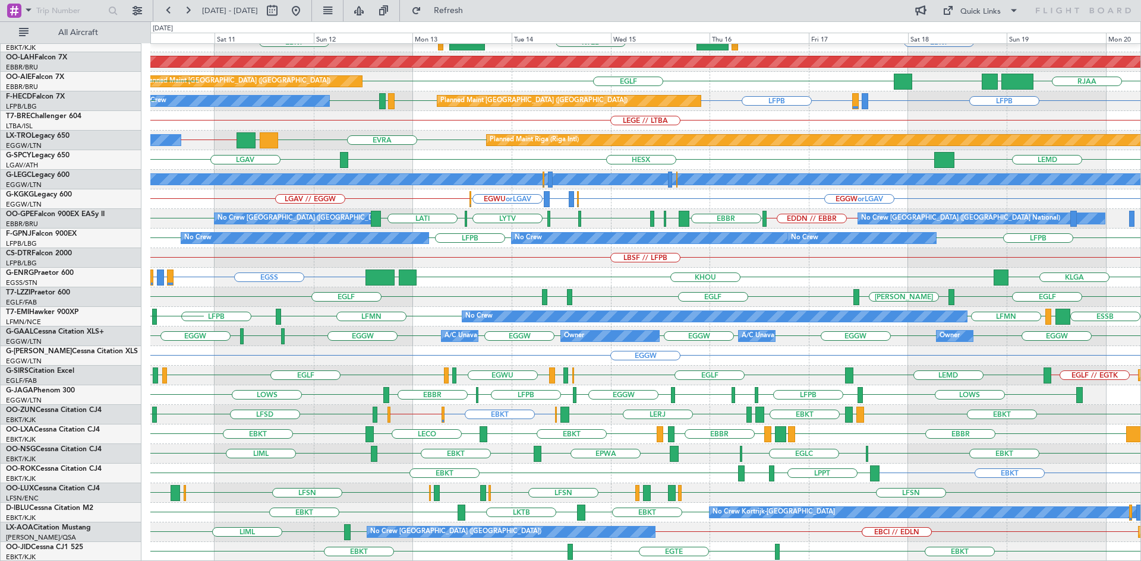
click at [417, 499] on div "EBBR EBKT LOWS KTEB LIMC EBKT Planned Maint Kortrijk-Wevelgem Planned Maint Alt…" at bounding box center [645, 238] width 990 height 647
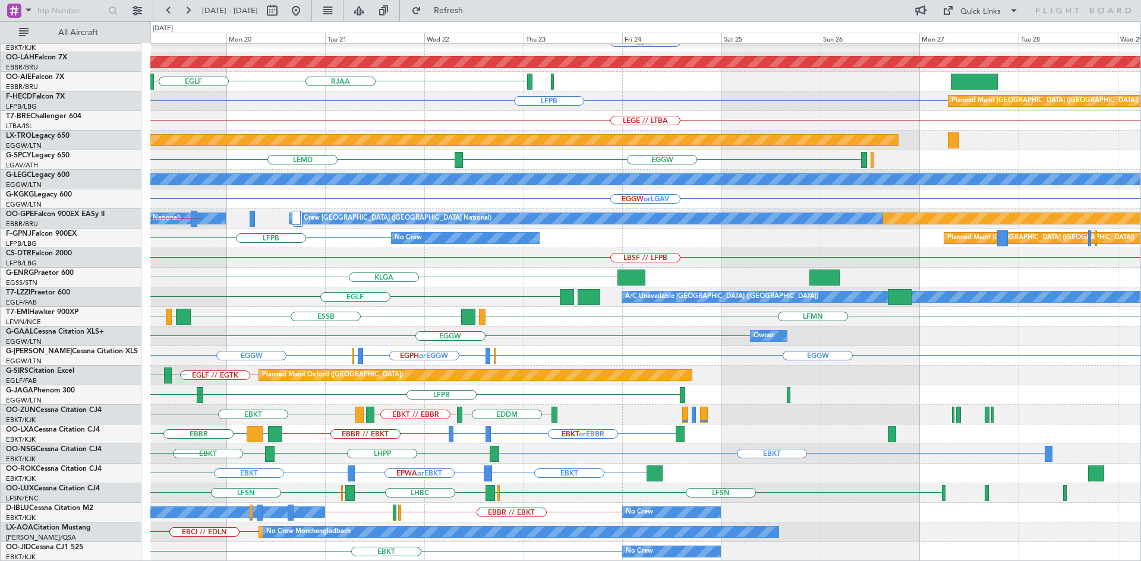
click at [311, 475] on div "EBBR EBKT Planned Maint Alton-st Louis (St Louis Regl) RJAA UTSA LLBG EGLF LFPB…" at bounding box center [645, 238] width 990 height 647
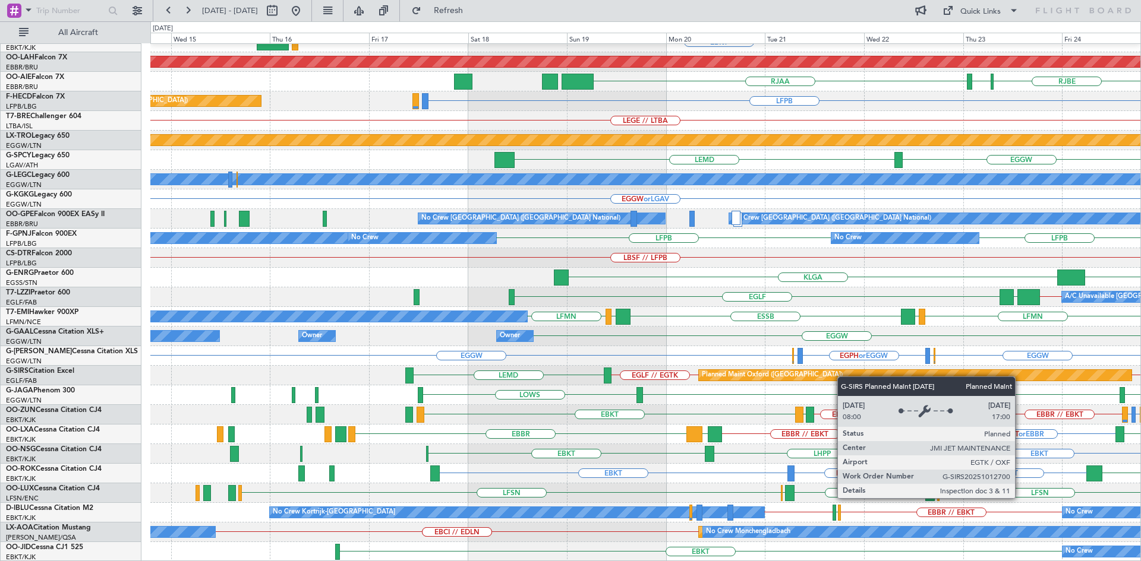
click at [846, 376] on div "EBBR LFMN EBKT Planned Maint Alton-st Louis (St Louis Regl) RJBE RJOB RJAA Plan…" at bounding box center [645, 238] width 990 height 647
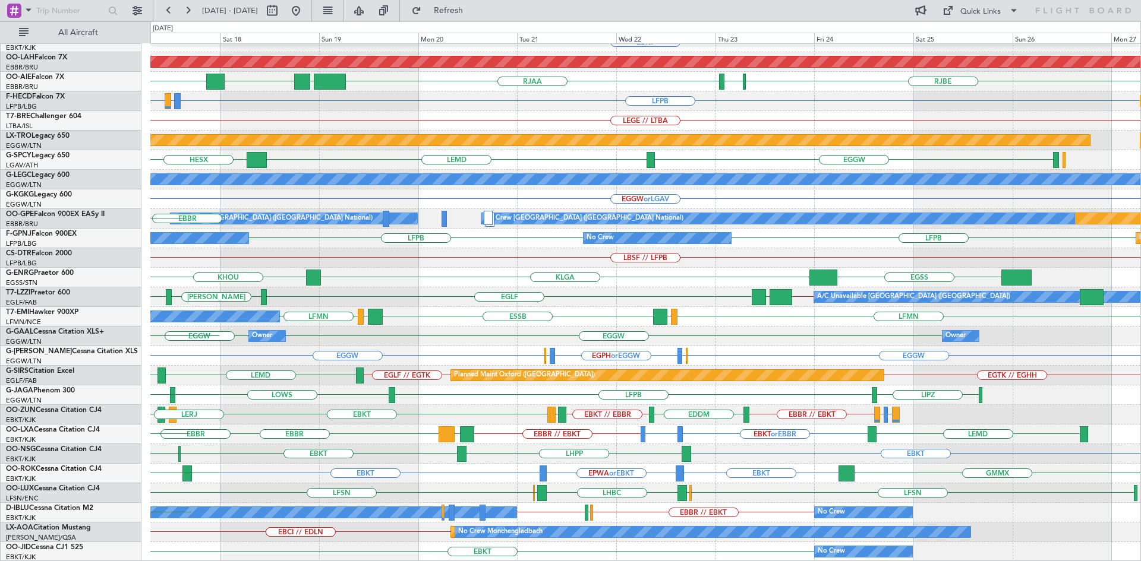
click at [469, 487] on div "LFSN ELLX LHBC ELLX LFSN LSZH LIEE LSZH Planned Maint Paris (Le Bourget) LFSN" at bounding box center [645, 494] width 990 height 20
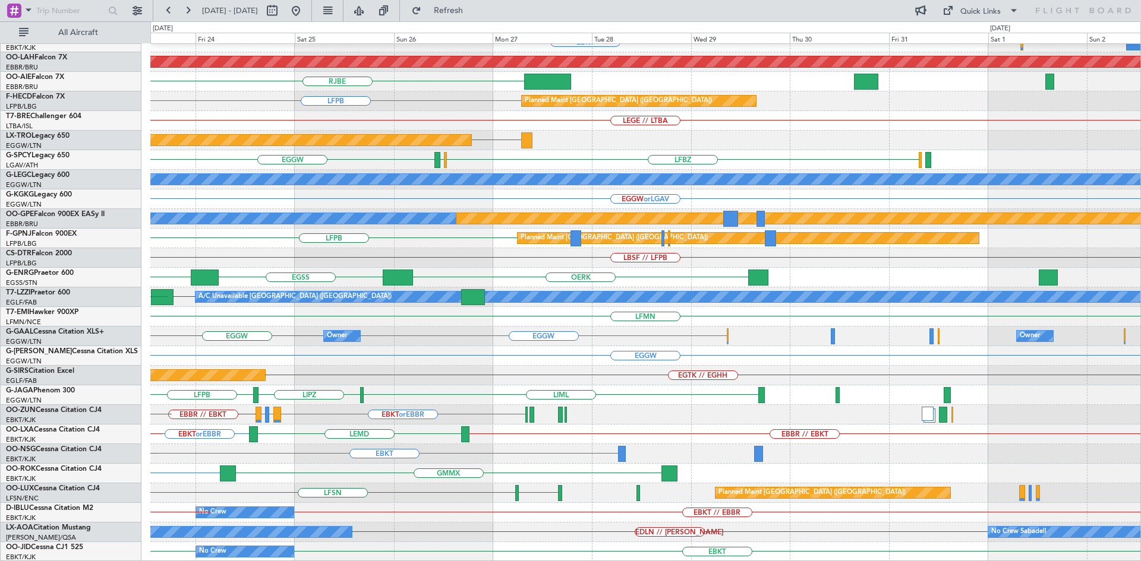
click at [0, 356] on div "EBBR LFMN EBKT Planned Maint Alton-st Louis (St Louis Regl) RJBE RJOB RJAA Plan…" at bounding box center [570, 291] width 1141 height 540
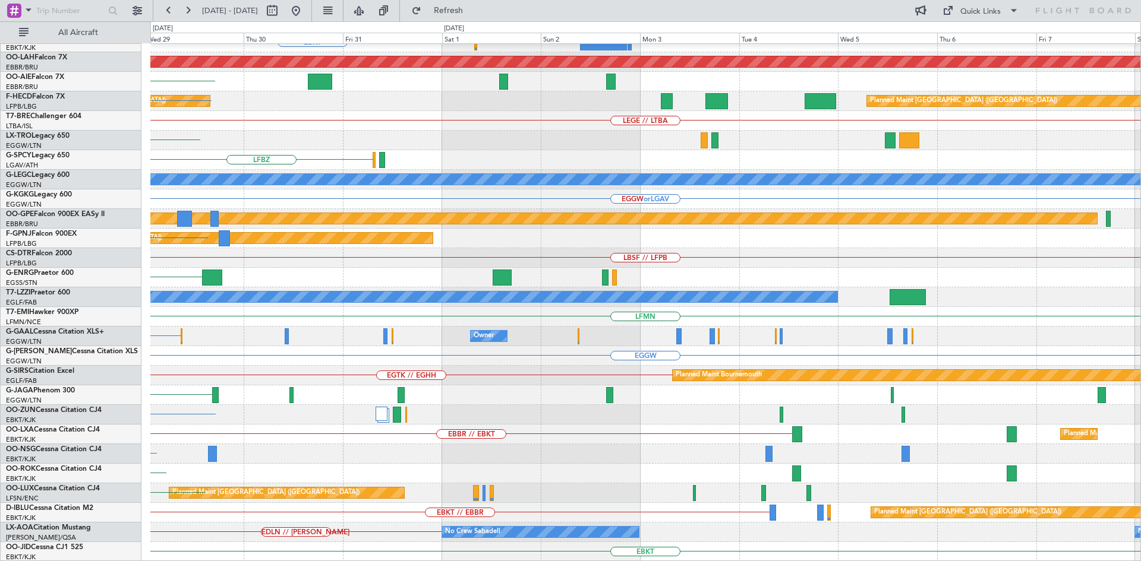
click at [127, 405] on div "LFMN EBKT Planned Maint Alton-st Louis (St Louis Regl) RJBE Planned Maint Paris…" at bounding box center [570, 291] width 1141 height 540
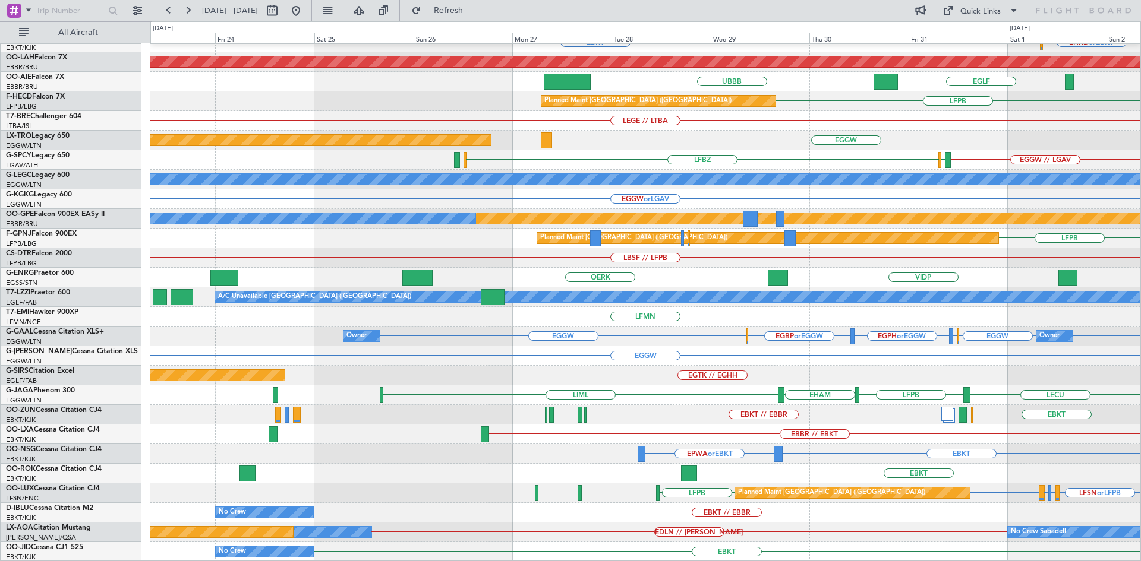
click at [1093, 387] on div "EBBR EHRD or EBKT EBKT FALA or EBKT FAKM or EBKT Planned Maint Alton-st Louis (…" at bounding box center [645, 238] width 990 height 647
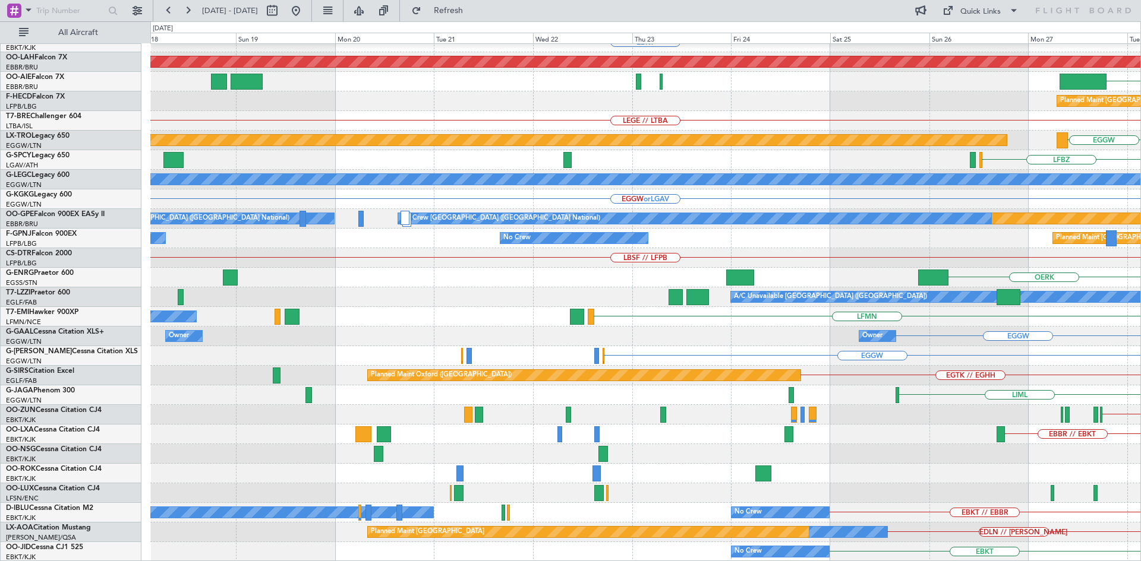
click at [1140, 373] on html "29 Oct 2025 - 08 Nov 2025 Refresh Quick Links All Aircraft EBBR EBKT Planned Ma…" at bounding box center [570, 280] width 1141 height 561
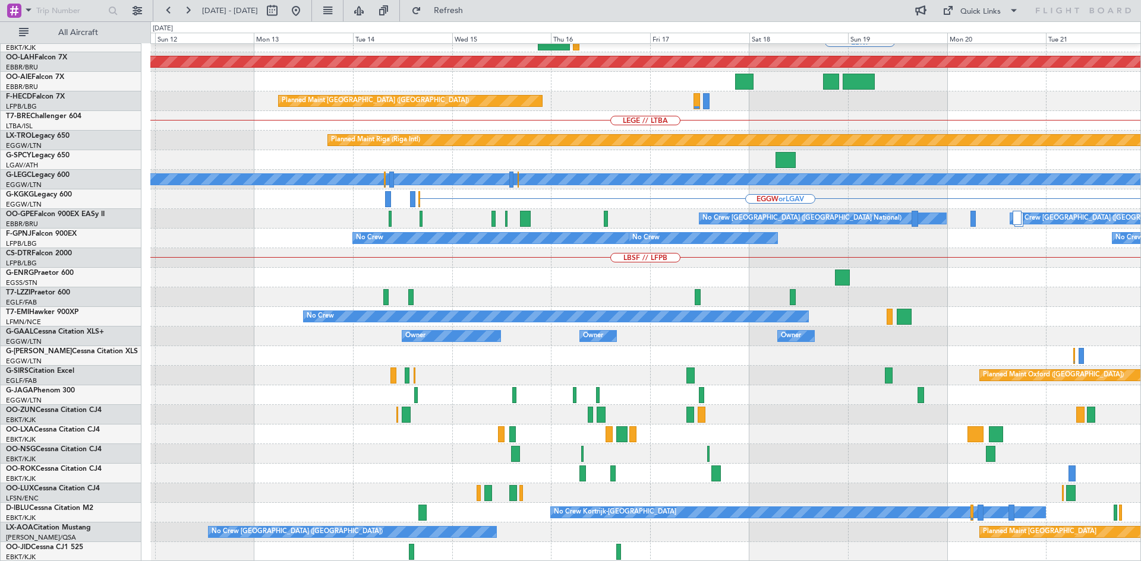
click at [1132, 399] on div "EBKT Planned Maint Alton-st Louis (St Louis Regl) Planned Maint Paris (Le Bourg…" at bounding box center [645, 238] width 990 height 647
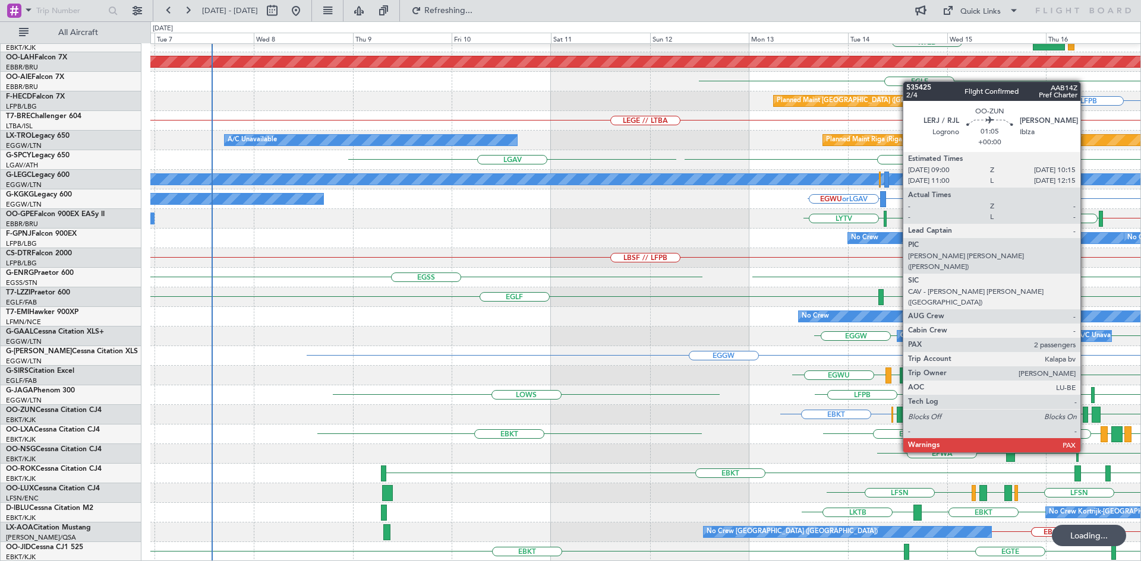
click at [1086, 409] on div "EBBR EBKT LOWS KTEB Planned Maint Alton-st Louis (St Louis Regl) EGLF UTSA LLBG…" at bounding box center [645, 238] width 990 height 647
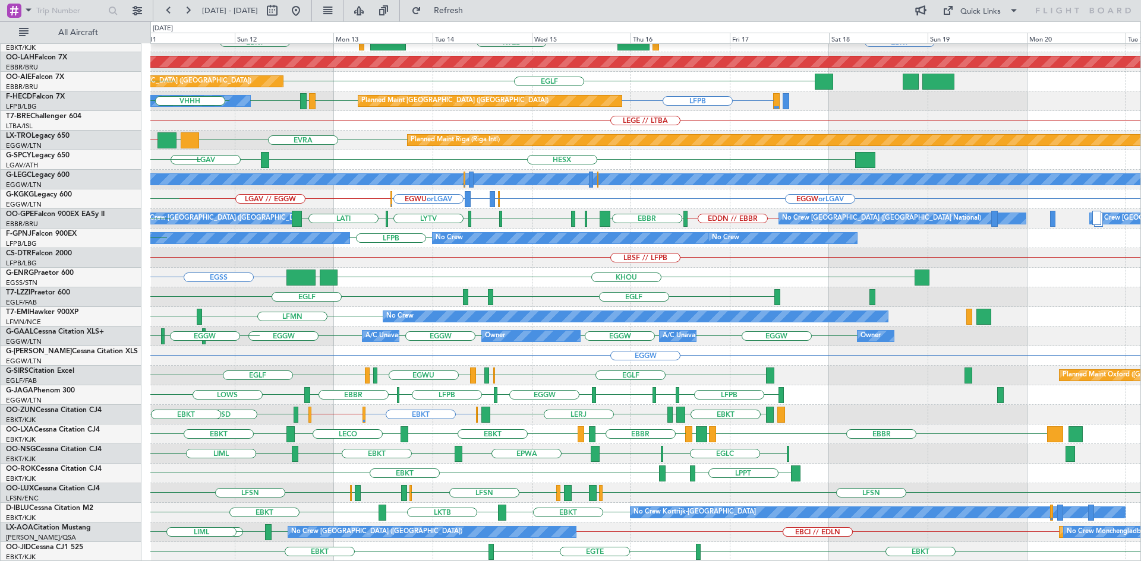
click at [292, 400] on div "EBBR EBKT LOWS KTEB LIMC EBKT Planned Maint Kortrijk-Wevelgem EBKT LHBP Planned…" at bounding box center [645, 238] width 990 height 647
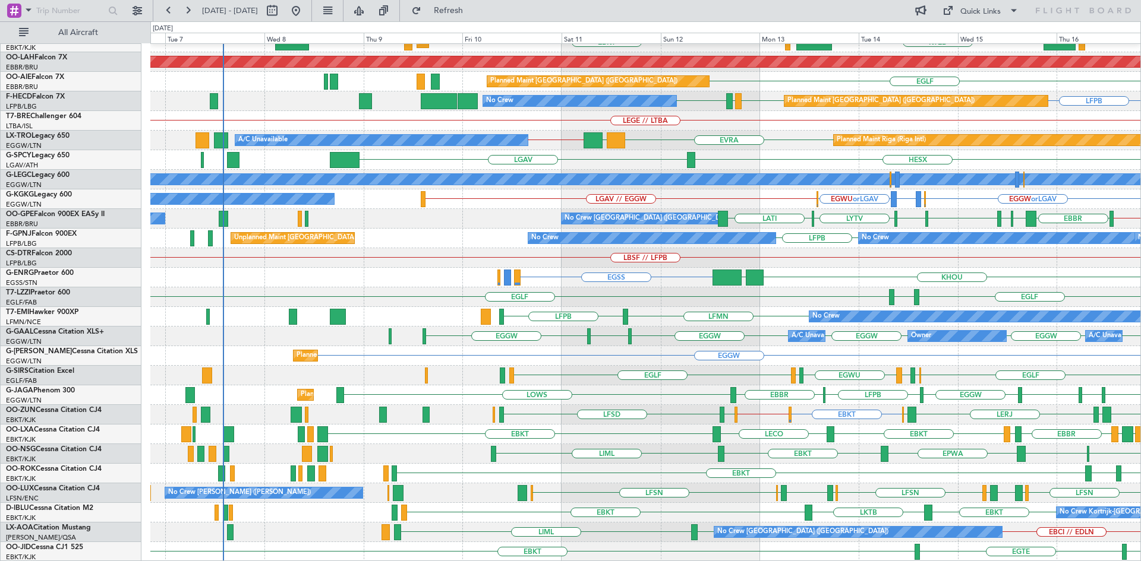
click at [730, 373] on div "EBBR EBKT LOWS KTEB LIMC EBKT Planned Maint Kortrijk-Wevelgem Planned Maint Alt…" at bounding box center [645, 238] width 990 height 647
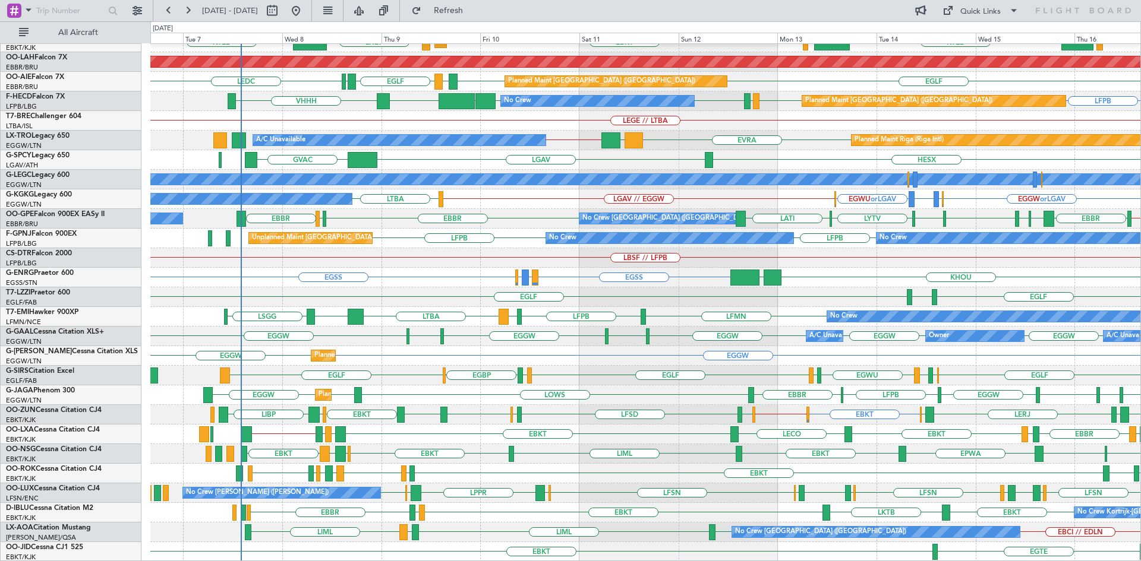
click at [463, 397] on div "Planned Maint London (Luton) LOWS EGGW EBBR EGGW LFPB EBBR EGGW EGGW LFPB LOWS" at bounding box center [645, 396] width 990 height 20
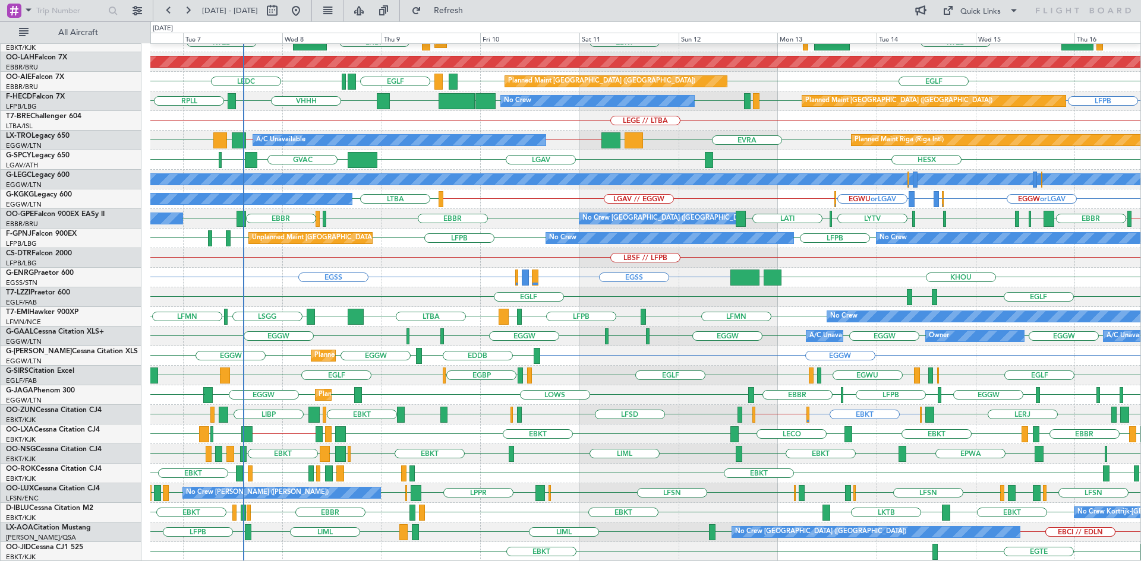
click at [569, 386] on div "Planned Maint London (Luton) LFPB EGGW EBBR EGGW LFPB EBBR LOWS EGGW EGGW LIML" at bounding box center [645, 396] width 990 height 20
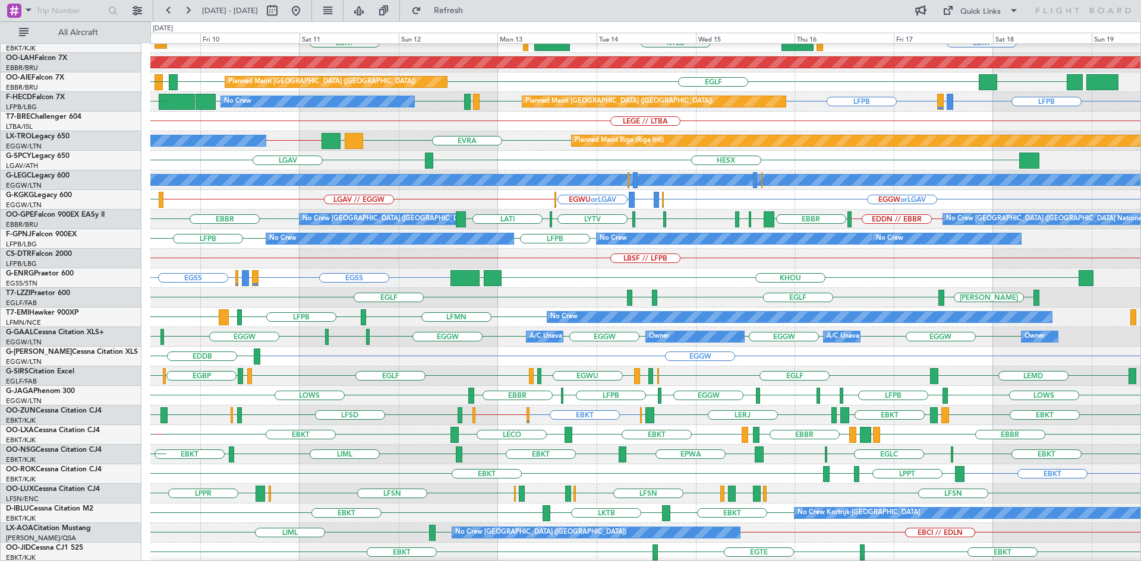
click at [544, 418] on div "EBKT EBKT // EGWU EBKT LFMD EBKT LEIB LERJ EBOS EGWU LFSD EGWU EBKT LIMP EBKT E…" at bounding box center [645, 416] width 990 height 20
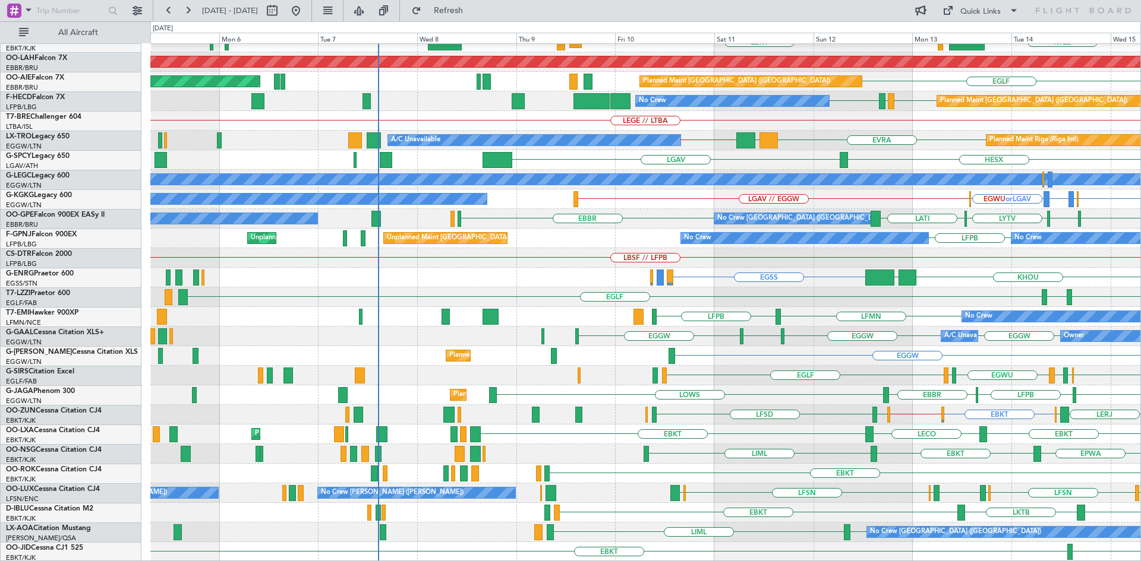
scroll to position [129, 0]
click at [919, 431] on div "EBBR KTEB LIMC EBKT Planned Maint Kortrijk-Wevelgem LOWS EBKT Planned Maint Alt…" at bounding box center [645, 238] width 990 height 647
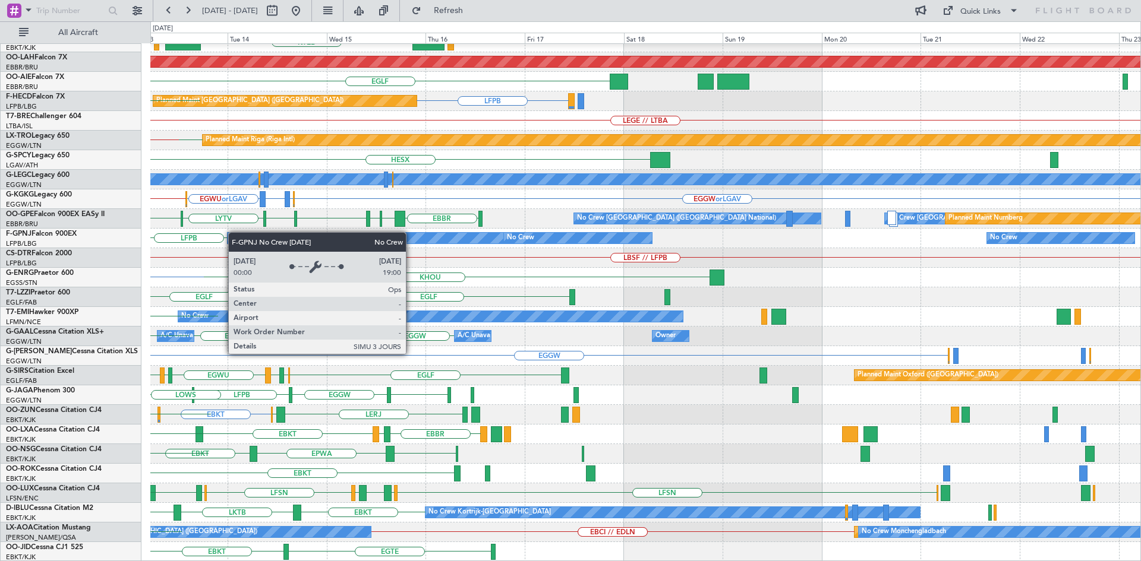
click at [234, 232] on div "EBBR KTEB LIMC EBKT Planned Maint Alton-st Louis (St Louis Regl) EGLF Planned M…" at bounding box center [645, 238] width 990 height 647
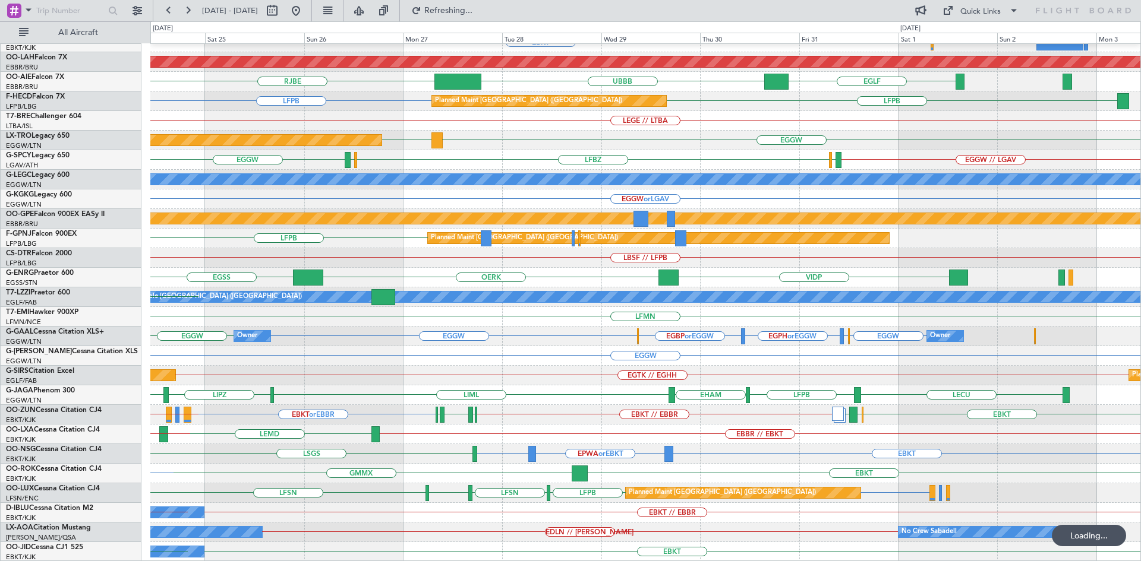
click at [305, 305] on div "EBBR EBBR LFMN EBKT Planned Maint Alton-st Louis (St Louis Regl) UBBB RJBE EGLF…" at bounding box center [645, 238] width 990 height 647
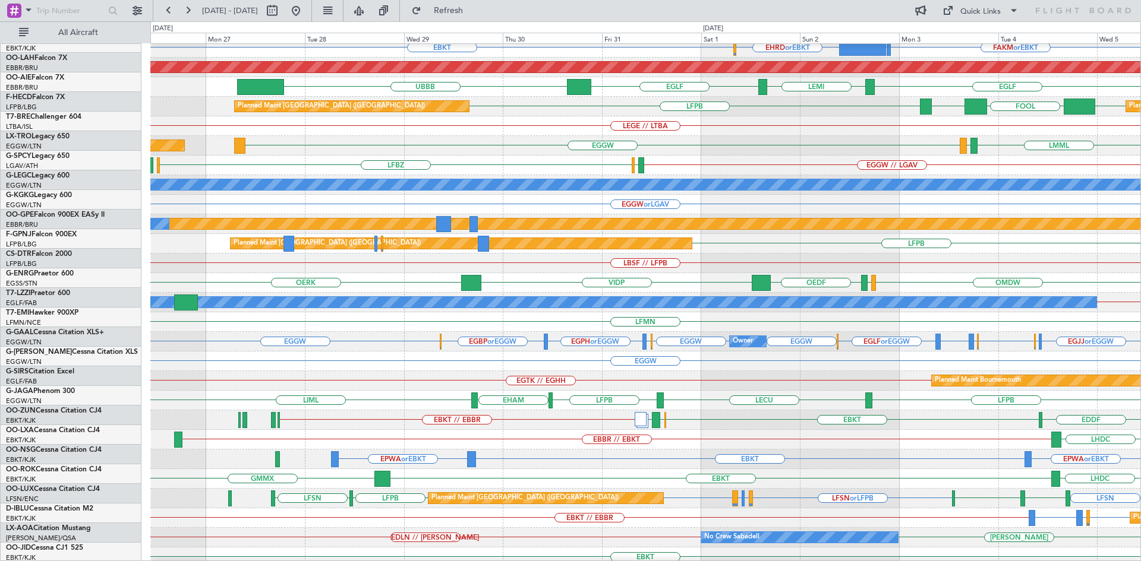
scroll to position [124, 0]
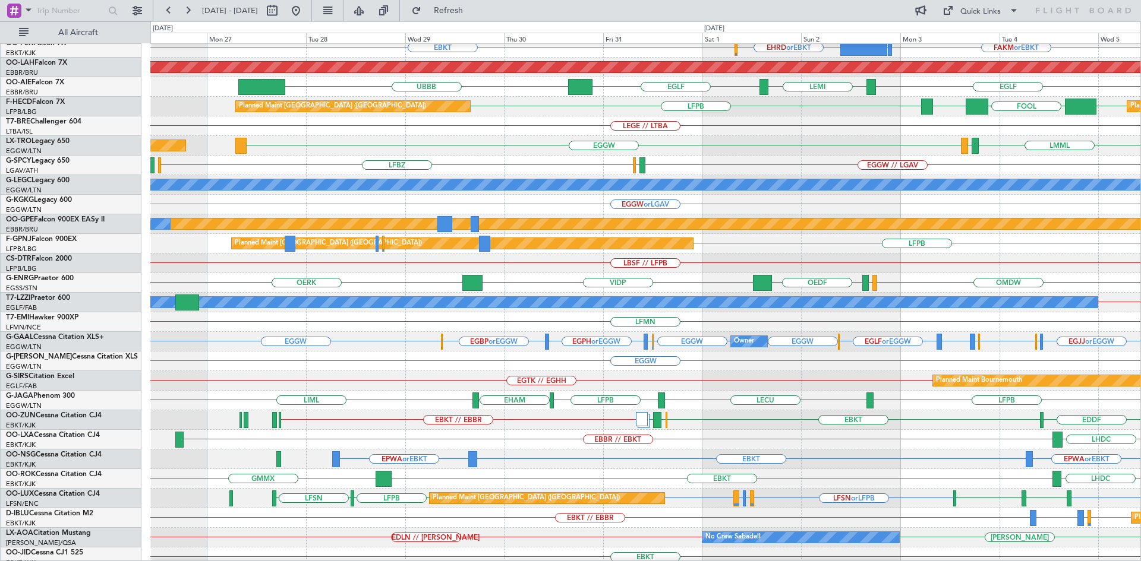
click at [670, 381] on div "Planned Maint Bournemouth Planned Maint Bournemouth EGTK // EGHH Planned Maint …" at bounding box center [645, 381] width 990 height 20
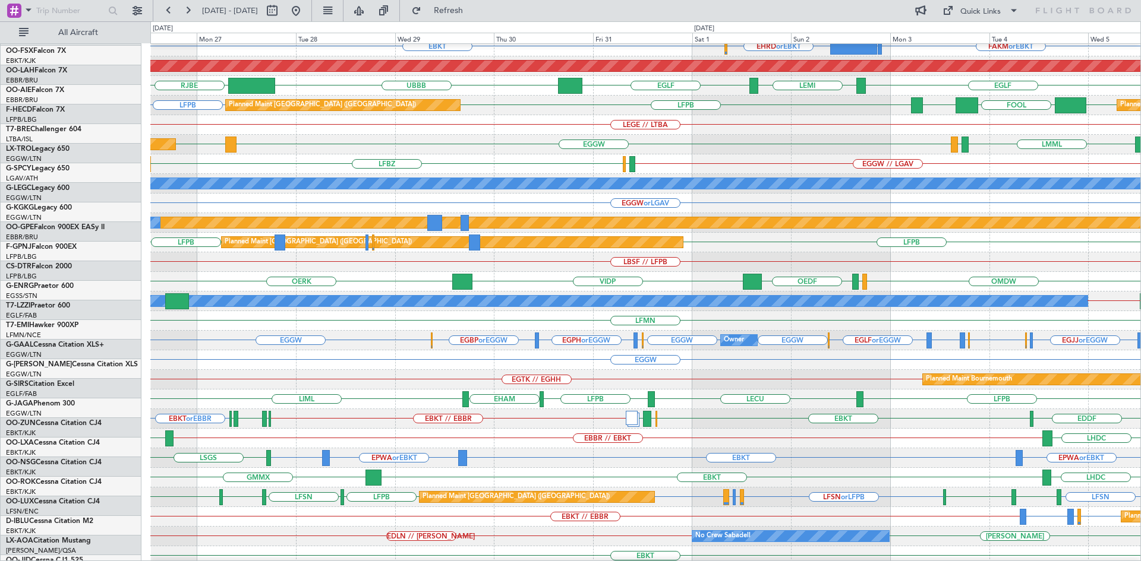
scroll to position [129, 0]
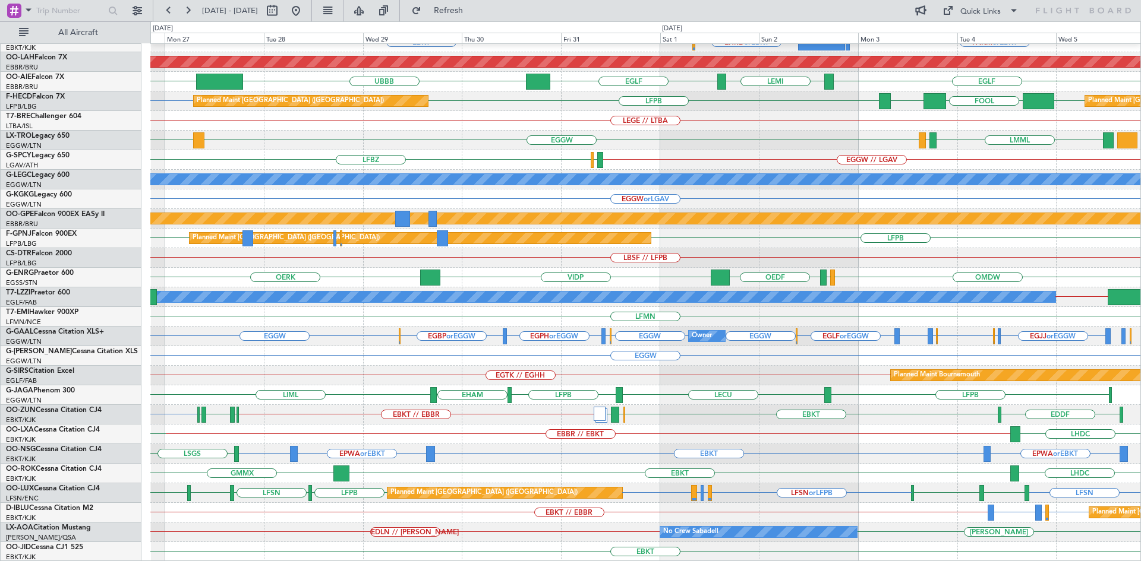
click at [575, 366] on div "Planned Maint Bournemouth Planned Maint Bournemouth EGTK // EGHH Planned Maint …" at bounding box center [645, 376] width 990 height 20
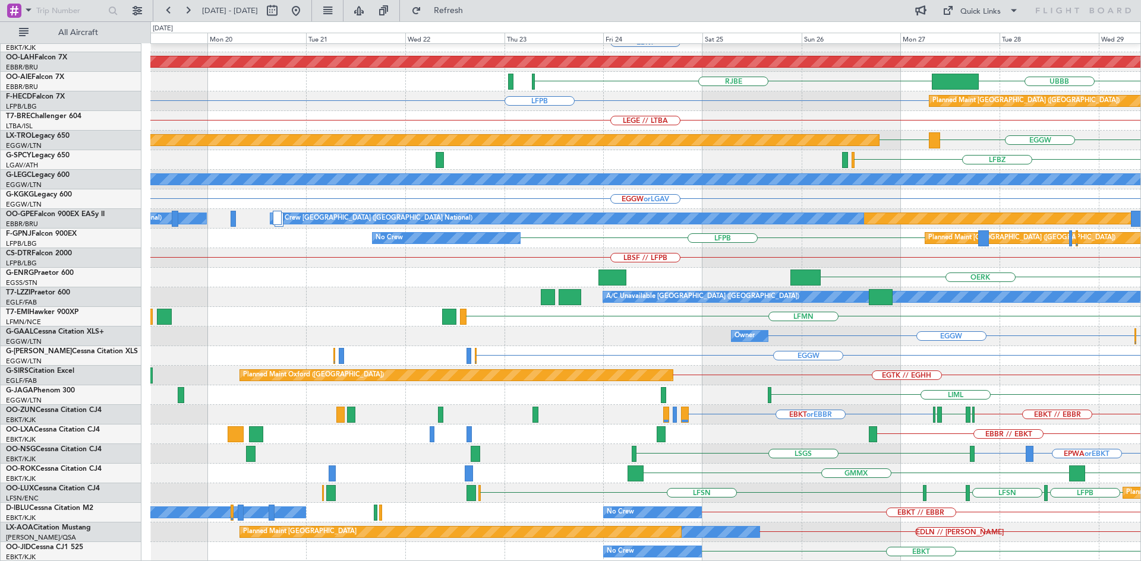
click at [1140, 349] on html "26 Oct 2025 - 05 Nov 2025 Refresh Quick Links All Aircraft EBBR LFMN EBKT Plann…" at bounding box center [570, 280] width 1141 height 561
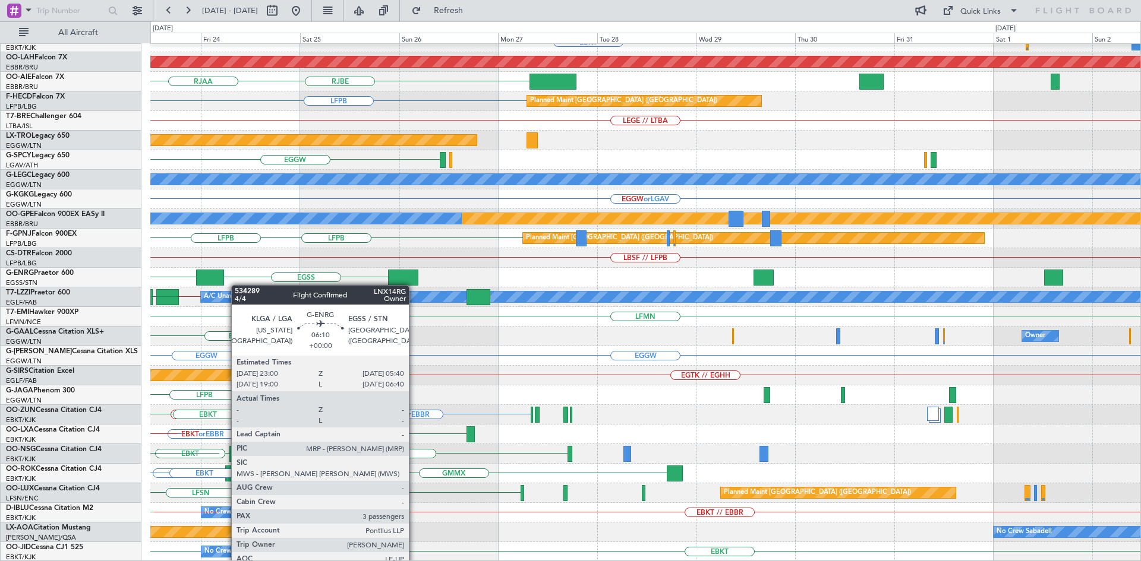
click at [192, 282] on div "EBBR EBKT Planned Maint Alton-st Louis (St Louis Regl) RJBE RJOB RJAA LFPB Plan…" at bounding box center [645, 238] width 990 height 647
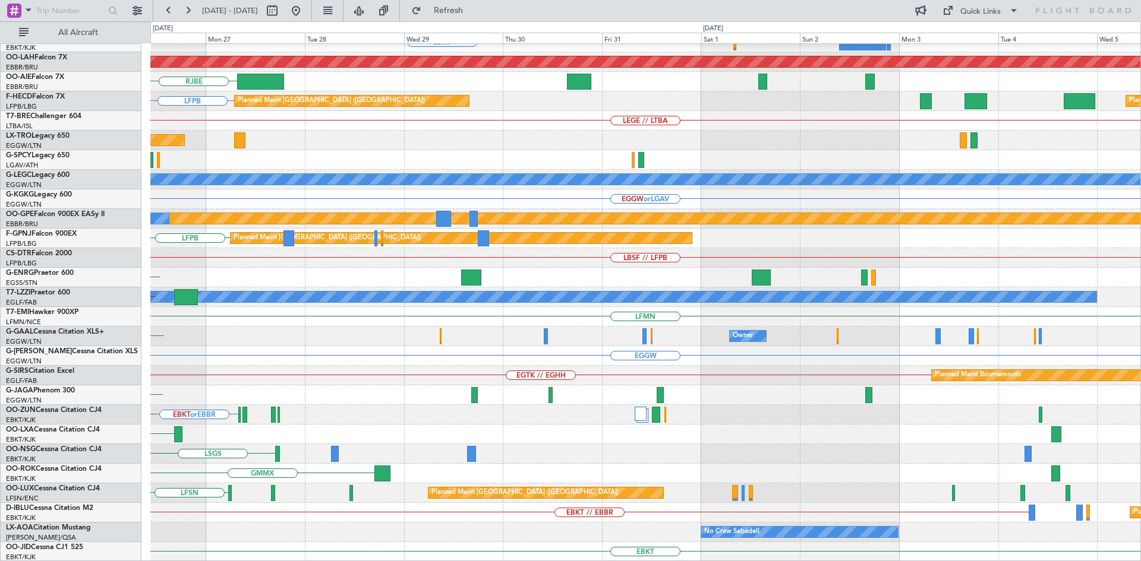
click at [530, 264] on div "EBBR EBKT Planned Maint Alton-st Louis (St Louis Regl) RJBE LFPB Planned Maint …" at bounding box center [645, 238] width 990 height 647
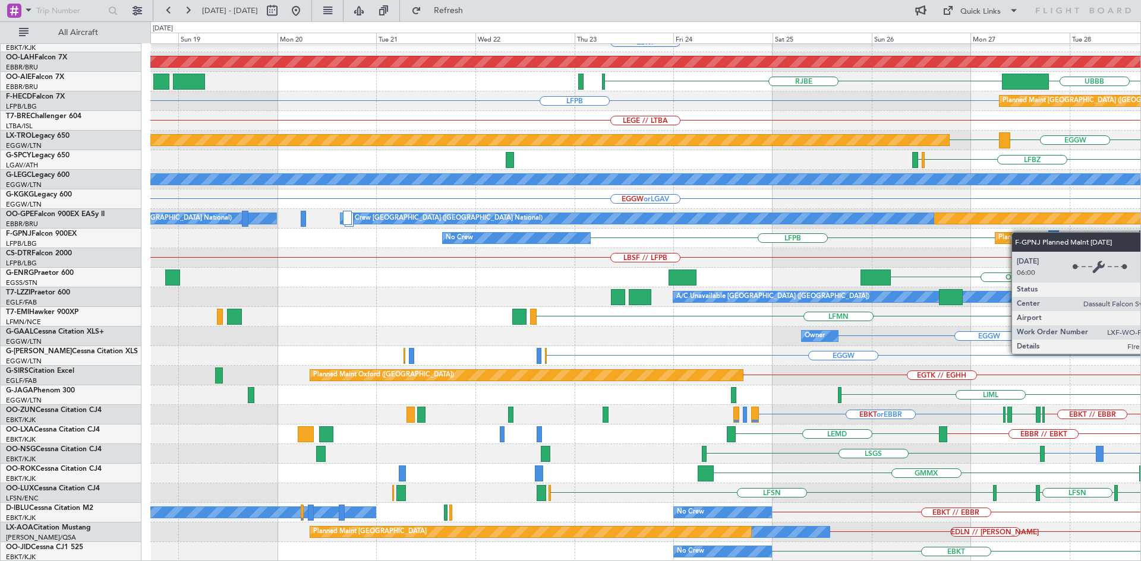
click at [1140, 227] on html "26 Oct 2025 - 05 Nov 2025 Refresh Quick Links All Aircraft EBBR LFMN EBKT Plann…" at bounding box center [570, 280] width 1141 height 561
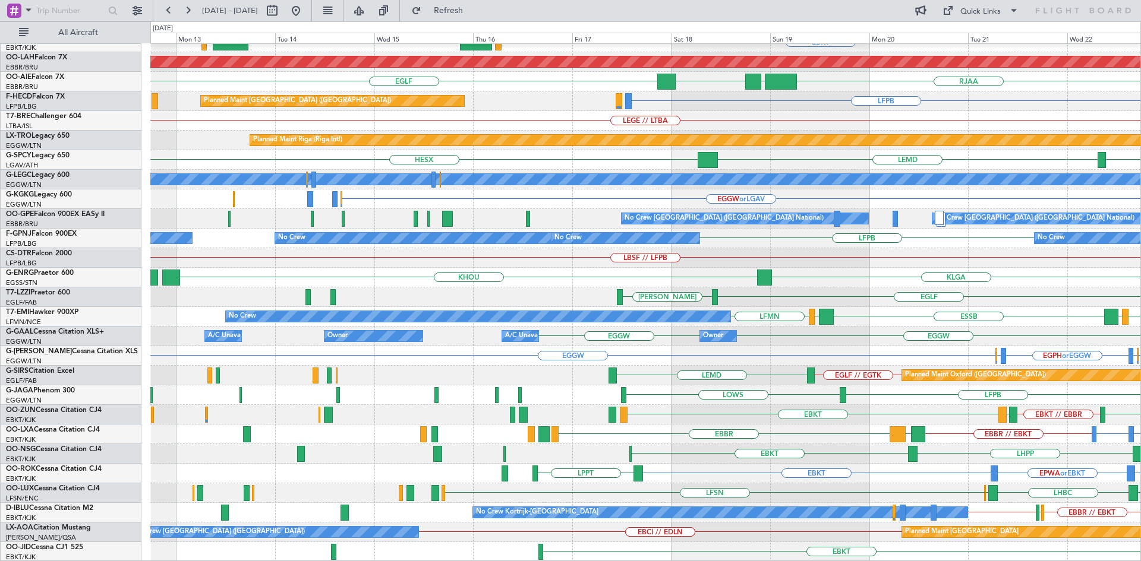
click at [824, 271] on div "KHOU KLGA EGSS" at bounding box center [645, 278] width 990 height 20
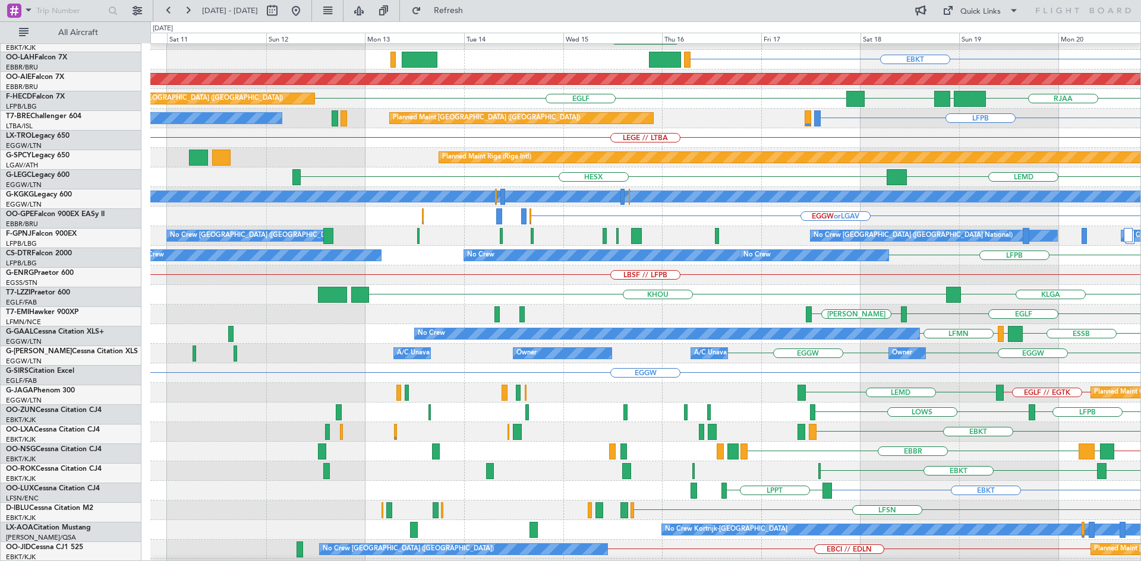
scroll to position [109, 0]
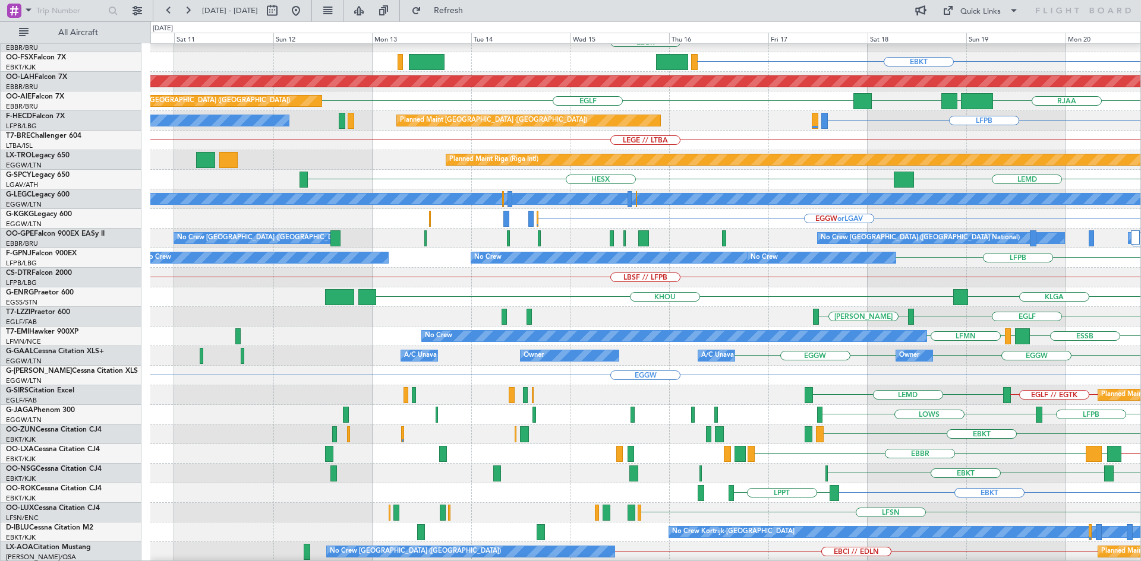
click at [623, 301] on div "KHOU KLGA" at bounding box center [645, 298] width 990 height 20
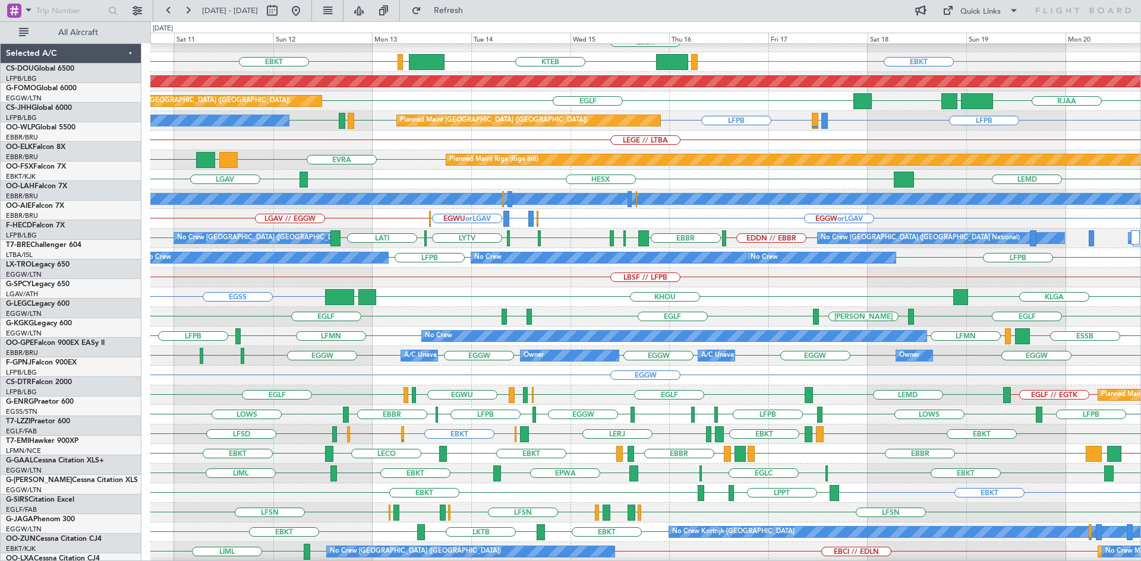
scroll to position [109, 0]
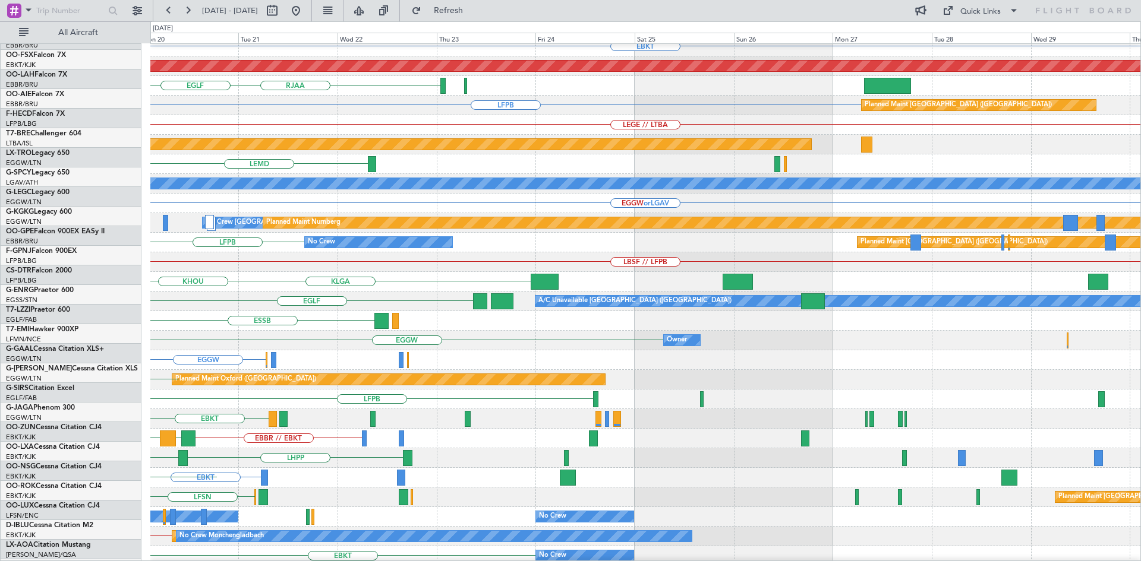
click at [68, 115] on div "EBBR EBKT Planned [GEOGRAPHIC_DATA][PERSON_NAME]-[GEOGRAPHIC_DATA][PERSON_NAME]…" at bounding box center [570, 291] width 1141 height 540
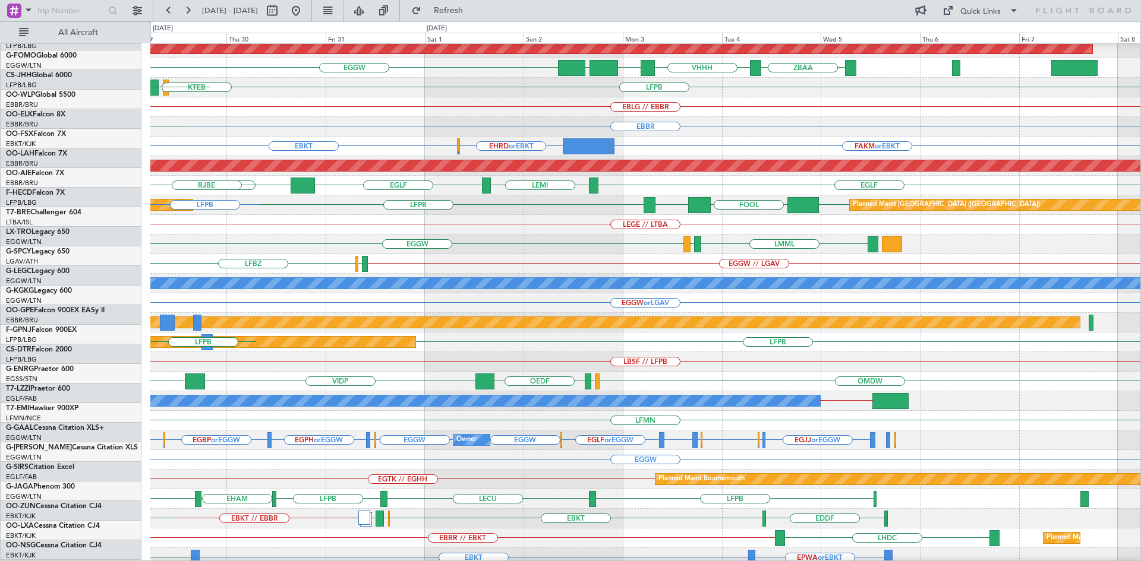
scroll to position [20, 0]
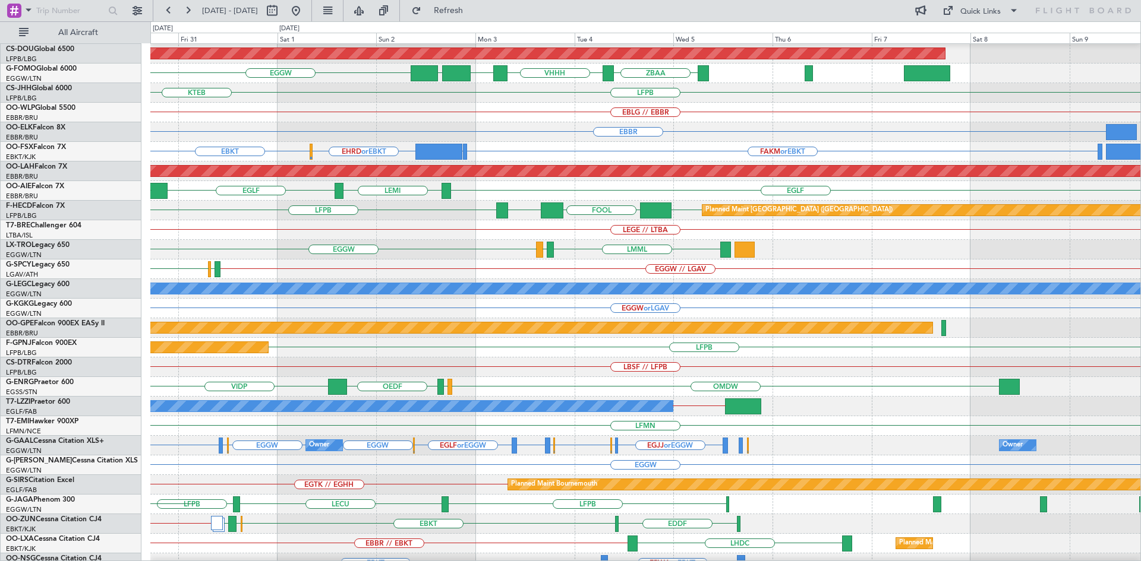
click at [275, 241] on div "EGGW LFMN LMML" at bounding box center [645, 250] width 990 height 20
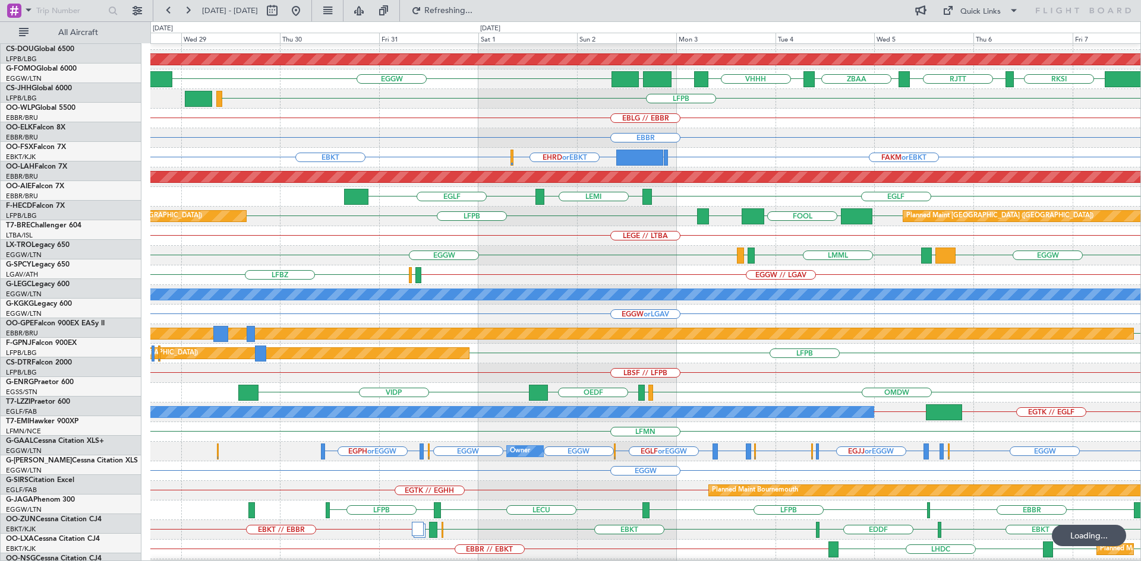
scroll to position [15, 0]
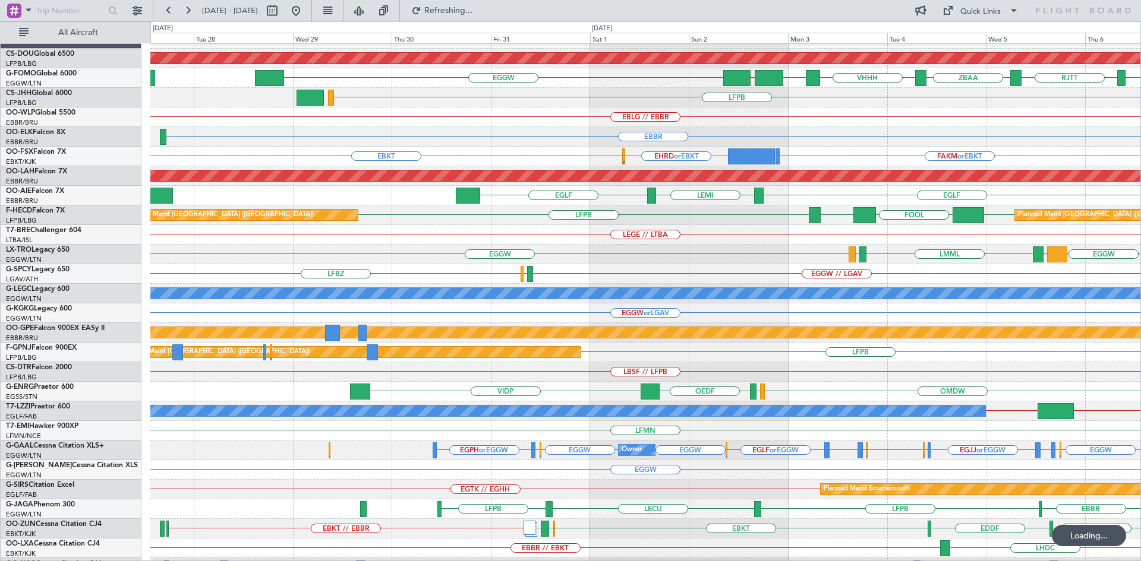
click at [686, 237] on div "LEGE // LTBA" at bounding box center [645, 235] width 990 height 20
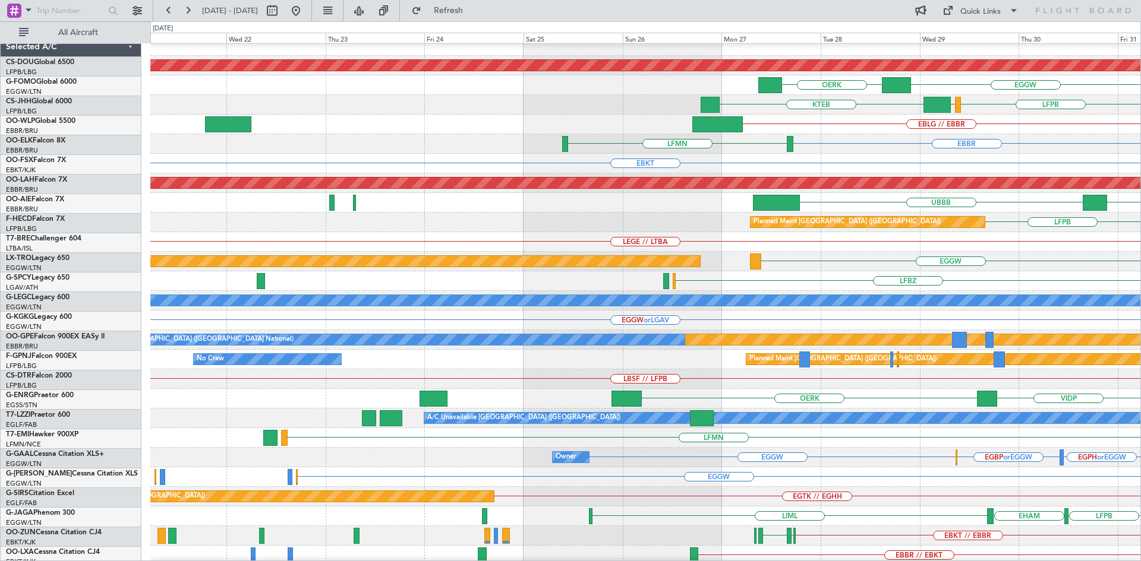
scroll to position [8, 0]
click at [1006, 224] on div "LFPB Planned Maint [GEOGRAPHIC_DATA] ([GEOGRAPHIC_DATA])" at bounding box center [645, 223] width 990 height 20
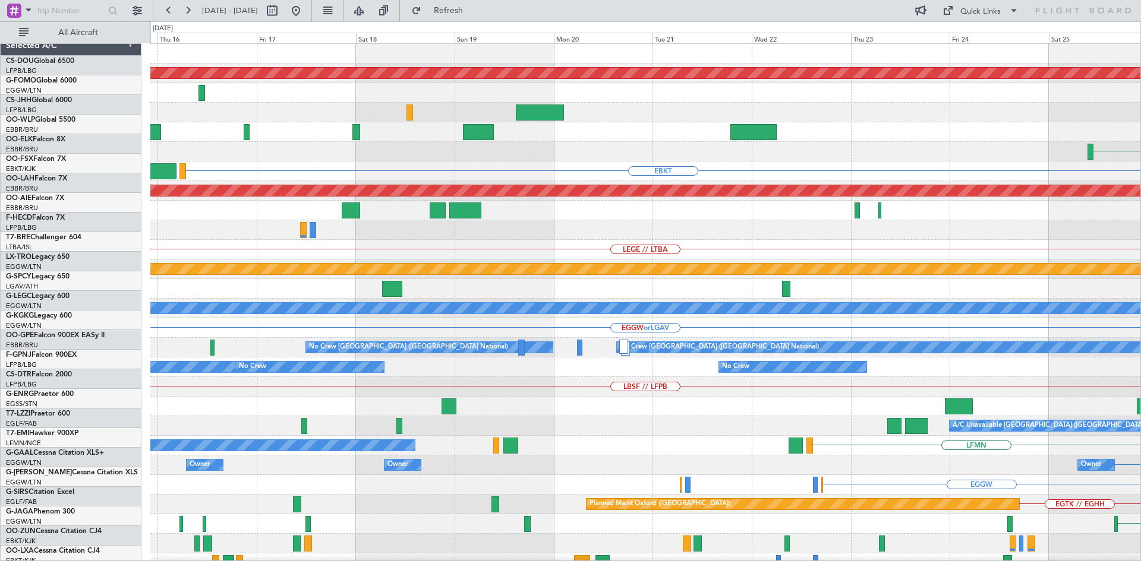
scroll to position [0, 0]
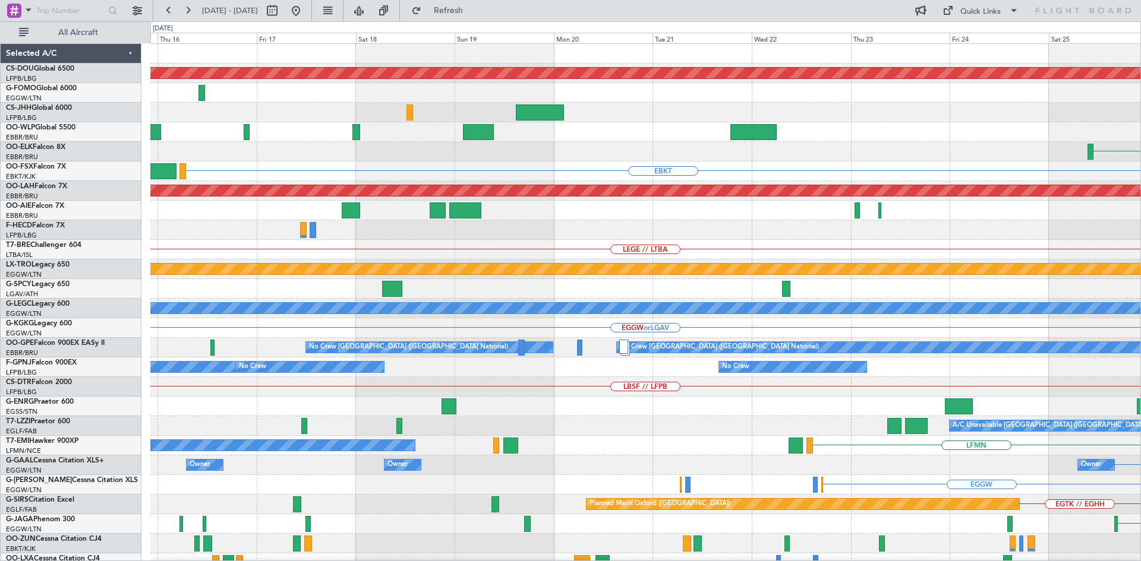
click at [959, 254] on div "LEGE // LTBA" at bounding box center [645, 250] width 990 height 20
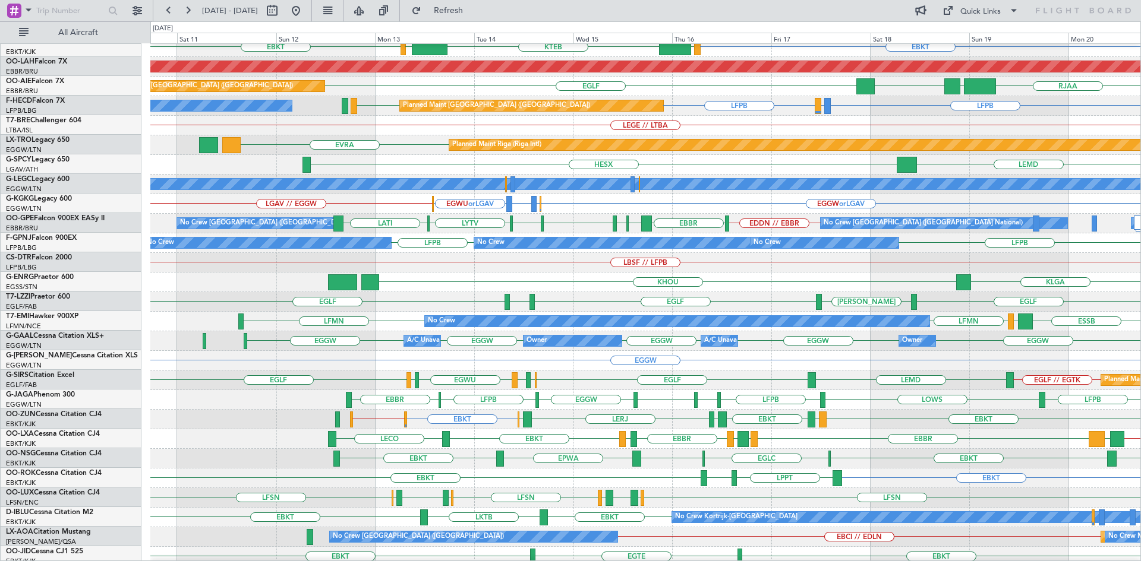
scroll to position [124, 0]
click at [572, 374] on div "EGWU EGAC [GEOGRAPHIC_DATA] EGLF // [GEOGRAPHIC_DATA] LEMD [GEOGRAPHIC_DATA] EG…" at bounding box center [645, 381] width 990 height 20
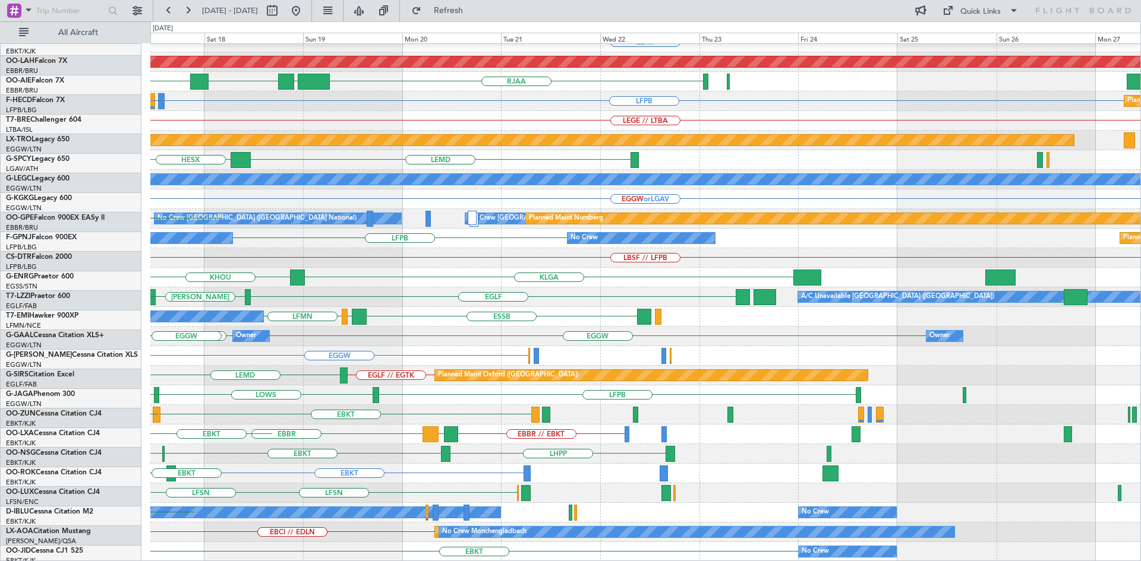
scroll to position [129, 0]
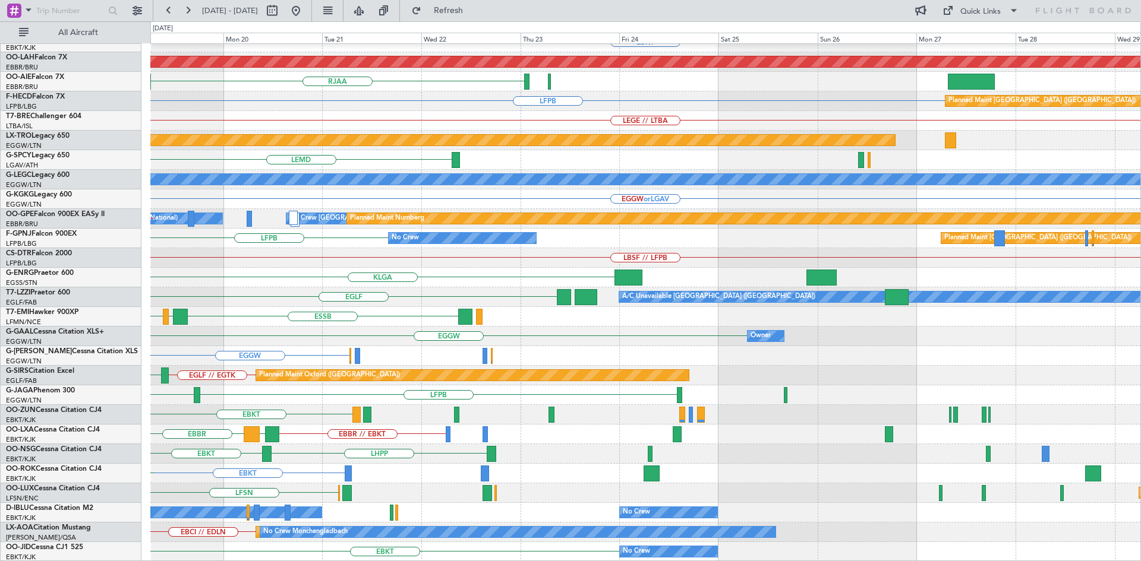
click at [93, 362] on div "EBBR EBKT Planned [GEOGRAPHIC_DATA][PERSON_NAME]-[GEOGRAPHIC_DATA][PERSON_NAME]…" at bounding box center [570, 291] width 1141 height 540
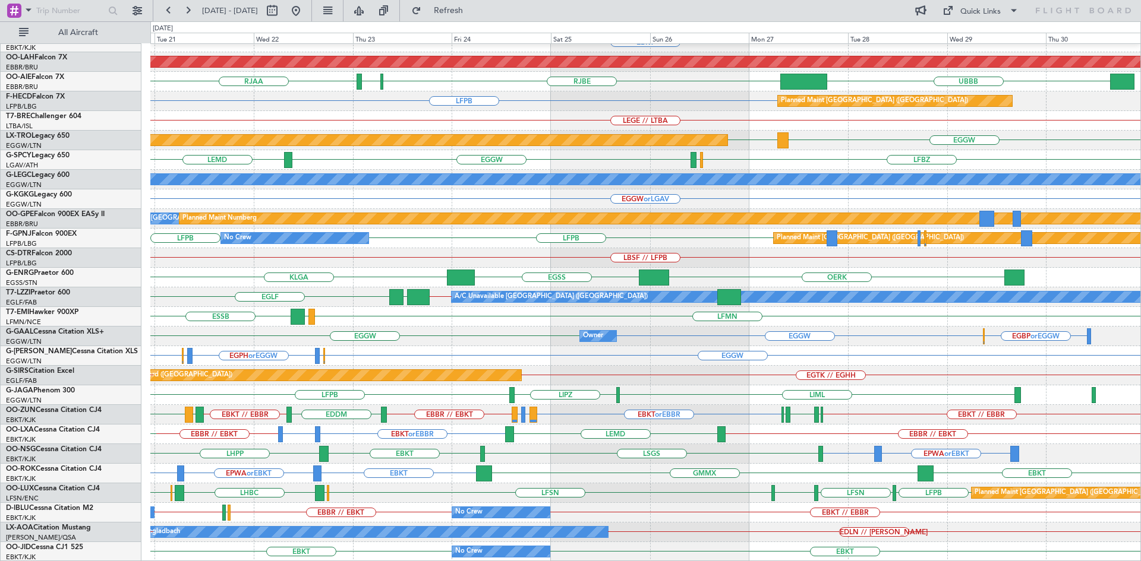
click at [580, 117] on div "EBBR [GEOGRAPHIC_DATA] LFMN EBKT Planned [GEOGRAPHIC_DATA][PERSON_NAME]-[GEOGRA…" at bounding box center [645, 238] width 990 height 647
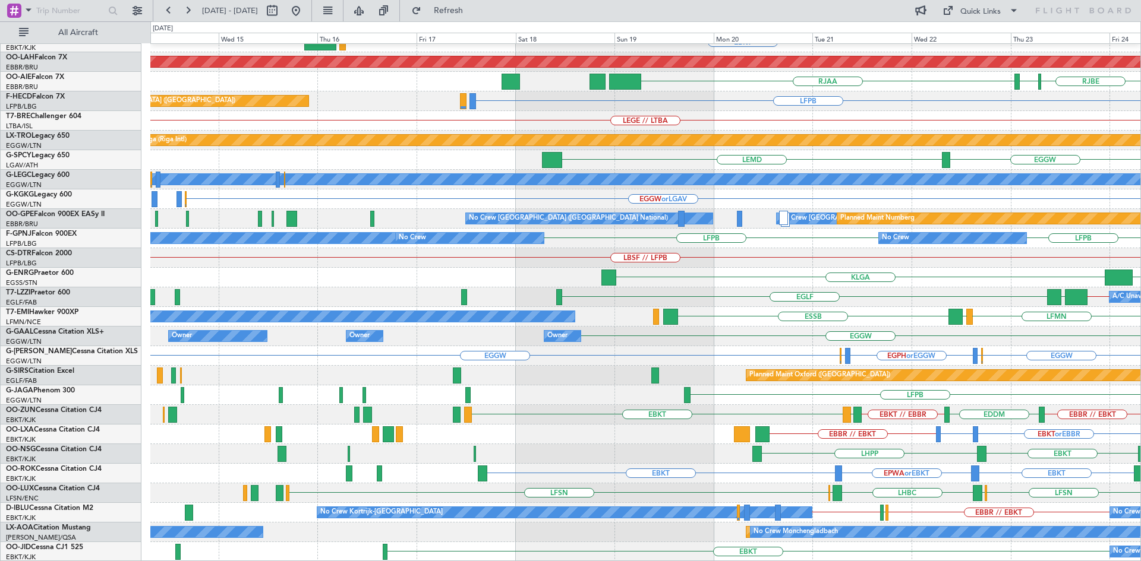
click at [1043, 456] on div "EBBR LFMN EBKT Planned [GEOGRAPHIC_DATA][PERSON_NAME]-[GEOGRAPHIC_DATA][PERSON_…" at bounding box center [645, 238] width 990 height 647
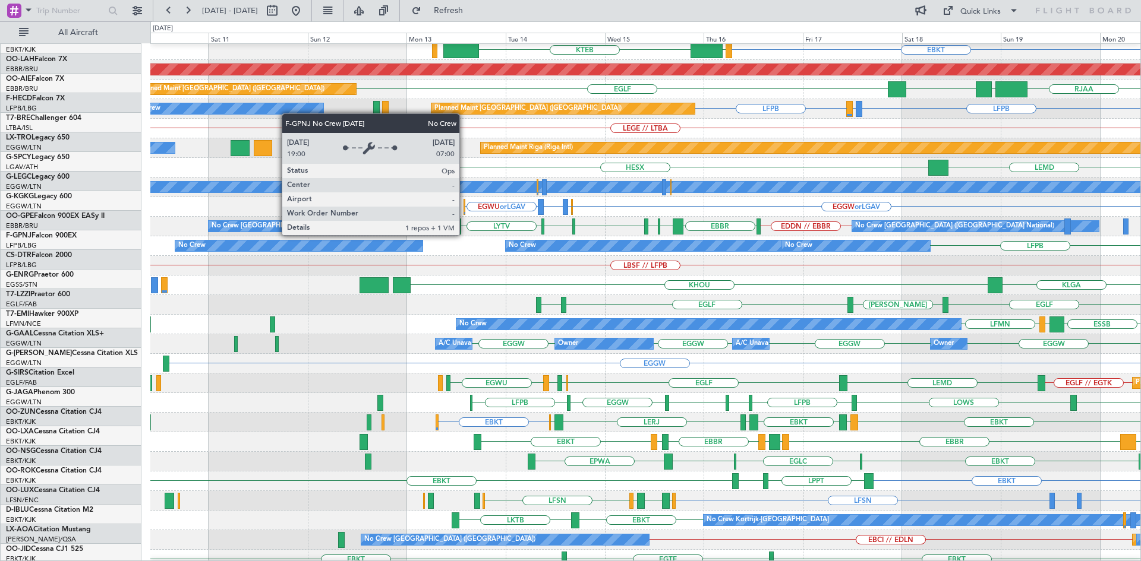
scroll to position [125, 0]
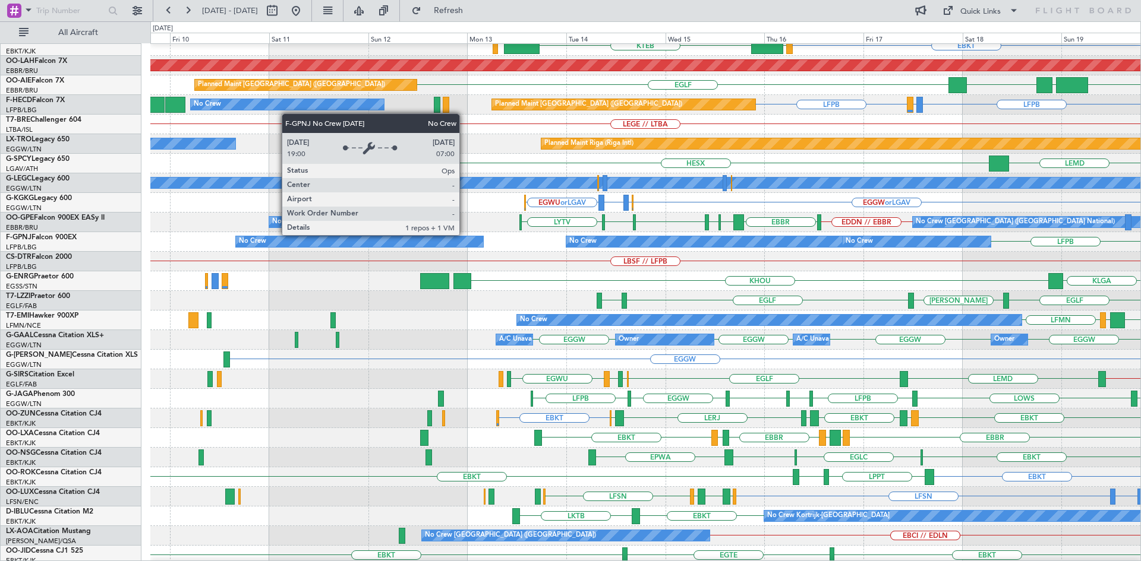
click at [897, 238] on div "No Crew" at bounding box center [916, 241] width 147 height 11
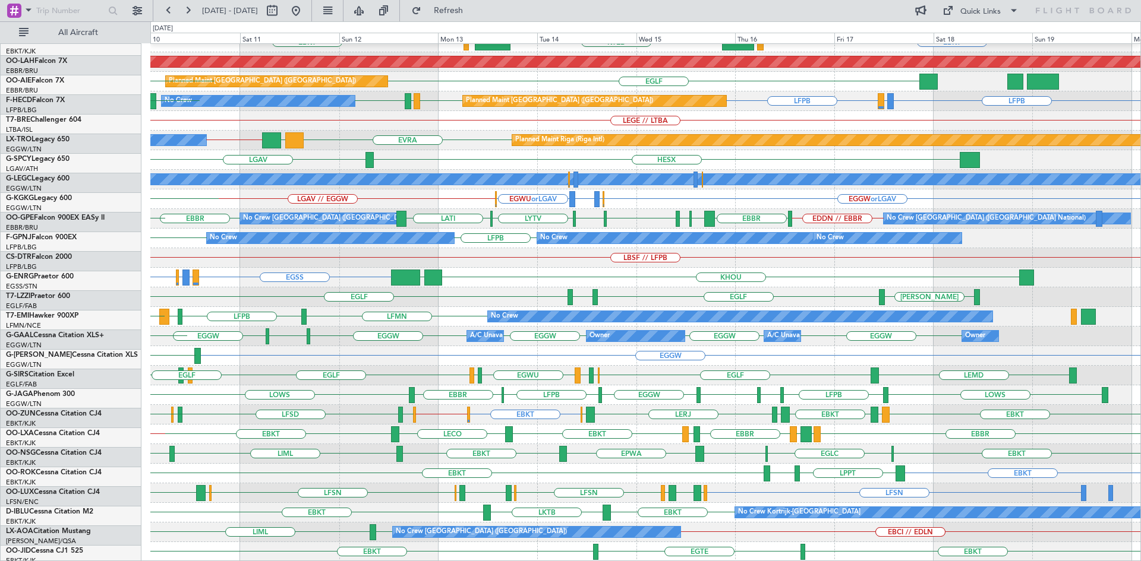
scroll to position [129, 0]
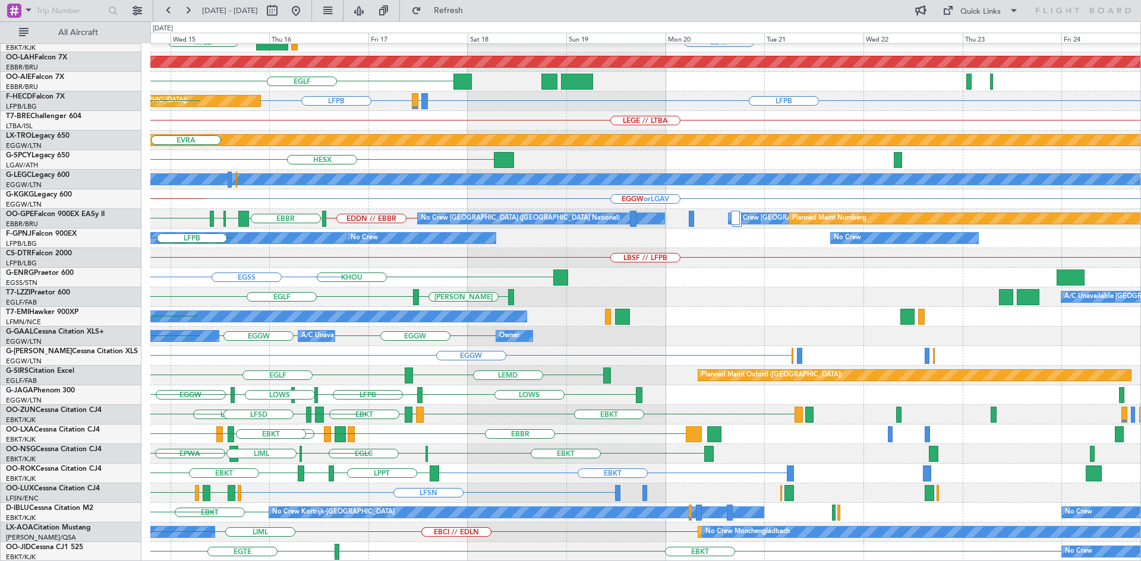
click at [0, 337] on div "EBBR EBKT LOWS KTEB LIMC EBKT Planned [GEOGRAPHIC_DATA][PERSON_NAME]-[GEOGRAPHI…" at bounding box center [570, 291] width 1141 height 540
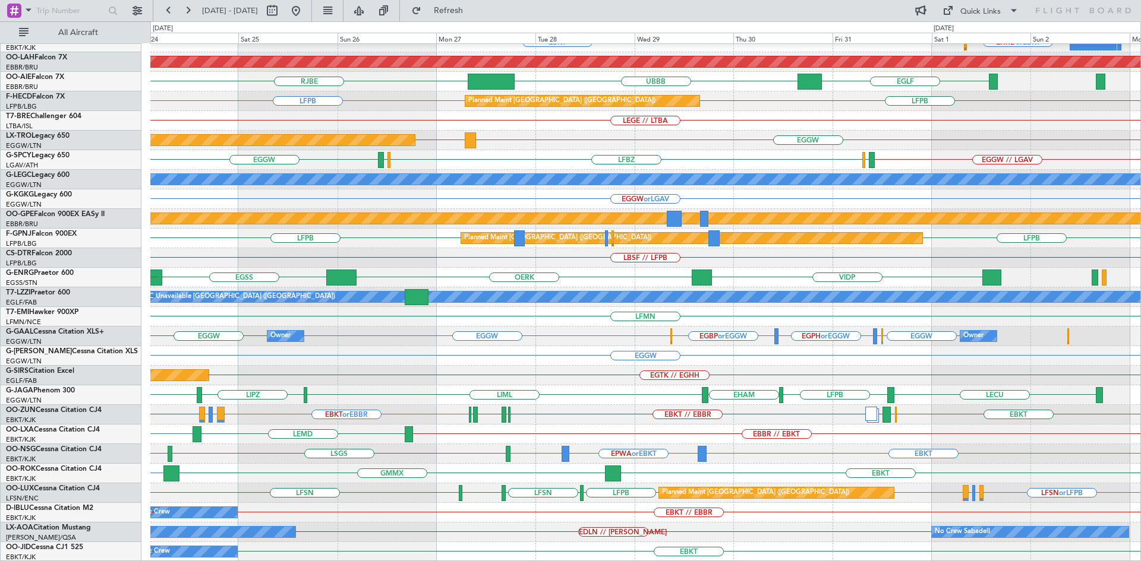
click at [576, 529] on div "Planned Maint [GEOGRAPHIC_DATA] No Crew [GEOGRAPHIC_DATA] No Crew Sabadell EDLN…" at bounding box center [645, 533] width 990 height 20
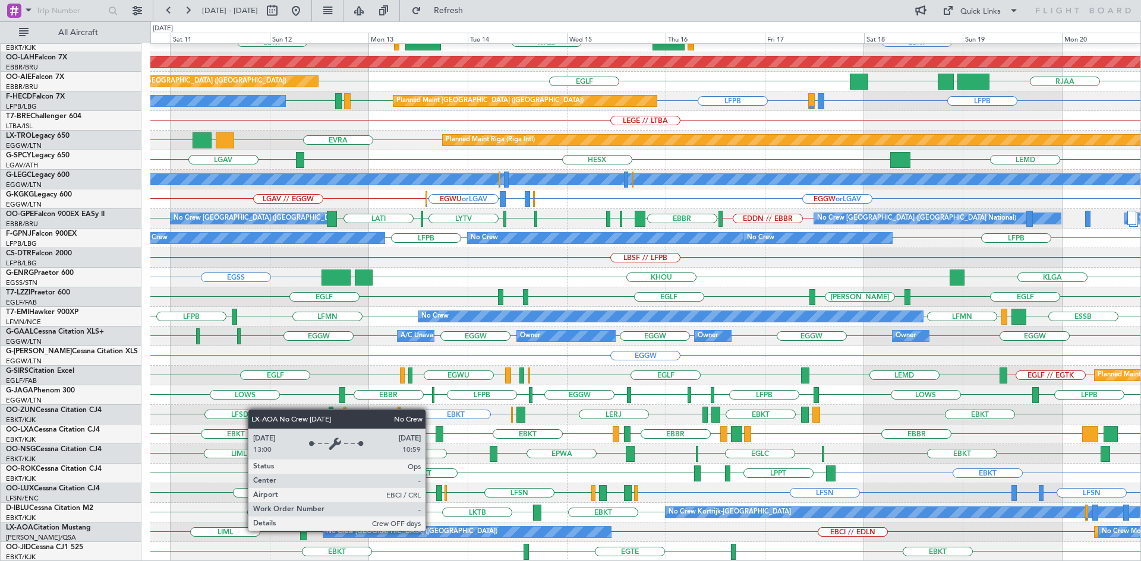
scroll to position [128, 0]
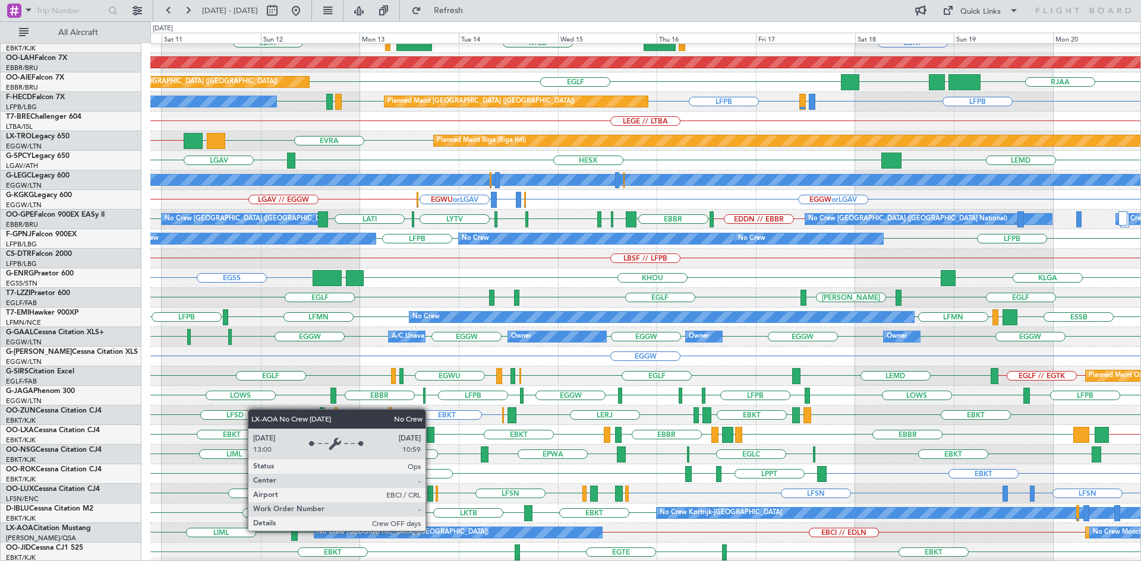
click at [422, 531] on div "No Crew [GEOGRAPHIC_DATA] ([GEOGRAPHIC_DATA])" at bounding box center [402, 533] width 171 height 18
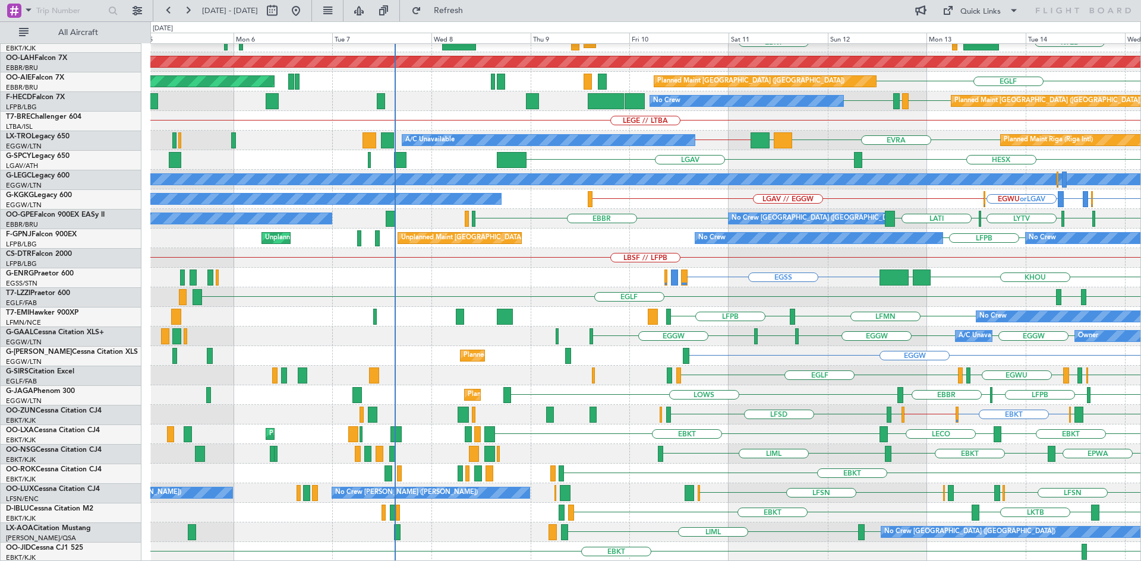
scroll to position [129, 0]
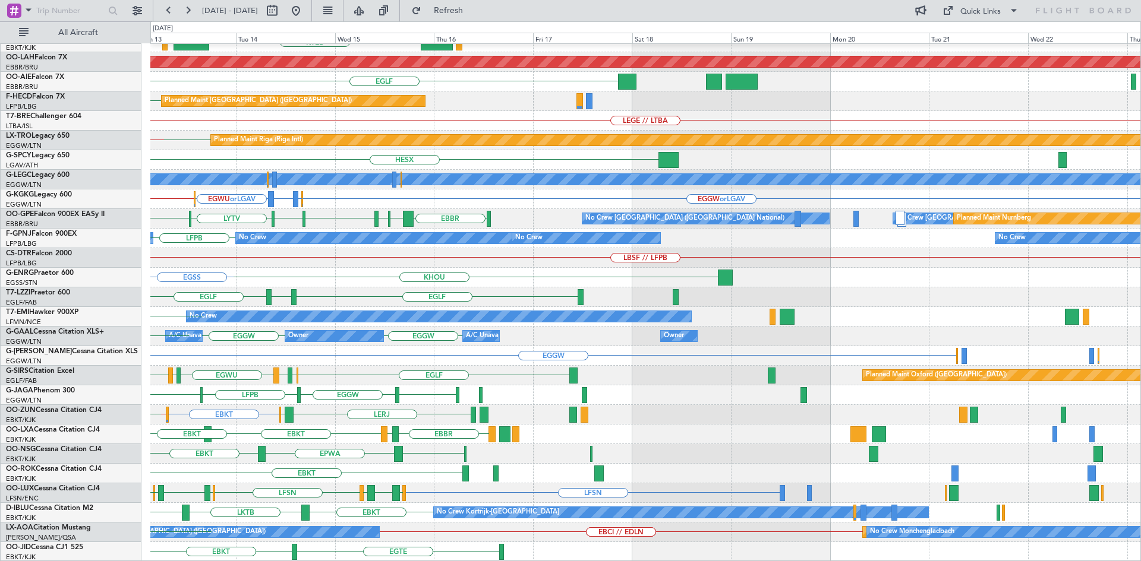
click at [36, 285] on div "EBBR KTEB LIMC EBKT Planned [GEOGRAPHIC_DATA][PERSON_NAME]-[GEOGRAPHIC_DATA][PE…" at bounding box center [570, 291] width 1141 height 540
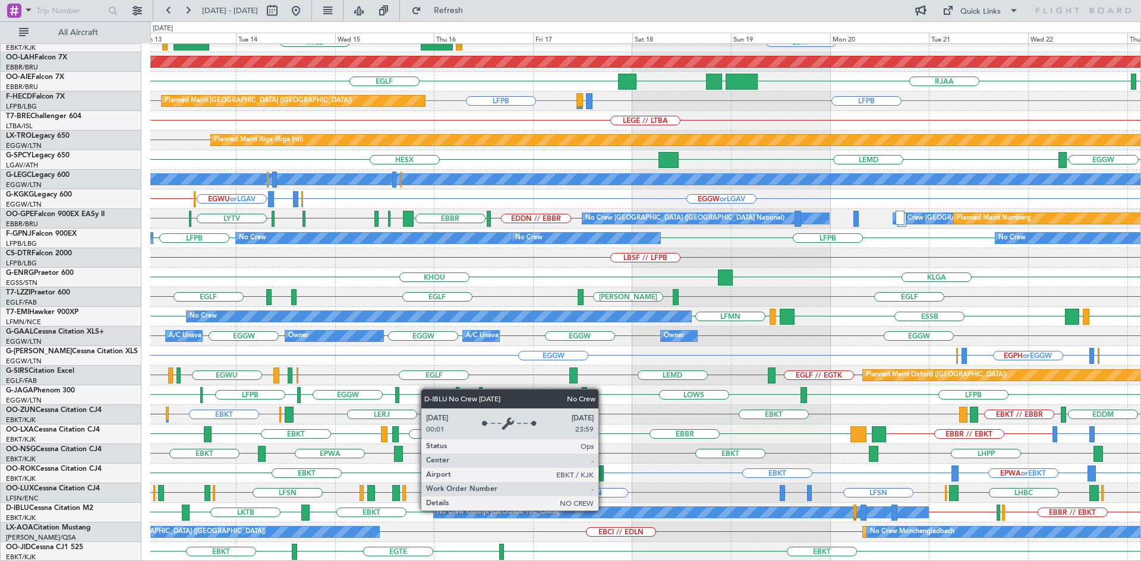
click at [604, 510] on div "No Crew Kortrijk-[GEOGRAPHIC_DATA]" at bounding box center [681, 512] width 494 height 11
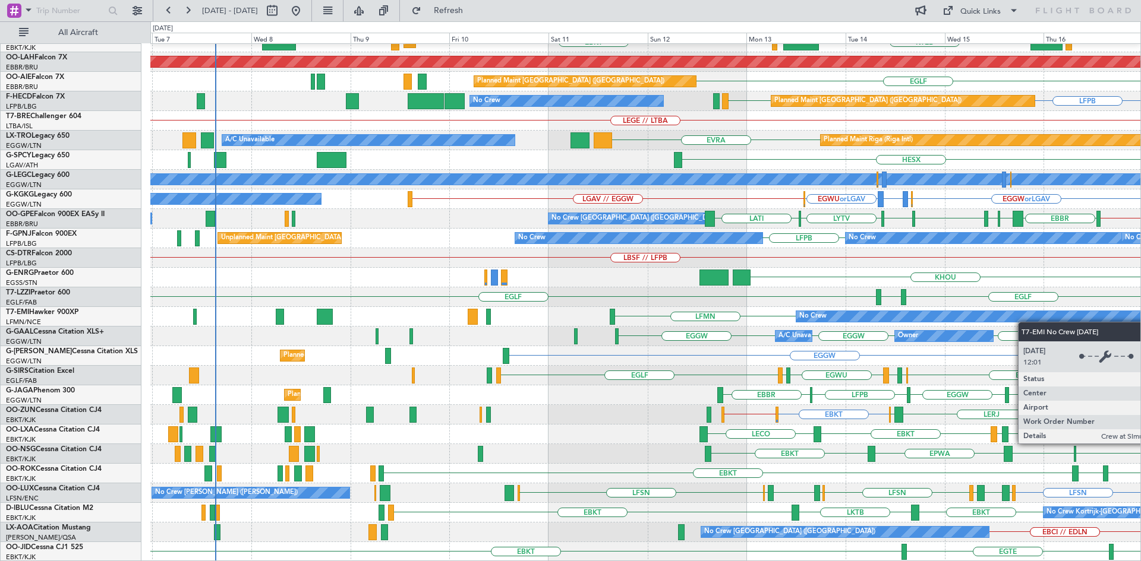
click at [1034, 319] on div "EBBR EBKT LOWS KTEB LIMC EBKT Planned Maint [GEOGRAPHIC_DATA]-[GEOGRAPHIC_DATA]…" at bounding box center [645, 238] width 990 height 647
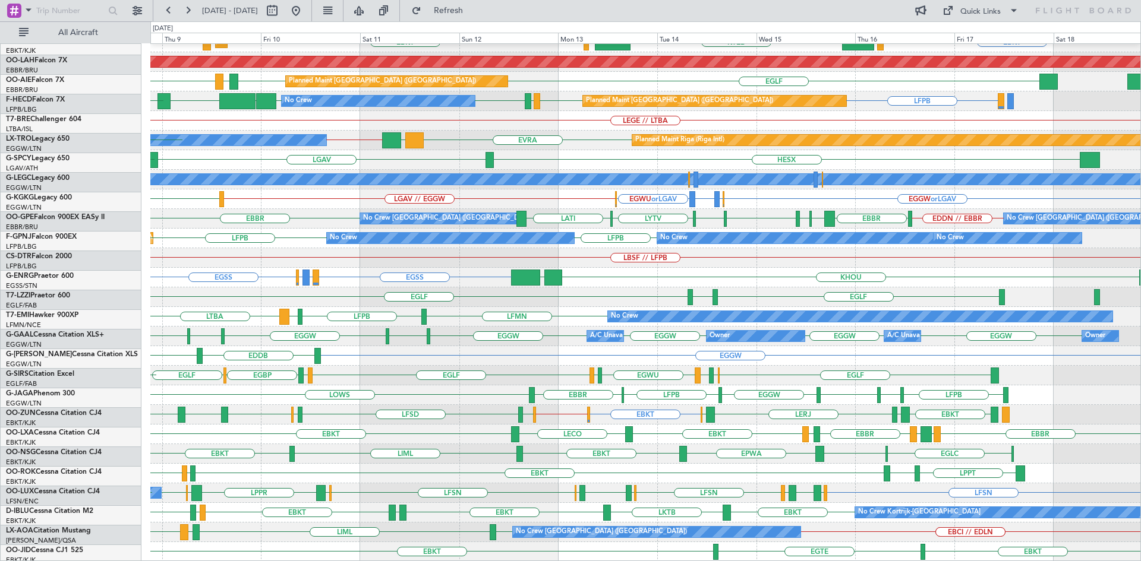
click at [510, 317] on div "LFMN LFPB LFMN [GEOGRAPHIC_DATA] No Crew EGPD [GEOGRAPHIC_DATA] LFMN" at bounding box center [645, 317] width 990 height 20
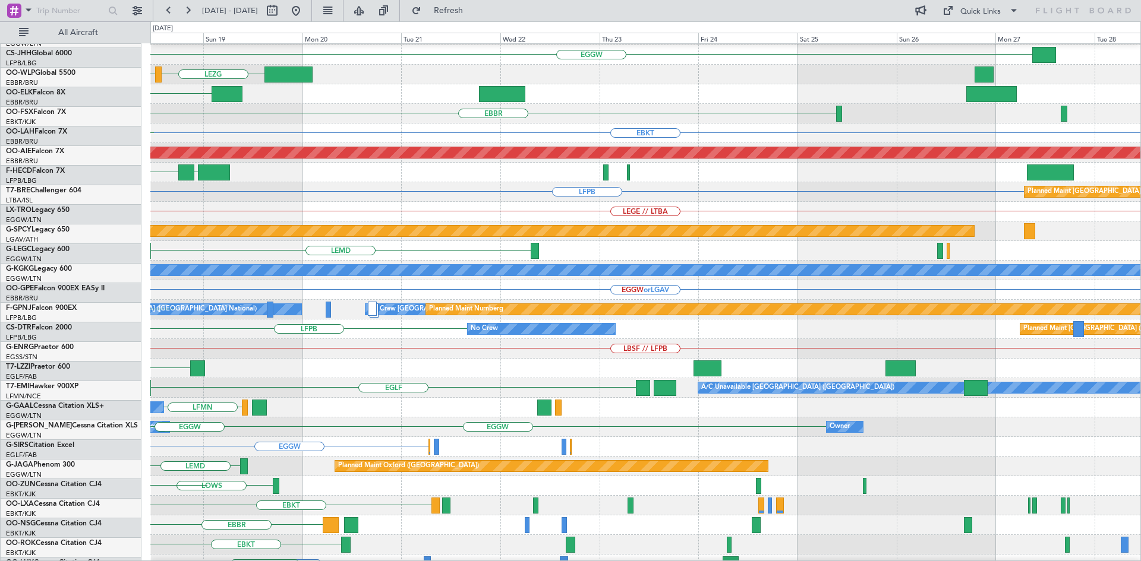
scroll to position [31, 0]
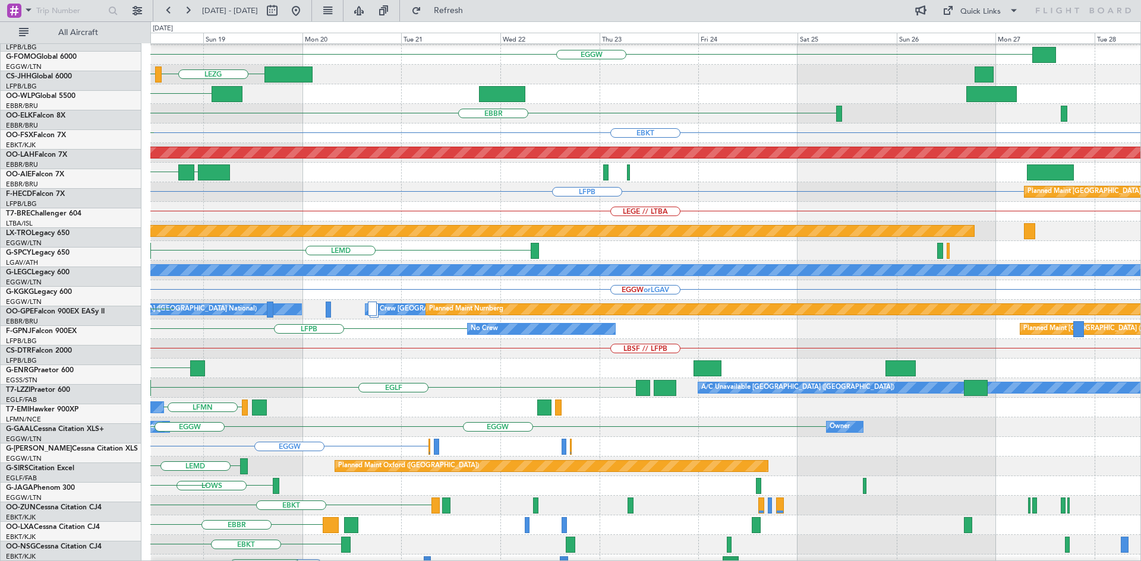
click at [0, 257] on div "Planned Maint London ([GEOGRAPHIC_DATA]) EGGW LIML [GEOGRAPHIC_DATA] LFPB KIND …" at bounding box center [570, 291] width 1141 height 540
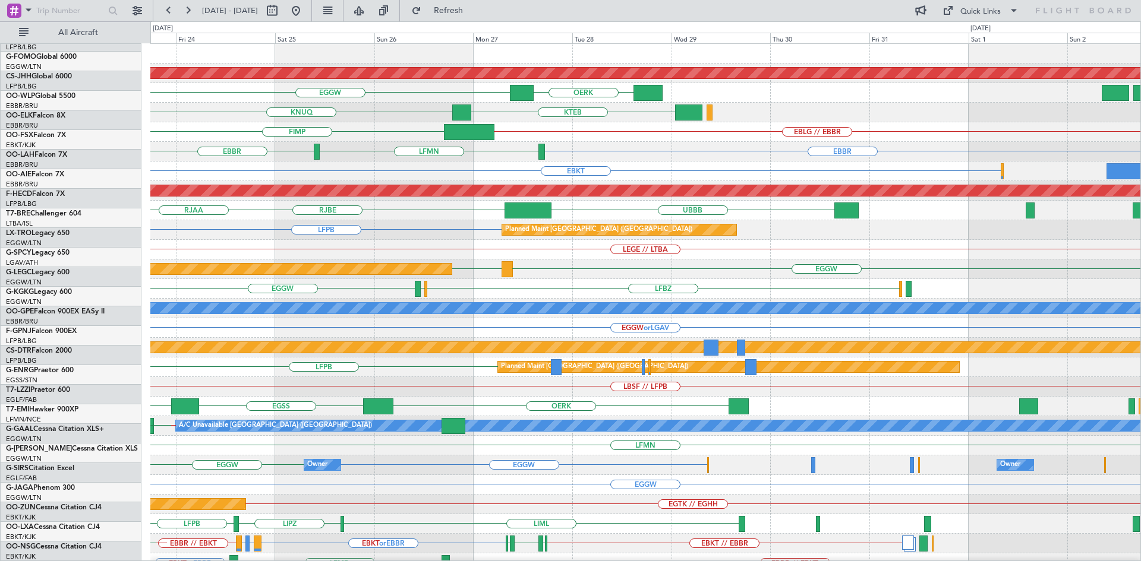
scroll to position [0, 0]
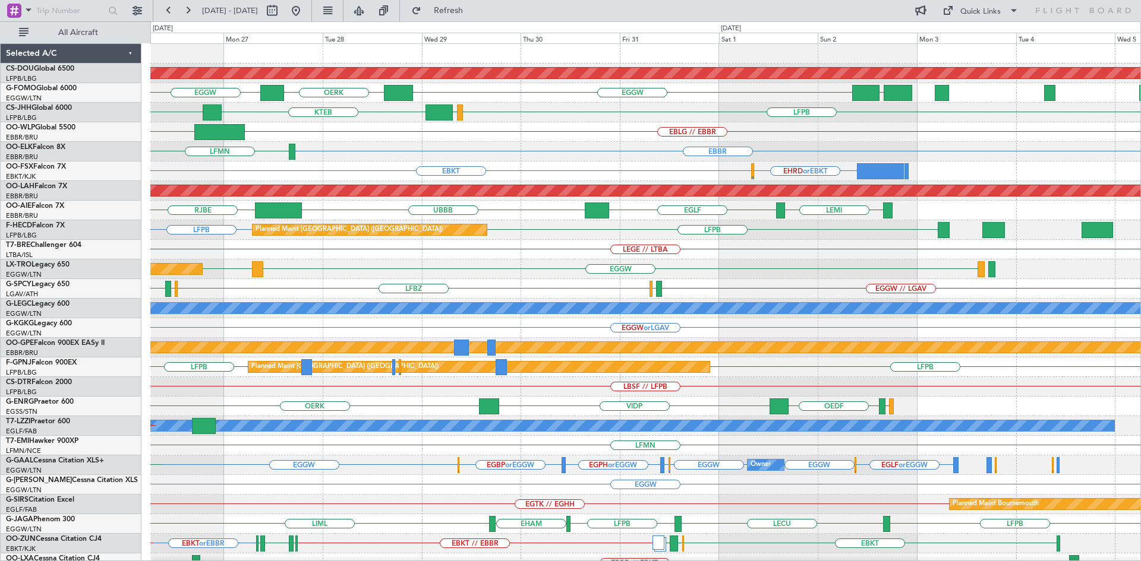
click at [504, 291] on div "LFBZ LFBD EGGW EGGW // LGAV LFBD" at bounding box center [645, 289] width 990 height 20
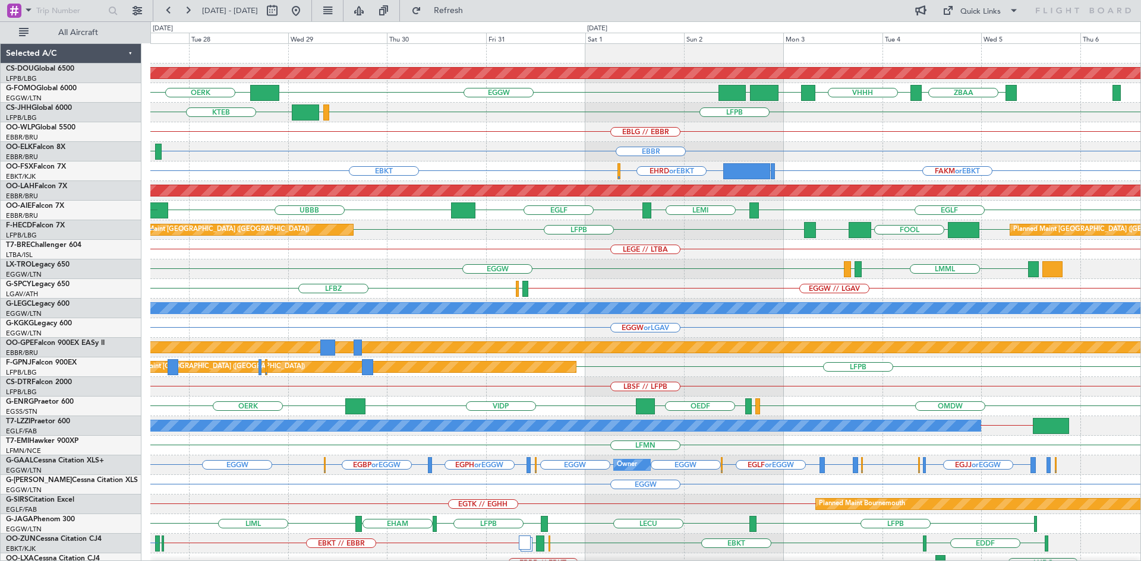
click at [739, 160] on div "Planned Maint London ([GEOGRAPHIC_DATA]) WSSS VHHH OMDW EGGW OERK ZBAA EGGW LFP…" at bounding box center [645, 367] width 990 height 647
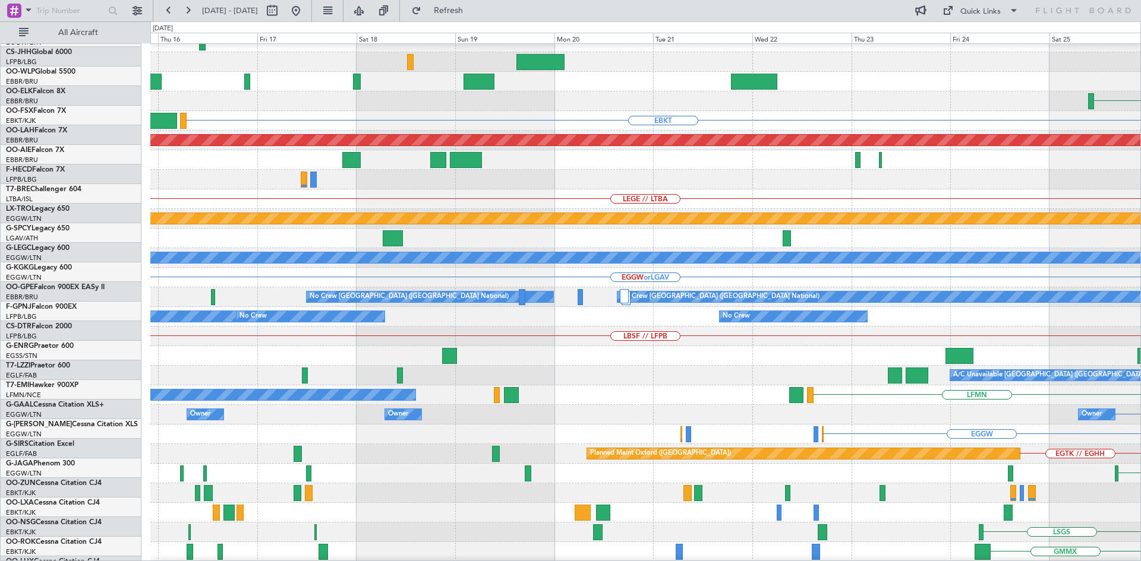
scroll to position [51, 0]
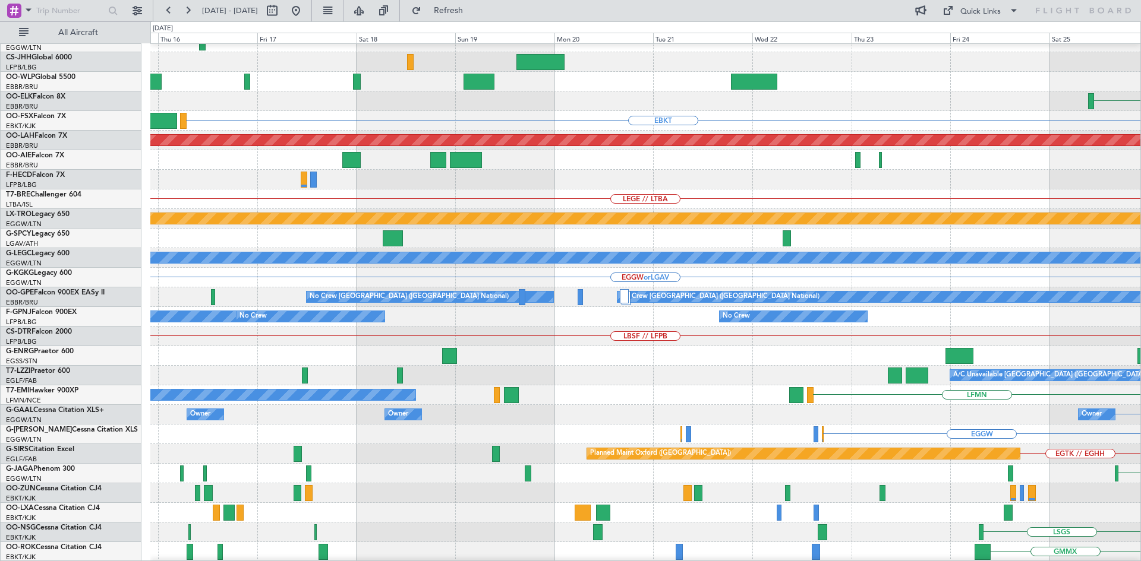
click at [1140, 334] on html "[DATE] - [DATE] Refresh Quick Links All Aircraft Planned Maint [GEOGRAPHIC_DATA…" at bounding box center [570, 280] width 1141 height 561
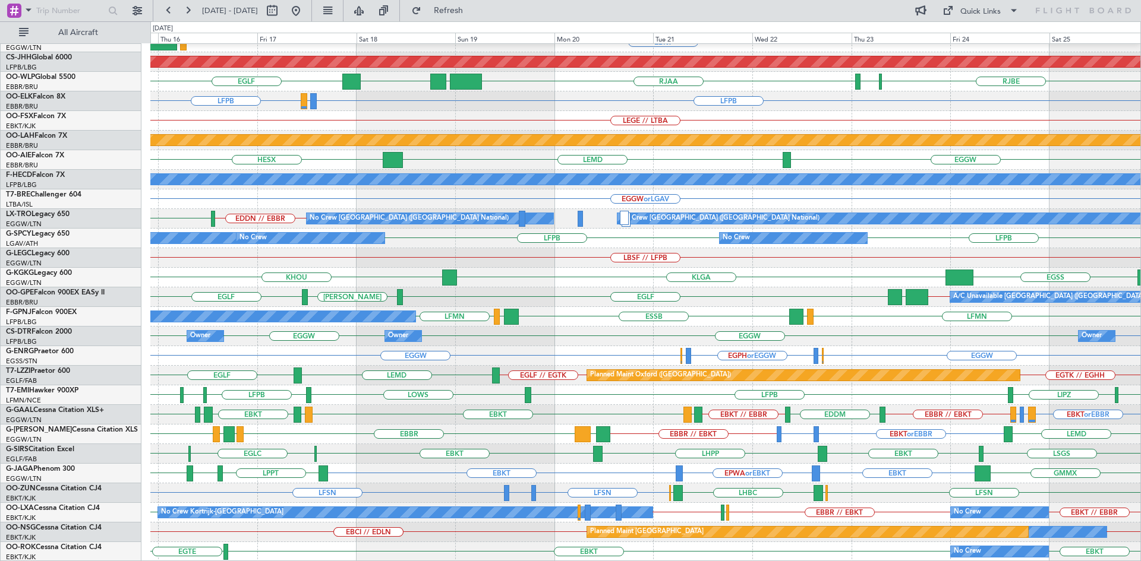
scroll to position [129, 0]
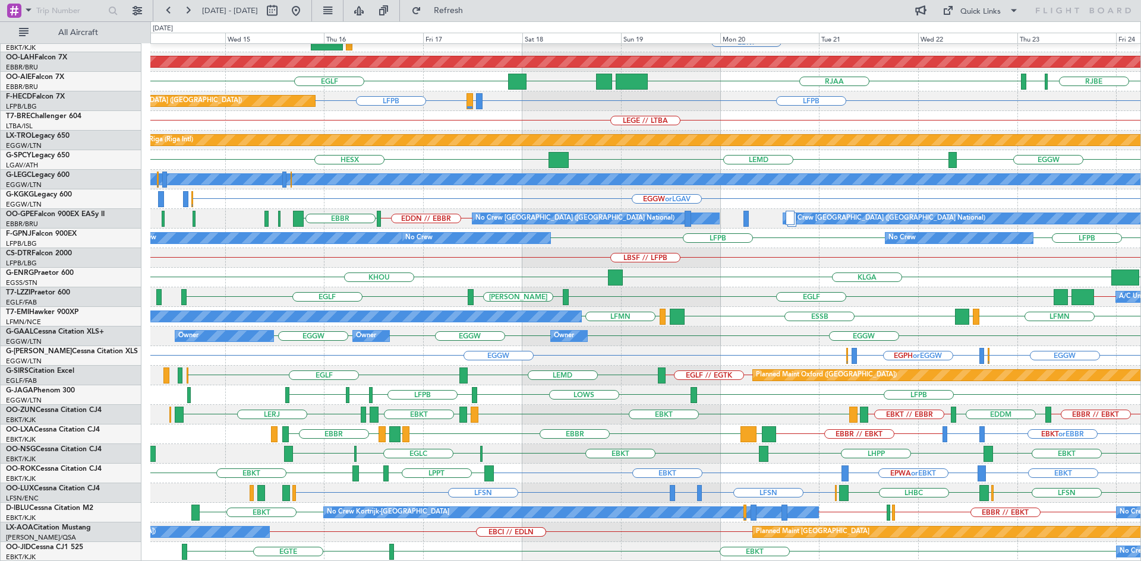
click at [478, 528] on div "No Crew Monchengladbach Planned Maint [GEOGRAPHIC_DATA] EBCI // EDLN EBCI // ED…" at bounding box center [645, 533] width 990 height 20
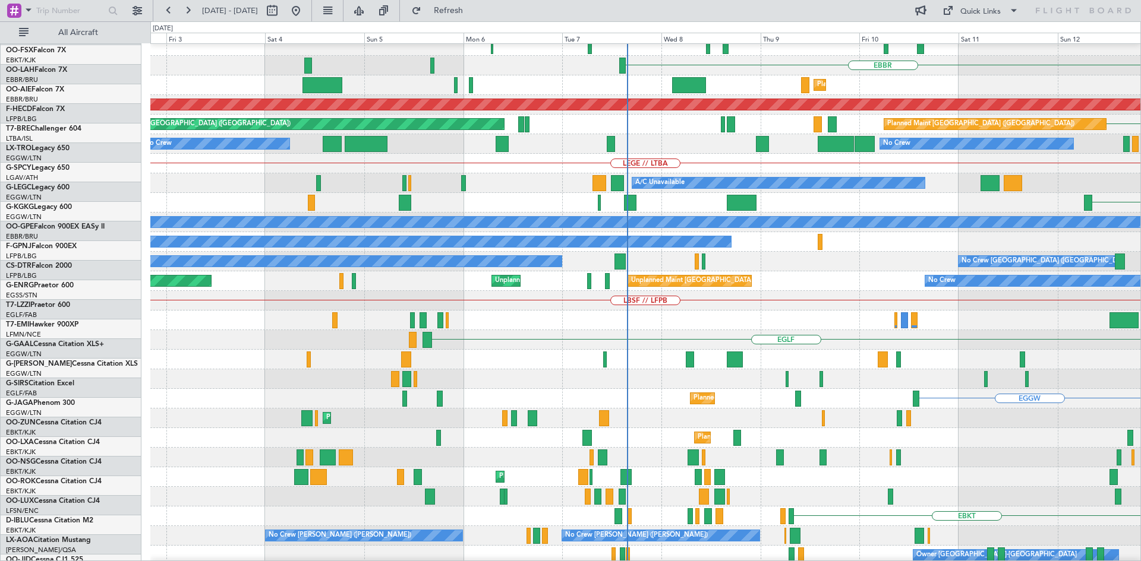
scroll to position [89, 0]
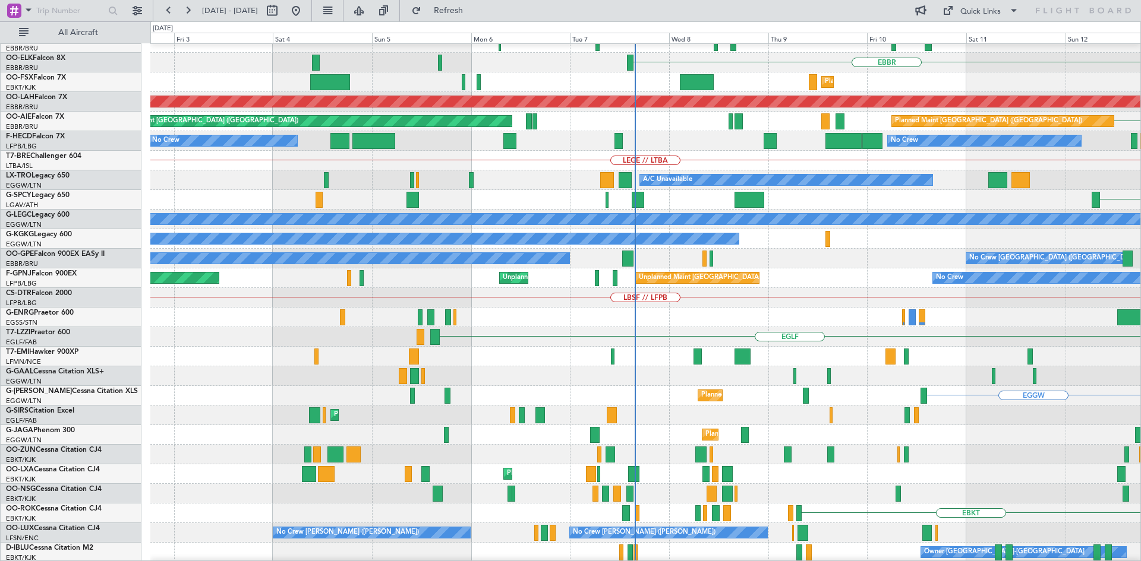
click at [1140, 151] on html "[DATE] - [DATE] Refresh Quick Links All Aircraft LFPB Planned Maint [GEOGRAPHIC…" at bounding box center [570, 280] width 1141 height 561
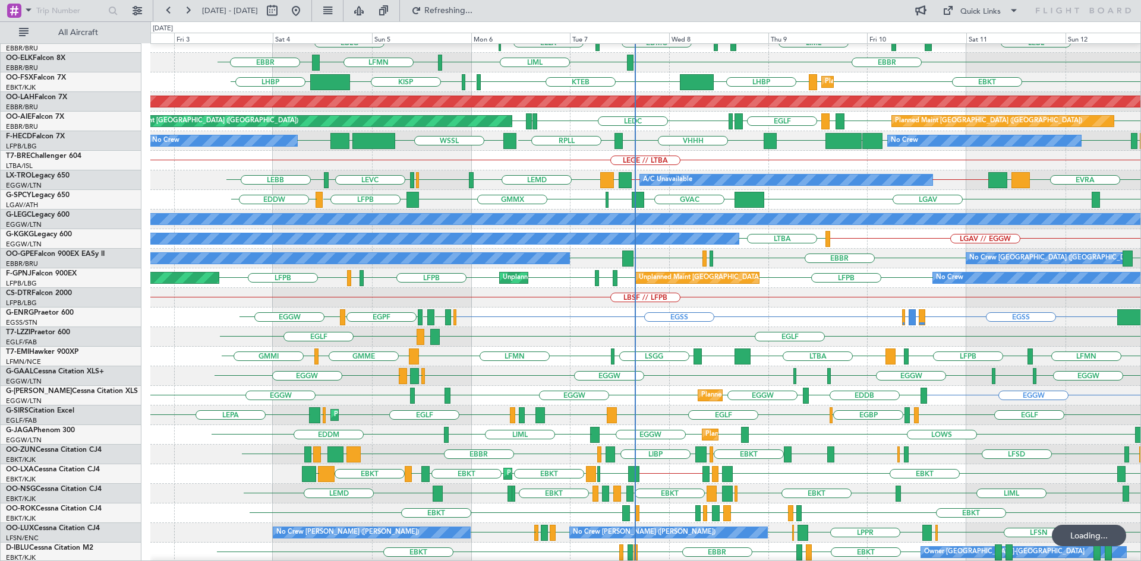
click at [551, 185] on div "A/C Unavailable [GEOGRAPHIC_DATA] LLBG EGGW // EDDL EDDL // EGGW LGAV LEMD [PER…" at bounding box center [645, 181] width 990 height 20
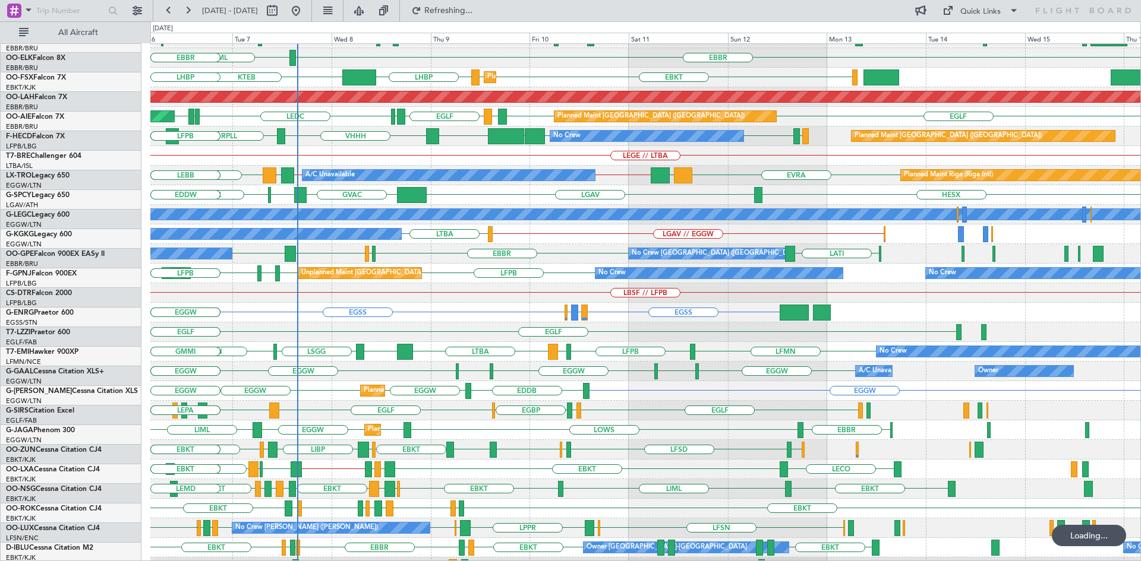
click at [556, 169] on div "A/C Unavailable Planned Maint [GEOGRAPHIC_DATA] (Riga Intl) [GEOGRAPHIC_DATA] L…" at bounding box center [645, 176] width 990 height 20
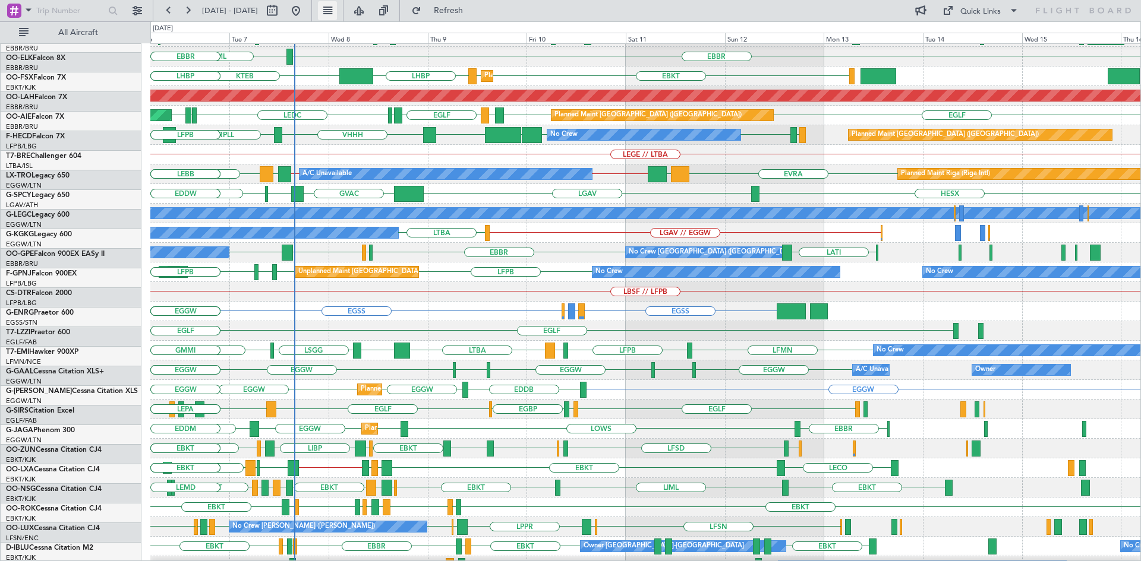
scroll to position [95, 0]
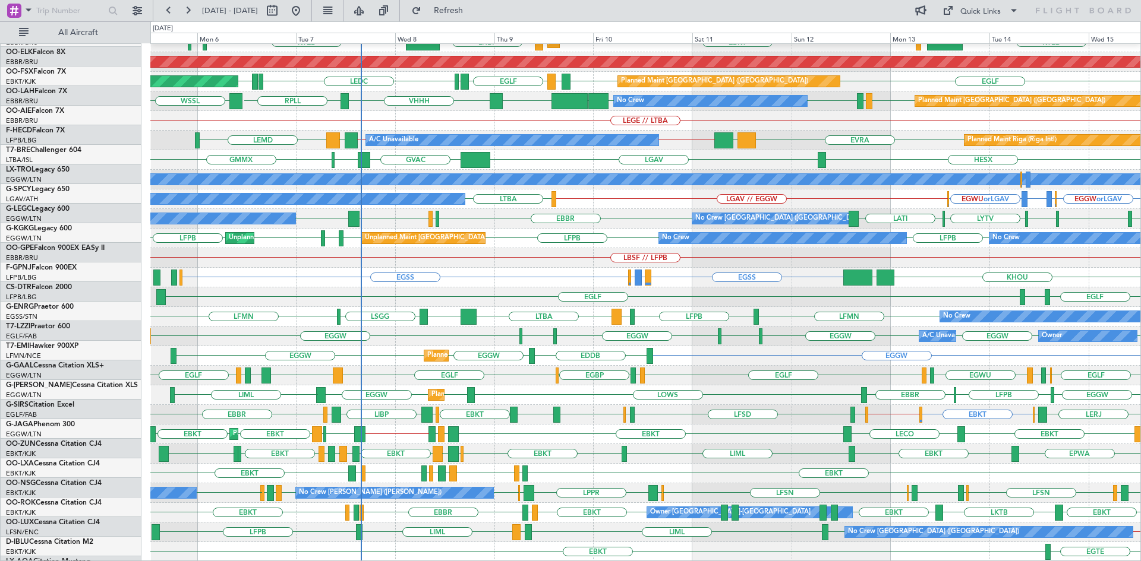
scroll to position [129, 0]
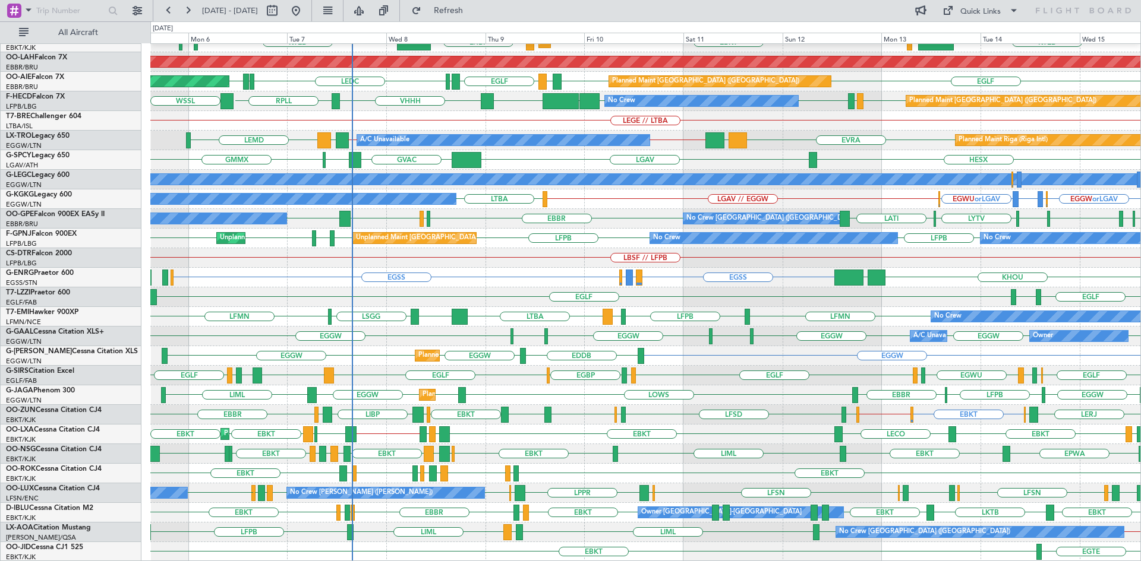
click at [531, 318] on div "EBBR LIML KTEB LIMC EBKT EBKT LHBP KTEB Planned Maint [GEOGRAPHIC_DATA]-[GEOGRA…" at bounding box center [645, 238] width 990 height 647
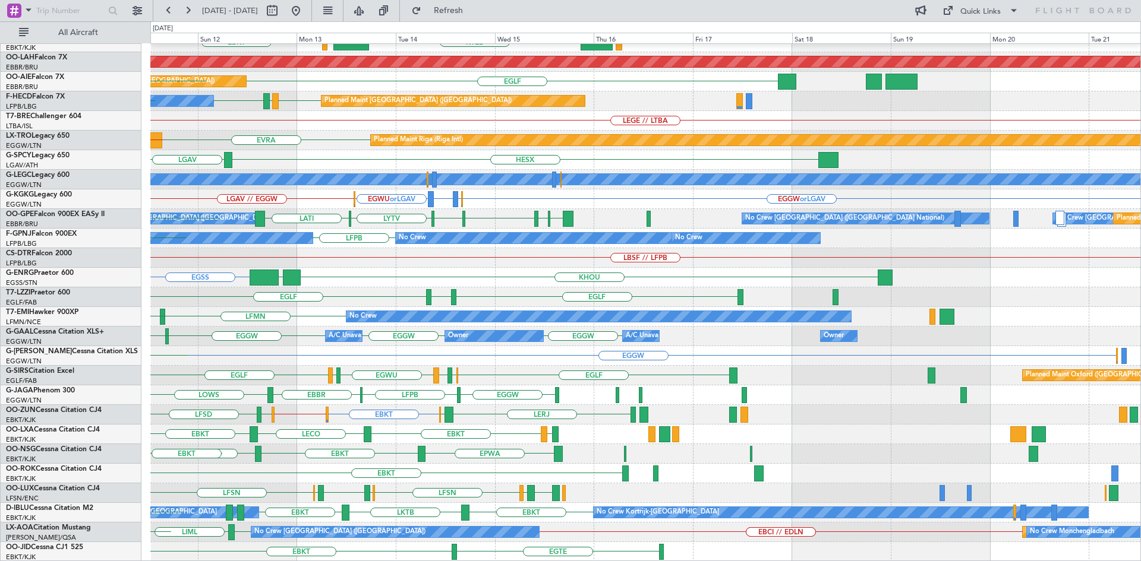
click at [307, 219] on div "No Crew [GEOGRAPHIC_DATA] ([GEOGRAPHIC_DATA] National) LWSK BKPR [GEOGRAPHIC_DA…" at bounding box center [645, 219] width 990 height 20
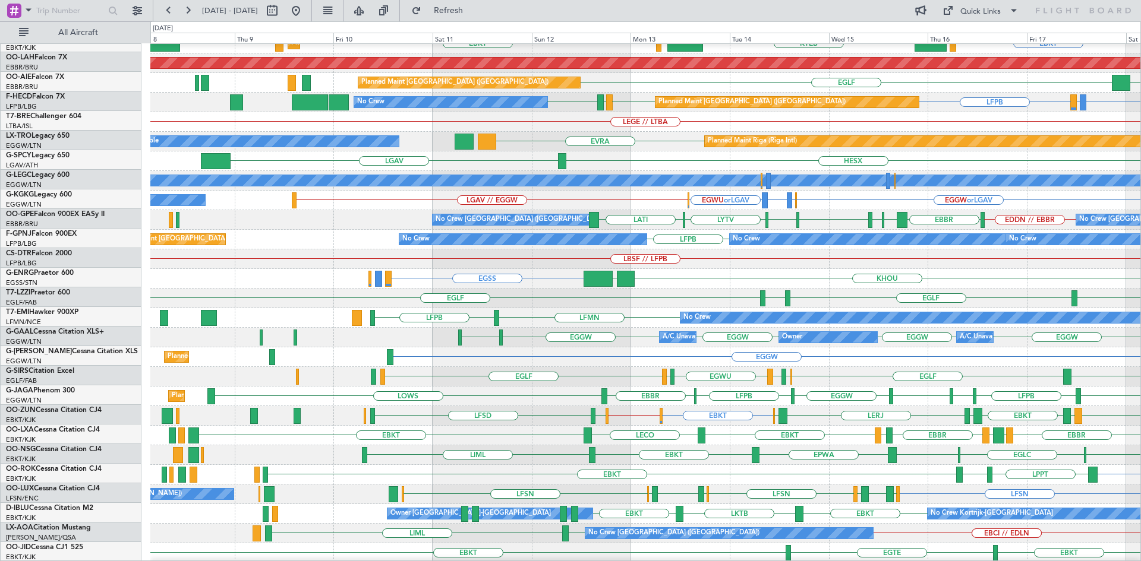
scroll to position [128, 0]
click at [669, 348] on div "EGGW Planned Maint [GEOGRAPHIC_DATA] ([GEOGRAPHIC_DATA])" at bounding box center [645, 358] width 990 height 20
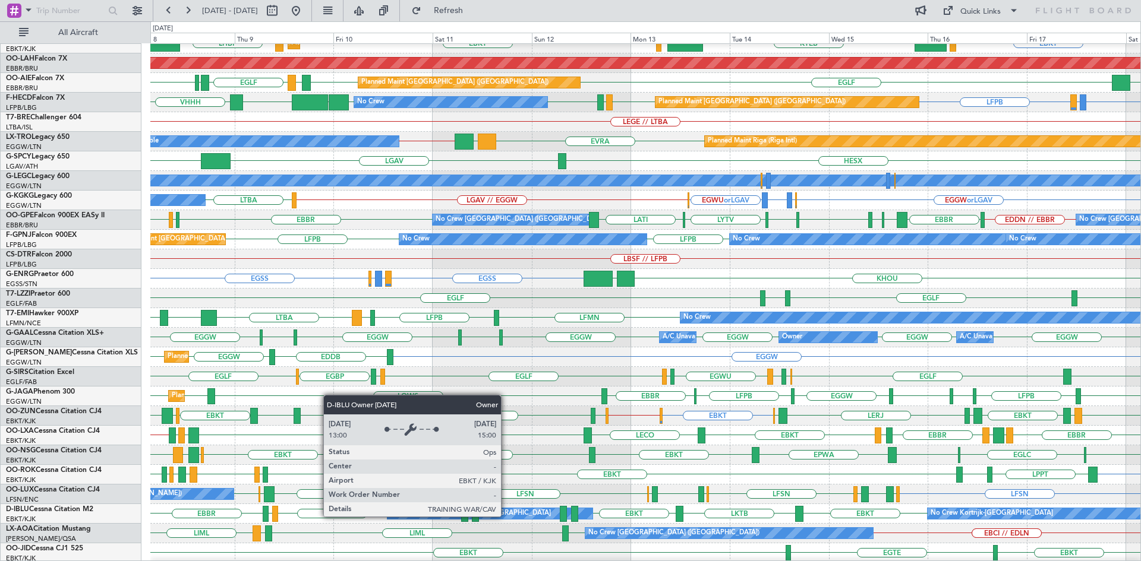
click at [506, 516] on div "Owner [GEOGRAPHIC_DATA]-[GEOGRAPHIC_DATA]" at bounding box center [490, 514] width 206 height 11
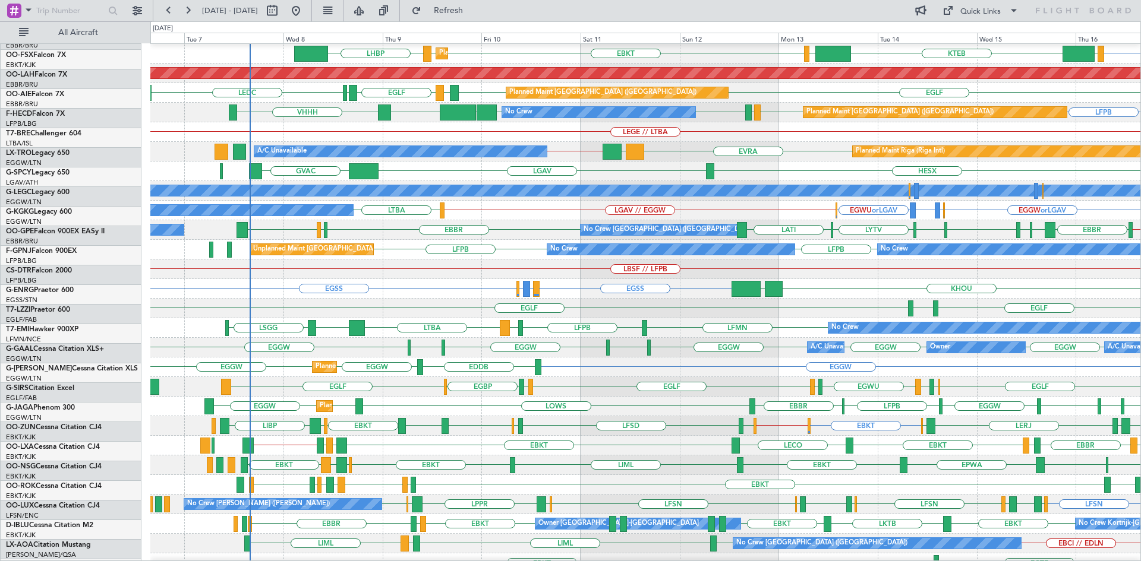
scroll to position [118, 0]
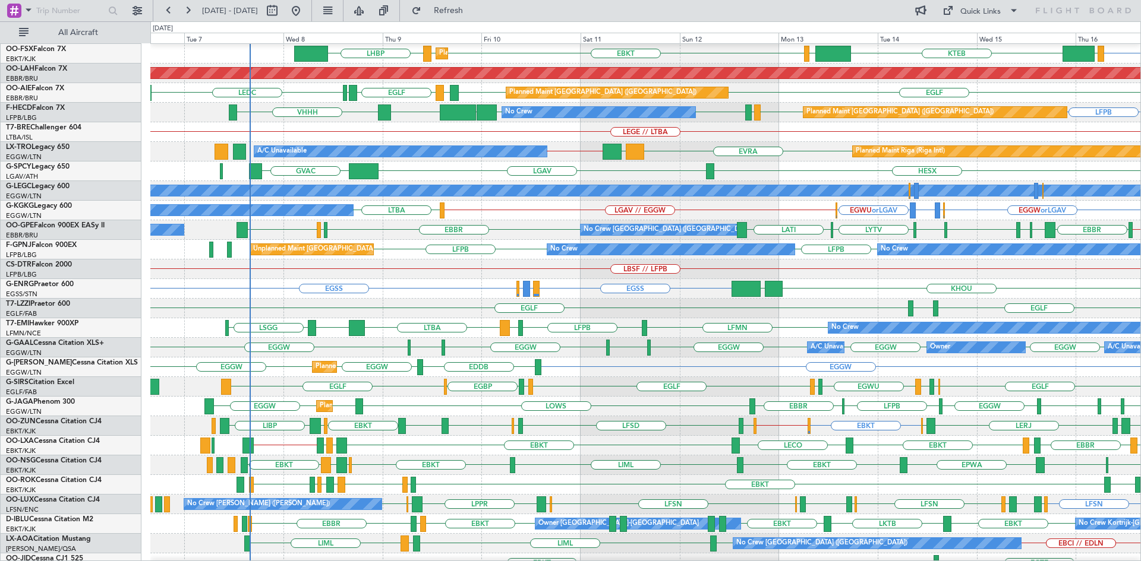
click at [458, 299] on div "EGLF [GEOGRAPHIC_DATA] [GEOGRAPHIC_DATA] [PERSON_NAME]" at bounding box center [645, 309] width 990 height 20
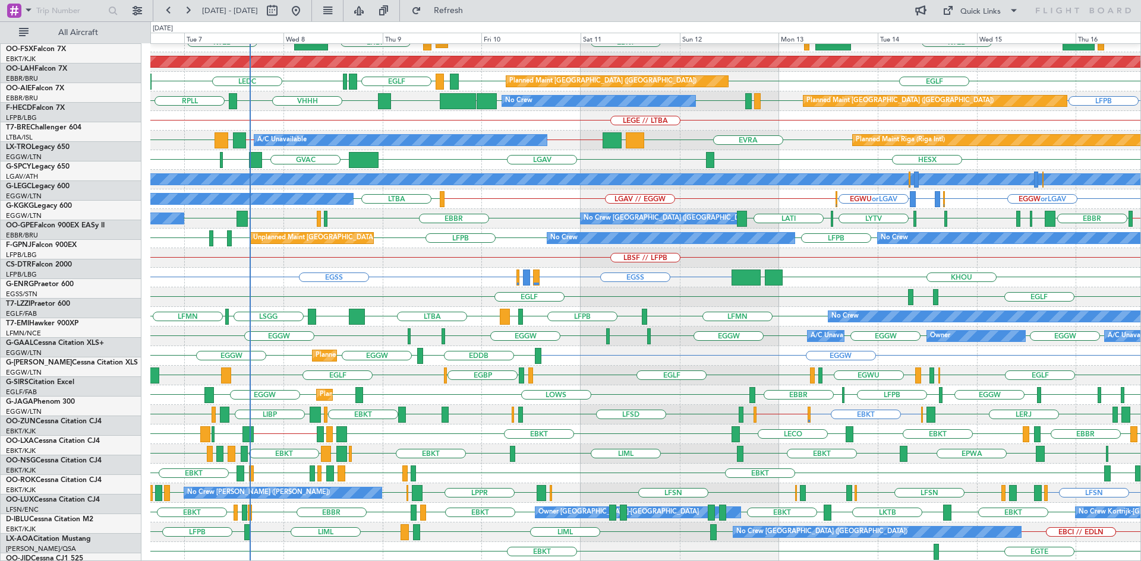
scroll to position [129, 0]
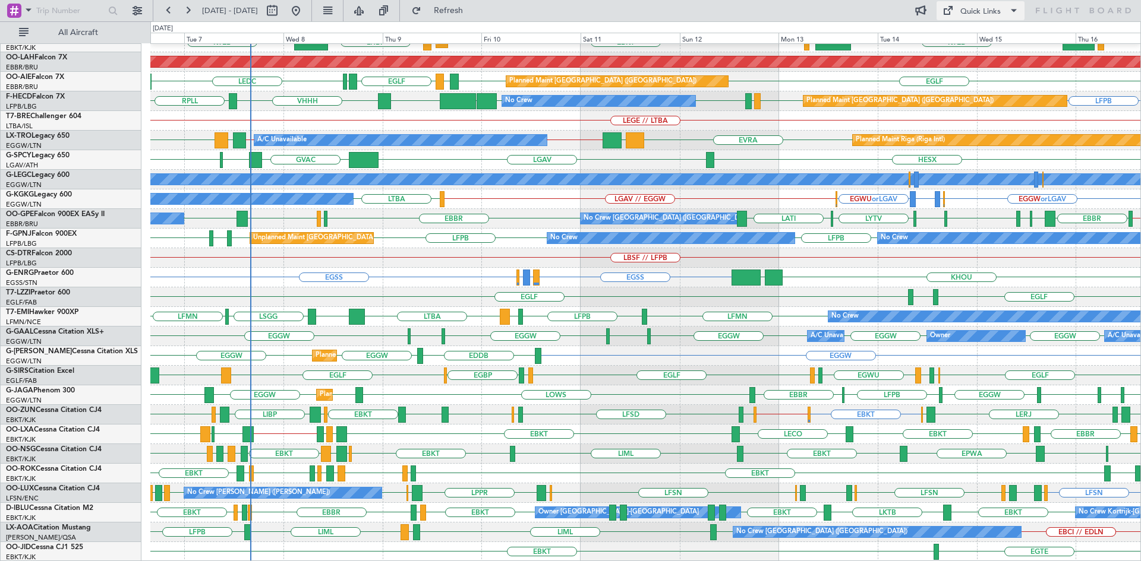
click at [1013, 11] on span at bounding box center [1014, 11] width 14 height 14
click at [995, 36] on button "Trip Builder" at bounding box center [980, 39] width 89 height 29
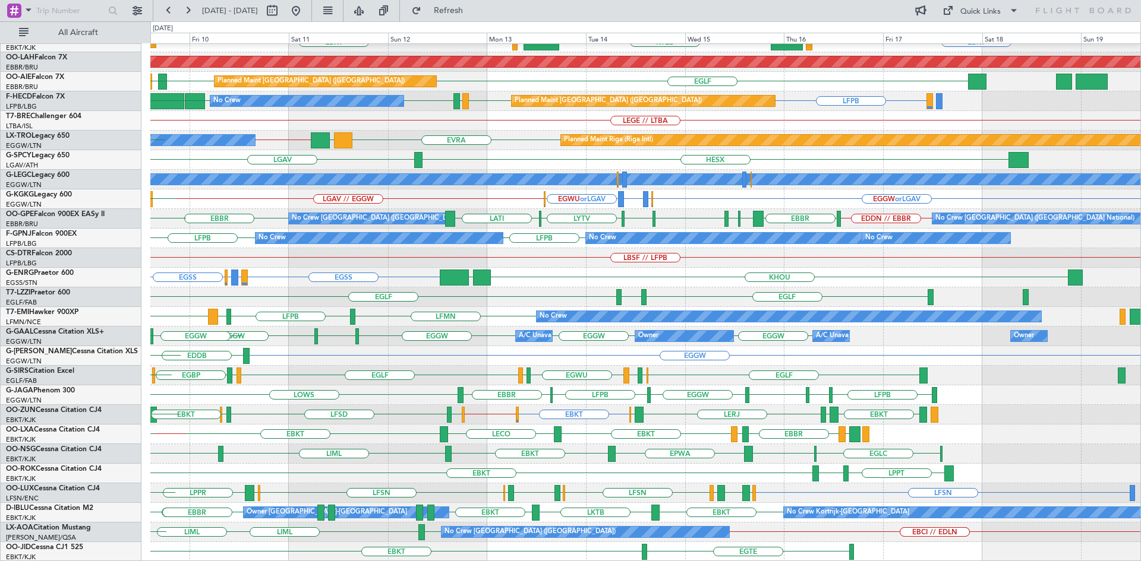
click at [621, 353] on div "EBBR LIML EBKT LOWS KTEB LIMC EBKT Planned Maint [GEOGRAPHIC_DATA]-[GEOGRAPHIC_…" at bounding box center [645, 238] width 990 height 647
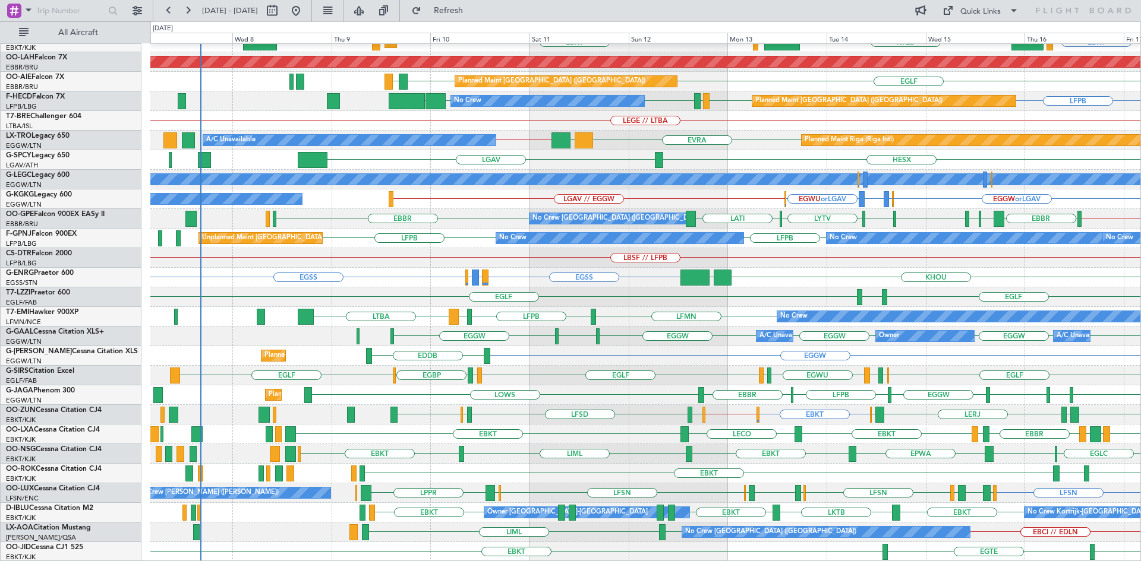
click at [532, 398] on div "EBBR Planned Maint [GEOGRAPHIC_DATA]-[GEOGRAPHIC_DATA] KTEB LIMC EBKT LOWS EBKT…" at bounding box center [645, 238] width 990 height 647
